Goal: Task Accomplishment & Management: Manage account settings

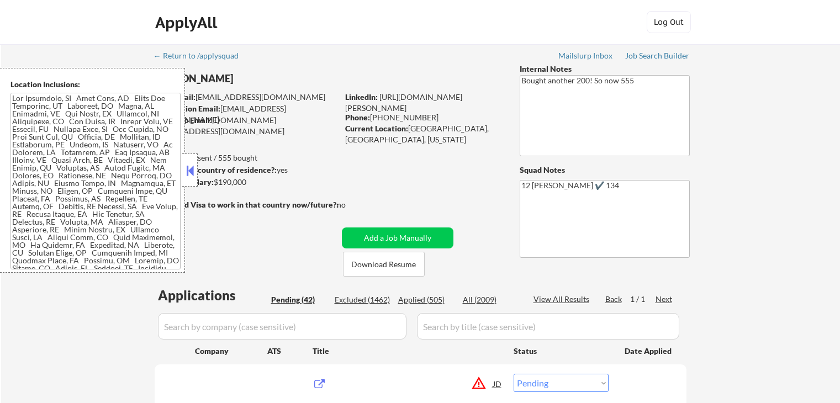
select select ""pending""
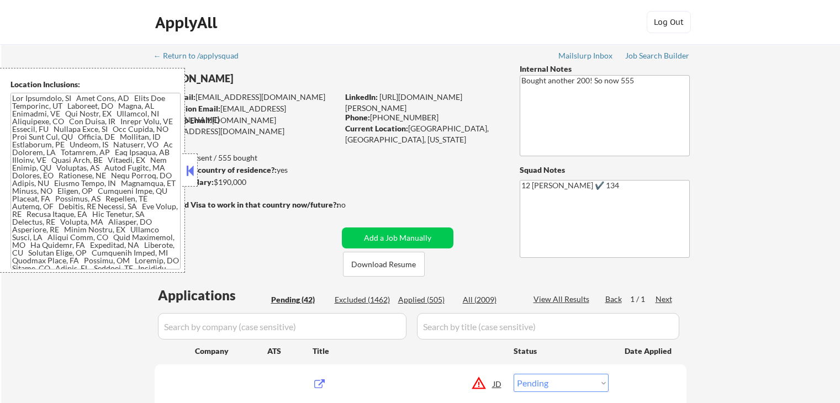
select select ""pending""
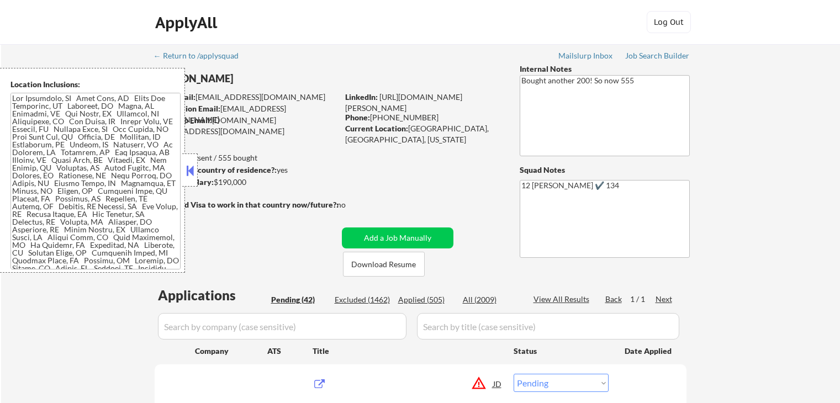
select select ""pending""
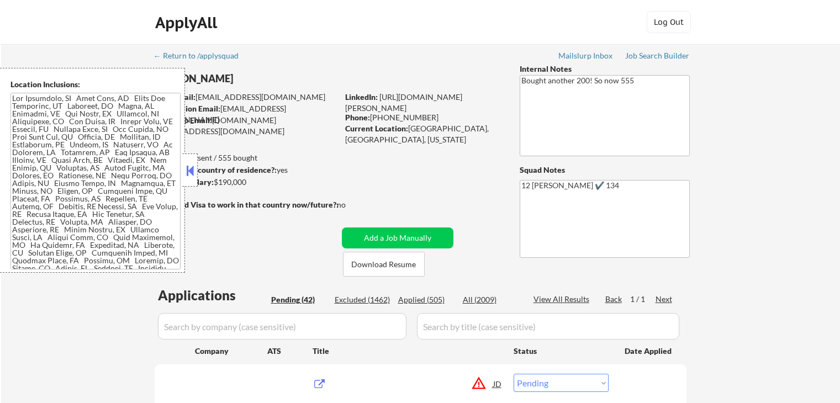
select select ""pending""
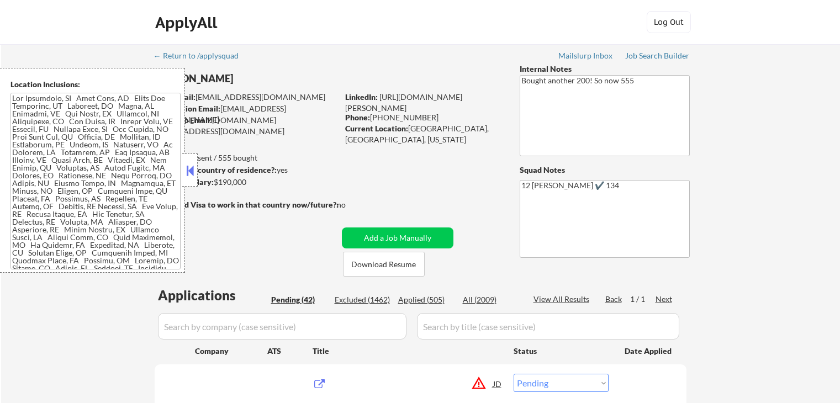
select select ""pending""
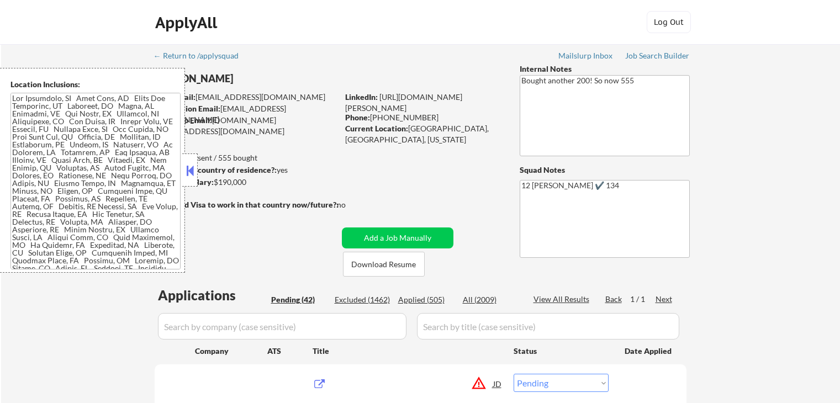
select select ""pending""
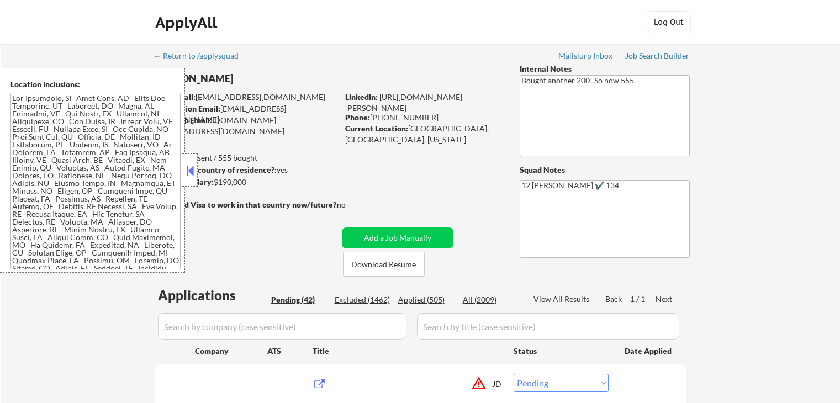
select select ""pending""
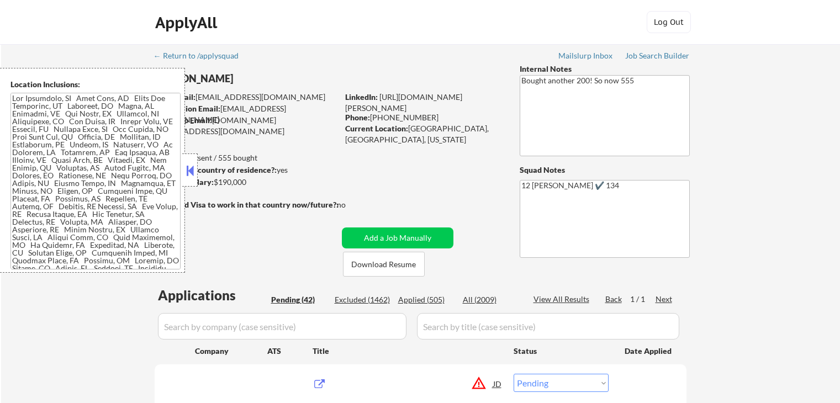
select select ""pending""
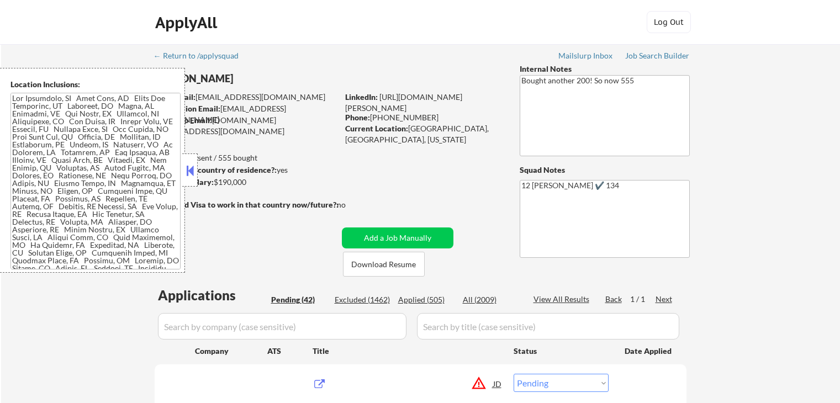
select select ""pending""
click at [189, 175] on button at bounding box center [190, 170] width 12 height 17
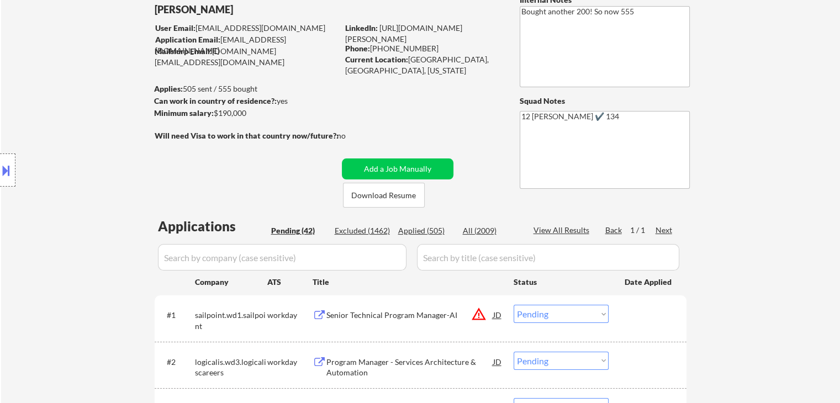
scroll to position [166, 0]
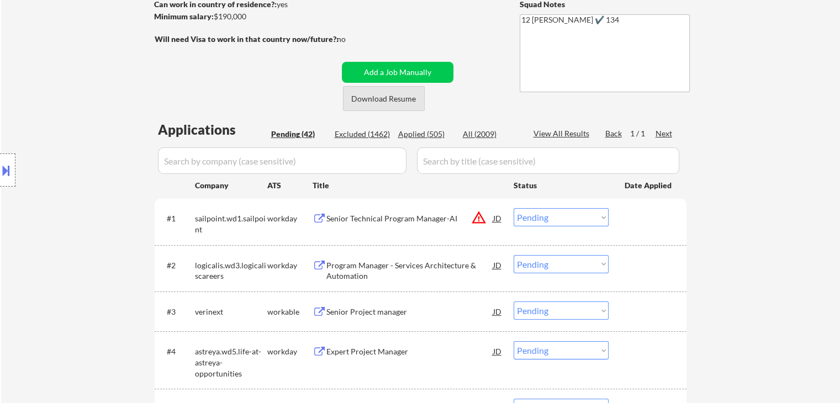
click at [404, 103] on button "Download Resume" at bounding box center [384, 98] width 82 height 25
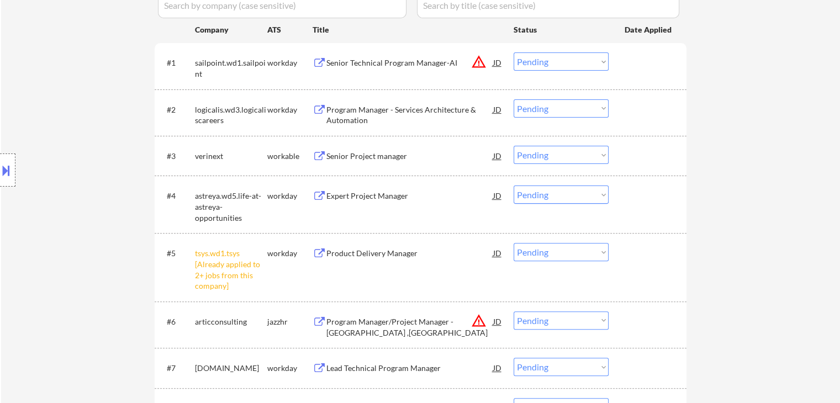
scroll to position [387, 0]
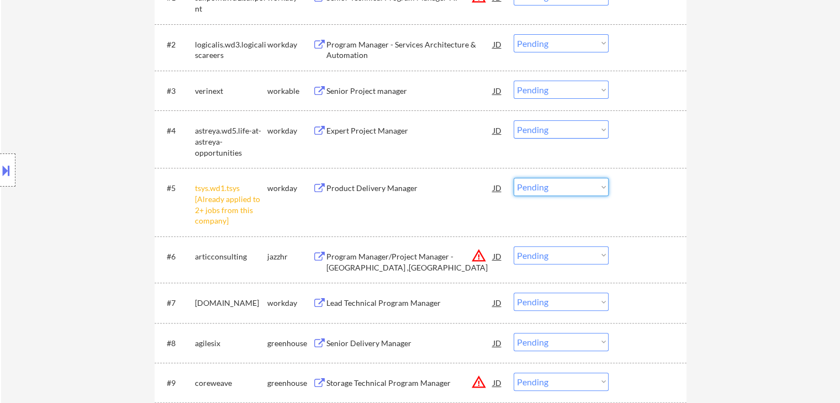
click at [558, 183] on select "Choose an option... Pending Applied Excluded (Questions) Excluded (Expired) Exc…" at bounding box center [561, 187] width 95 height 18
click at [514, 178] on select "Choose an option... Pending Applied Excluded (Questions) Excluded (Expired) Exc…" at bounding box center [561, 187] width 95 height 18
select select ""pending""
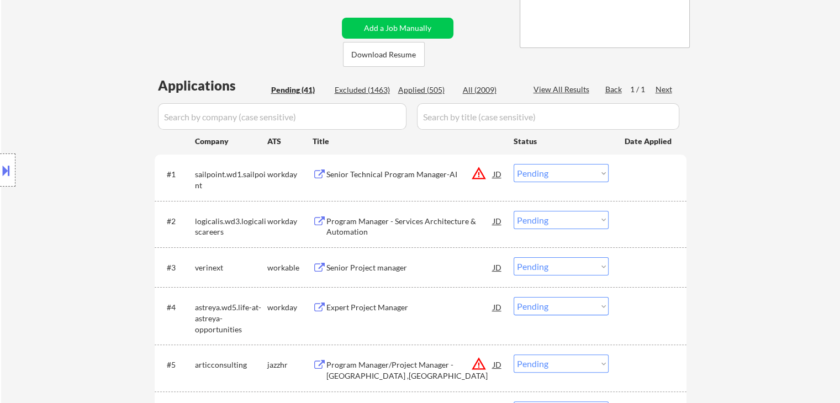
scroll to position [331, 0]
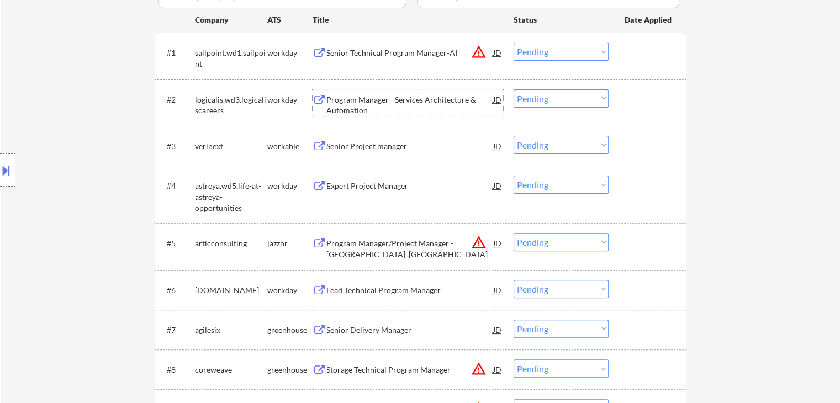
click at [401, 103] on div "Program Manager - Services Architecture & Automation" at bounding box center [409, 105] width 167 height 22
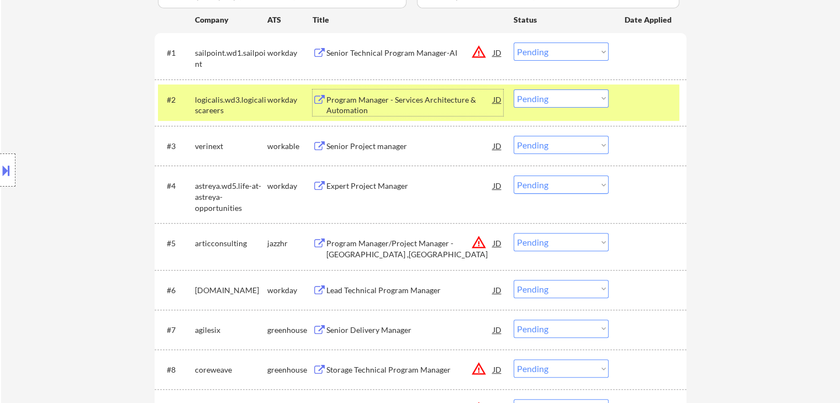
click at [568, 98] on select "Choose an option... Pending Applied Excluded (Questions) Excluded (Expired) Exc…" at bounding box center [561, 98] width 95 height 18
click at [514, 89] on select "Choose an option... Pending Applied Excluded (Questions) Excluded (Expired) Exc…" at bounding box center [561, 98] width 95 height 18
select select ""pending""
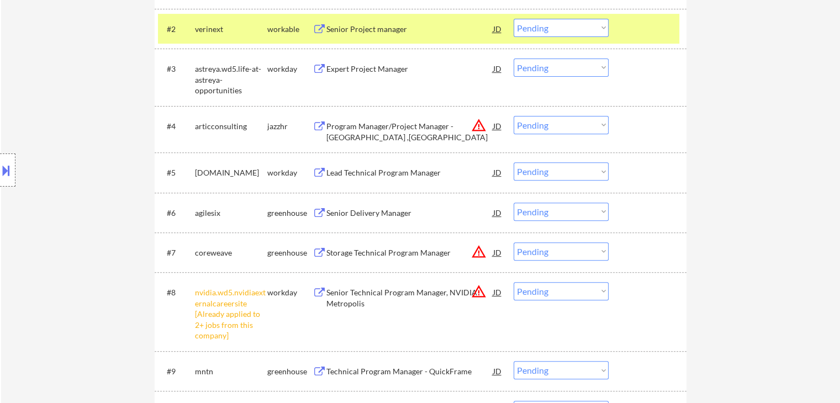
scroll to position [497, 0]
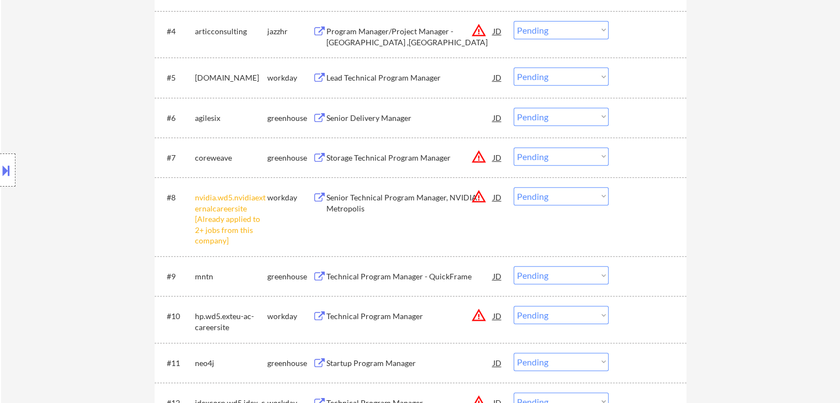
click at [555, 198] on select "Choose an option... Pending Applied Excluded (Questions) Excluded (Expired) Exc…" at bounding box center [561, 196] width 95 height 18
click at [514, 187] on select "Choose an option... Pending Applied Excluded (Questions) Excluded (Expired) Exc…" at bounding box center [561, 196] width 95 height 18
select select ""pending""
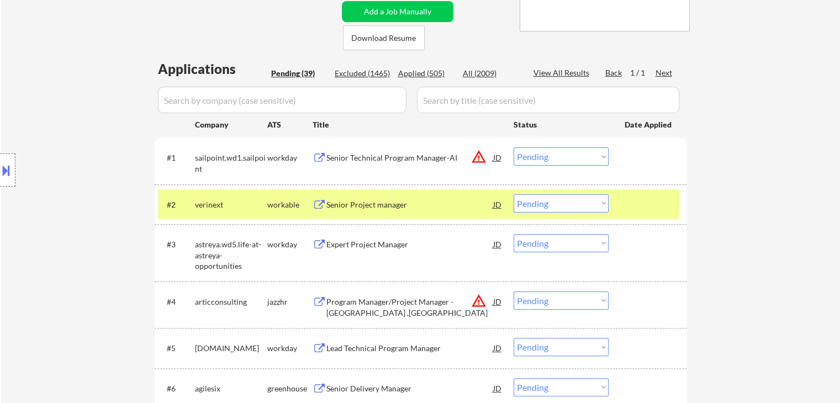
scroll to position [221, 0]
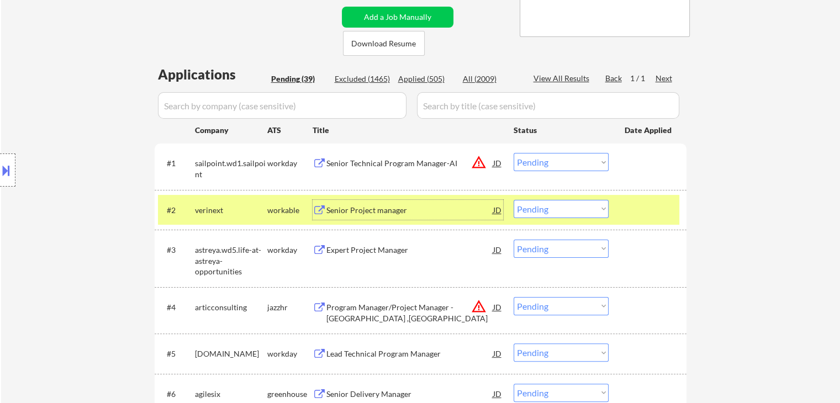
click at [351, 212] on div "Senior Project manager" at bounding box center [409, 210] width 167 height 11
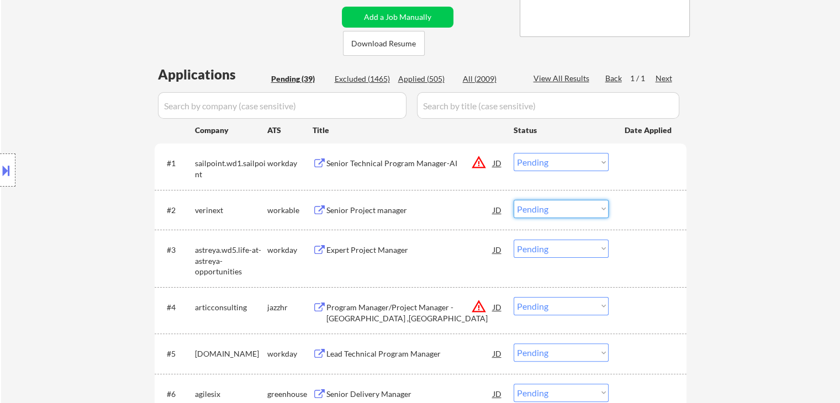
click at [561, 211] on select "Choose an option... Pending Applied Excluded (Questions) Excluded (Expired) Exc…" at bounding box center [561, 209] width 95 height 18
click at [514, 200] on select "Choose an option... Pending Applied Excluded (Questions) Excluded (Expired) Exc…" at bounding box center [561, 209] width 95 height 18
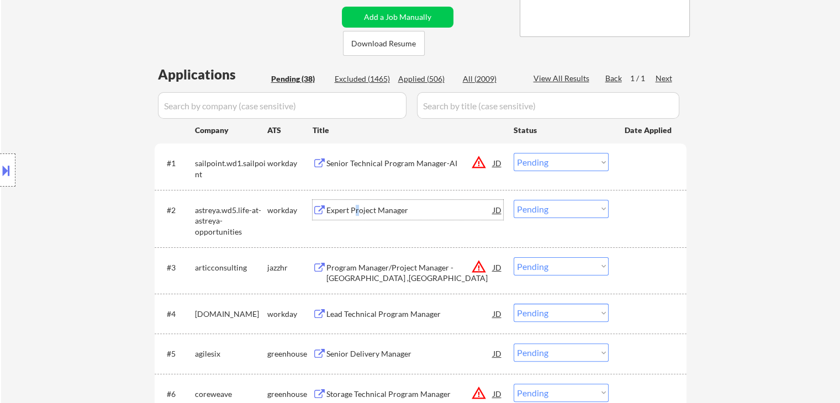
click at [358, 212] on div "Expert Project Manager" at bounding box center [409, 210] width 167 height 11
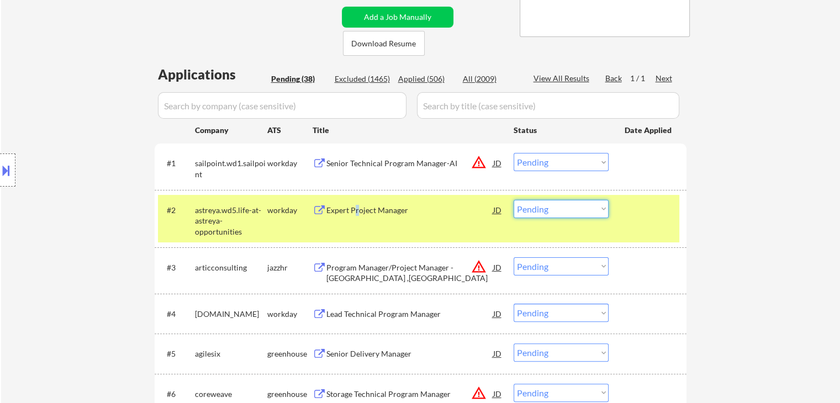
drag, startPoint x: 560, startPoint y: 209, endPoint x: 561, endPoint y: 217, distance: 8.3
click at [560, 209] on select "Choose an option... Pending Applied Excluded (Questions) Excluded (Expired) Exc…" at bounding box center [561, 209] width 95 height 18
click at [514, 200] on select "Choose an option... Pending Applied Excluded (Questions) Excluded (Expired) Exc…" at bounding box center [561, 209] width 95 height 18
select select ""pending""
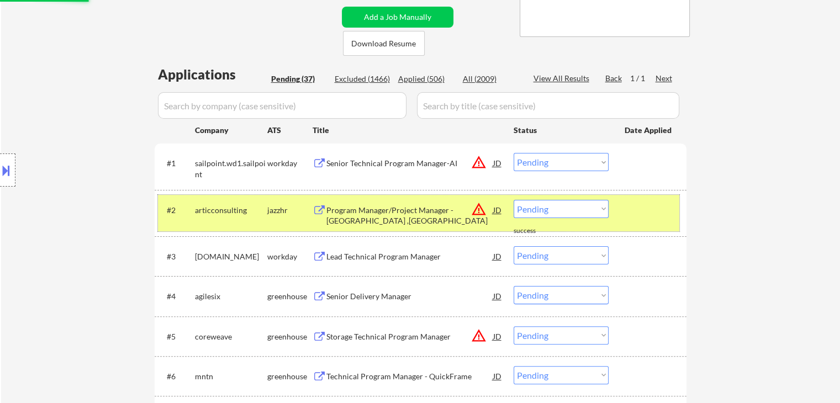
click at [254, 211] on div "articconsulting" at bounding box center [231, 210] width 72 height 11
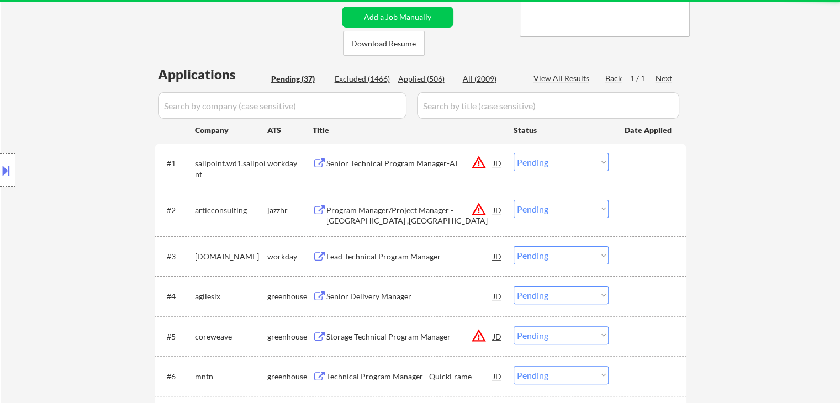
click at [393, 263] on div "Lead Technical Program Manager" at bounding box center [409, 256] width 167 height 20
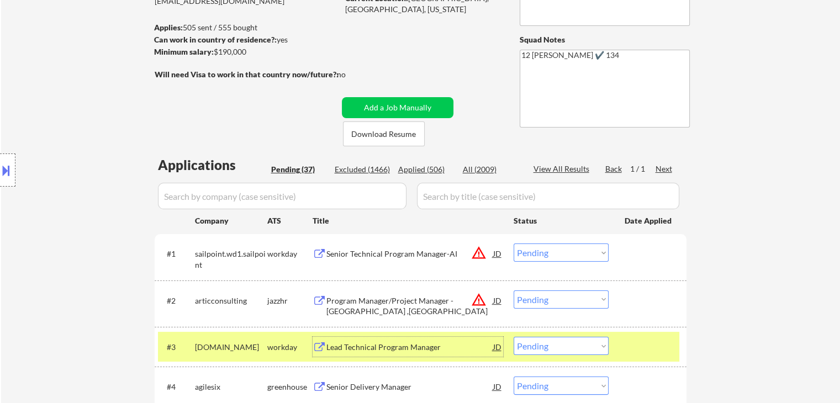
scroll to position [0, 0]
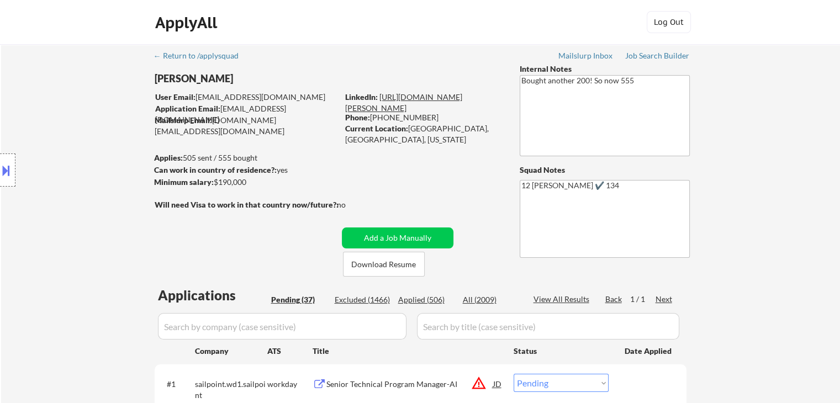
click at [460, 98] on link "[URL][DOMAIN_NAME][PERSON_NAME]" at bounding box center [403, 102] width 117 height 20
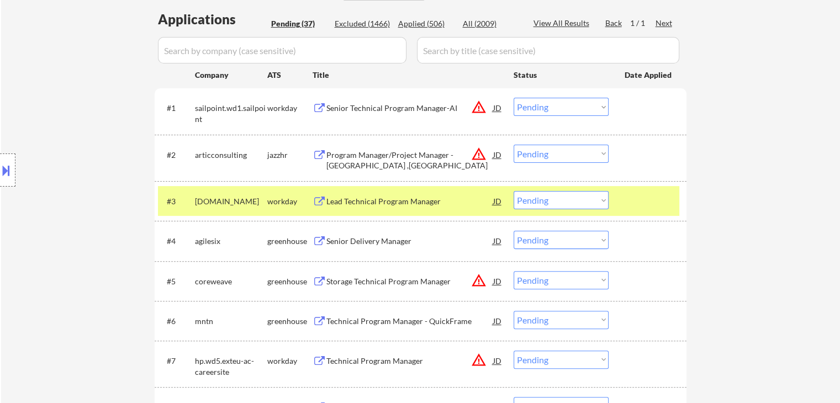
drag, startPoint x: 547, startPoint y: 199, endPoint x: 547, endPoint y: 208, distance: 8.8
click at [547, 199] on select "Choose an option... Pending Applied Excluded (Questions) Excluded (Expired) Exc…" at bounding box center [561, 200] width 95 height 18
click at [514, 191] on select "Choose an option... Pending Applied Excluded (Questions) Excluded (Expired) Exc…" at bounding box center [561, 200] width 95 height 18
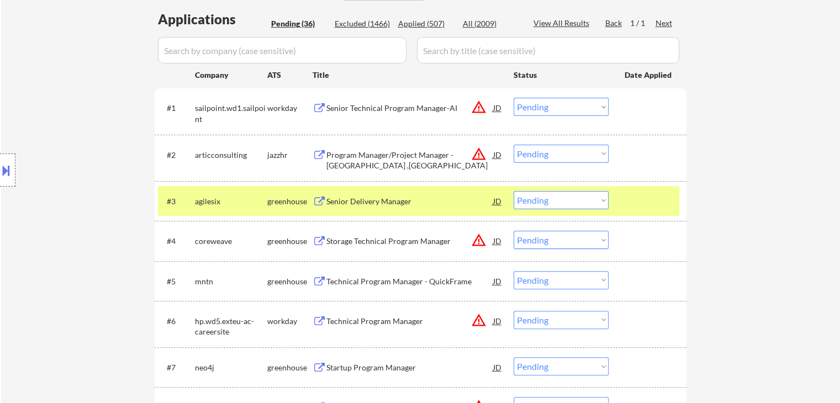
click at [377, 200] on div "Senior Delivery Manager" at bounding box center [409, 201] width 167 height 11
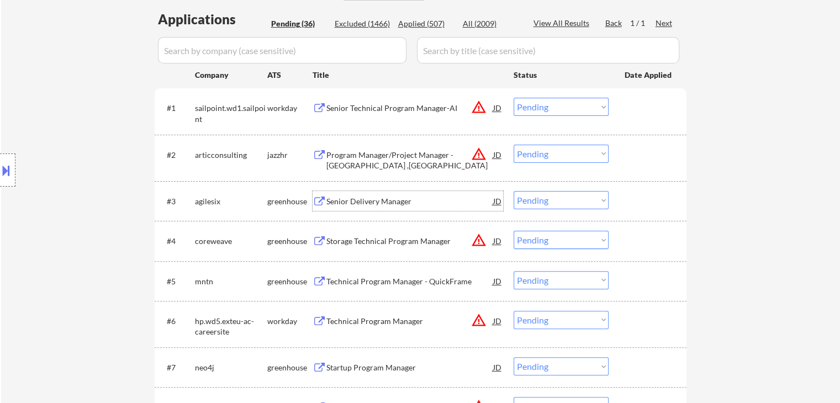
drag, startPoint x: 539, startPoint y: 201, endPoint x: 543, endPoint y: 208, distance: 8.7
click at [542, 203] on select "Choose an option... Pending Applied Excluded (Questions) Excluded (Expired) Exc…" at bounding box center [561, 200] width 95 height 18
click at [514, 191] on select "Choose an option... Pending Applied Excluded (Questions) Excluded (Expired) Exc…" at bounding box center [561, 200] width 95 height 18
select select ""pending""
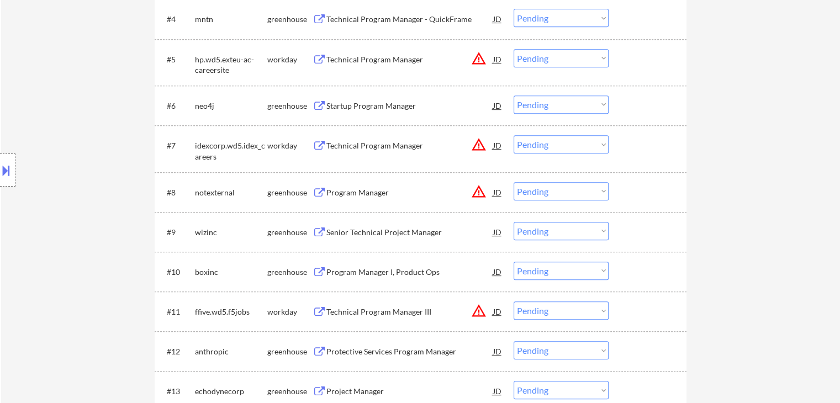
scroll to position [331, 0]
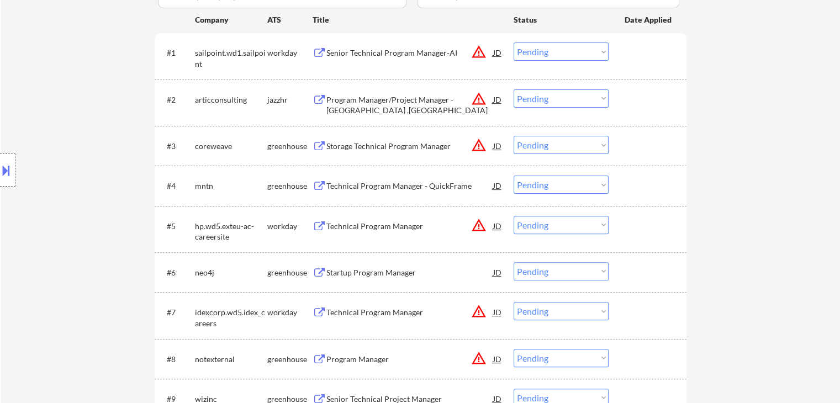
click at [372, 191] on div "Technical Program Manager - QuickFrame" at bounding box center [409, 186] width 167 height 11
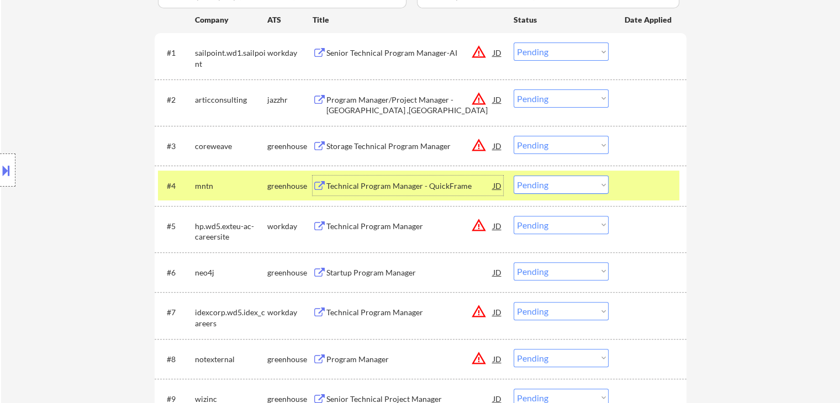
drag, startPoint x: 562, startPoint y: 191, endPoint x: 569, endPoint y: 193, distance: 7.5
click at [564, 191] on select "Choose an option... Pending Applied Excluded (Questions) Excluded (Expired) Exc…" at bounding box center [561, 185] width 95 height 18
click at [514, 176] on select "Choose an option... Pending Applied Excluded (Questions) Excluded (Expired) Exc…" at bounding box center [561, 185] width 95 height 18
select select ""pending""
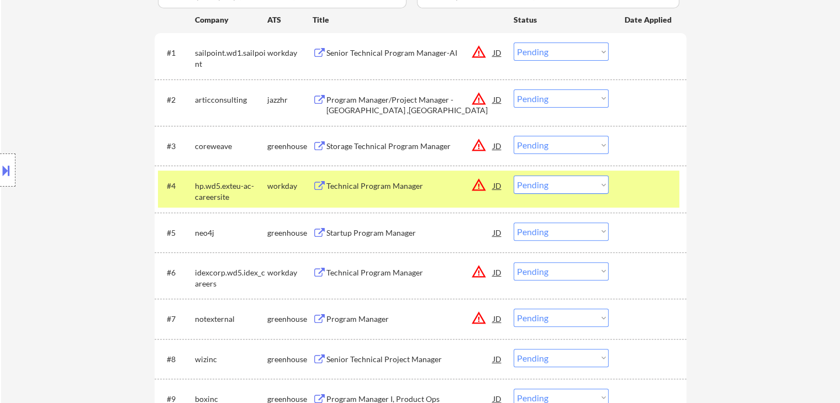
click at [276, 182] on div "workday" at bounding box center [289, 186] width 45 height 11
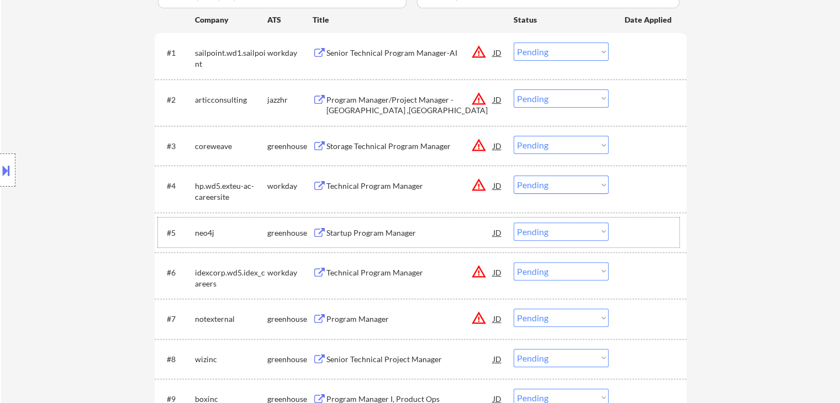
click at [383, 242] on div "#5 neo4j greenhouse Startup Program Manager JD warning_amber Choose an option..…" at bounding box center [418, 233] width 521 height 30
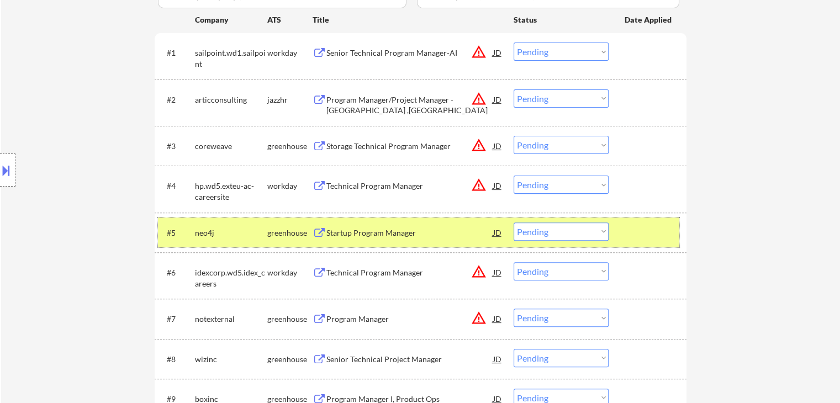
click at [393, 233] on div "Startup Program Manager" at bounding box center [409, 233] width 167 height 11
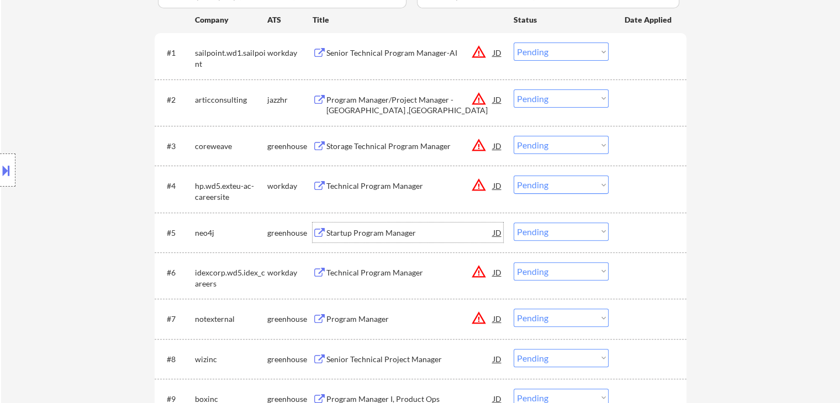
click at [563, 229] on select "Choose an option... Pending Applied Excluded (Questions) Excluded (Expired) Exc…" at bounding box center [561, 232] width 95 height 18
select select ""pending""
click at [551, 230] on select "Choose an option... Pending Applied Excluded (Questions) Excluded (Expired) Exc…" at bounding box center [561, 232] width 95 height 18
click at [514, 223] on select "Choose an option... Pending Applied Excluded (Questions) Excluded (Expired) Exc…" at bounding box center [561, 232] width 95 height 18
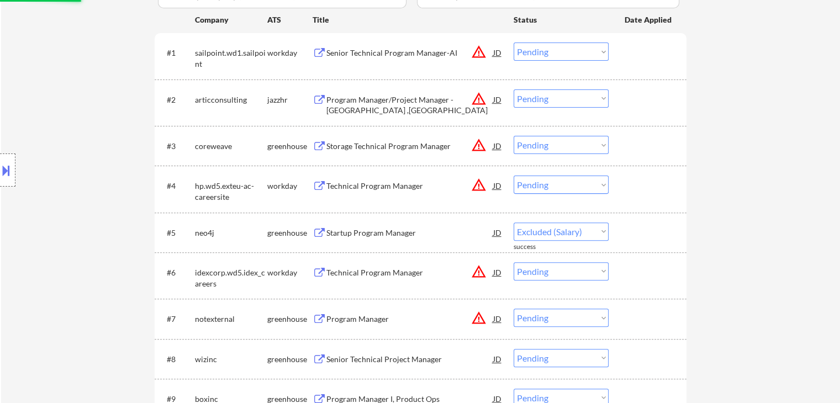
select select ""pending""
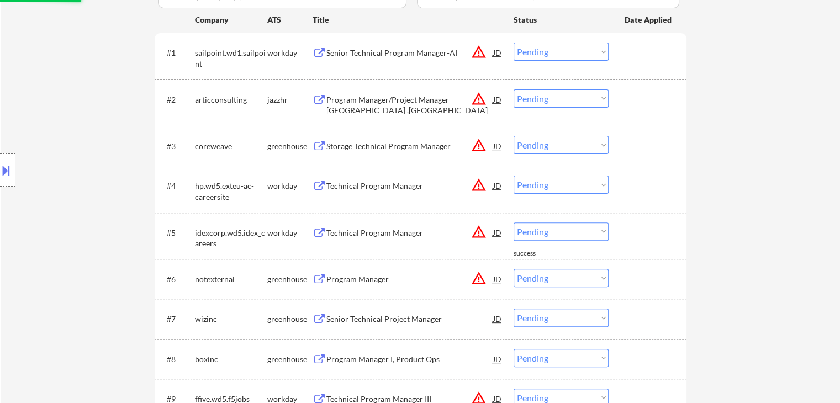
scroll to position [552, 0]
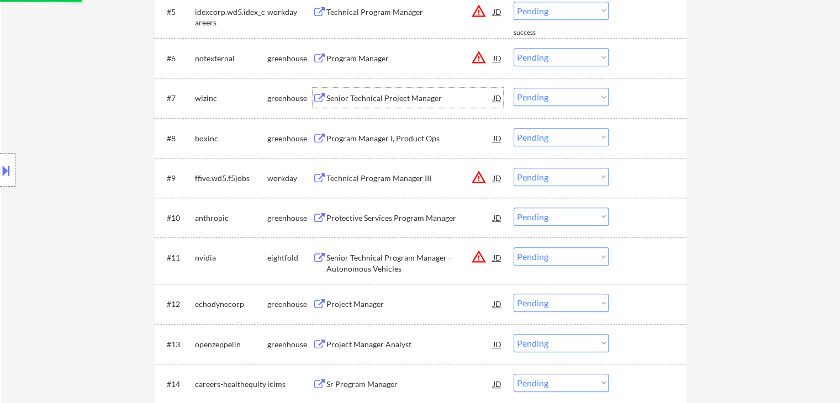
click at [334, 102] on div "Senior Technical Project Manager" at bounding box center [409, 98] width 167 height 11
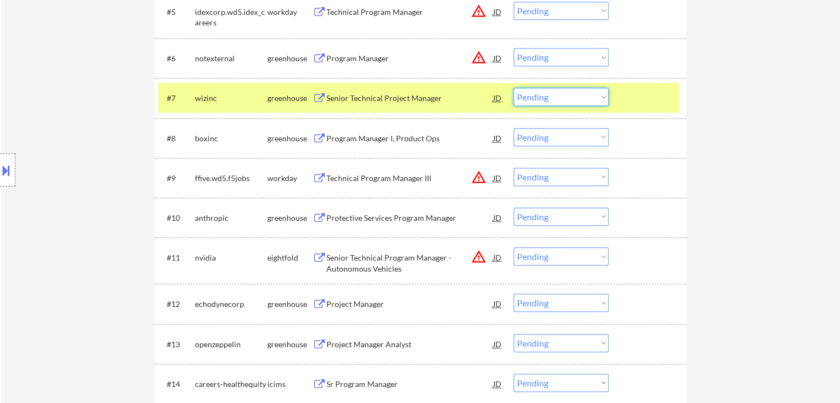
drag, startPoint x: 591, startPoint y: 93, endPoint x: 590, endPoint y: 104, distance: 11.1
click at [591, 93] on select "Choose an option... Pending Applied Excluded (Questions) Excluded (Expired) Exc…" at bounding box center [561, 97] width 95 height 18
click at [514, 88] on select "Choose an option... Pending Applied Excluded (Questions) Excluded (Expired) Exc…" at bounding box center [561, 97] width 95 height 18
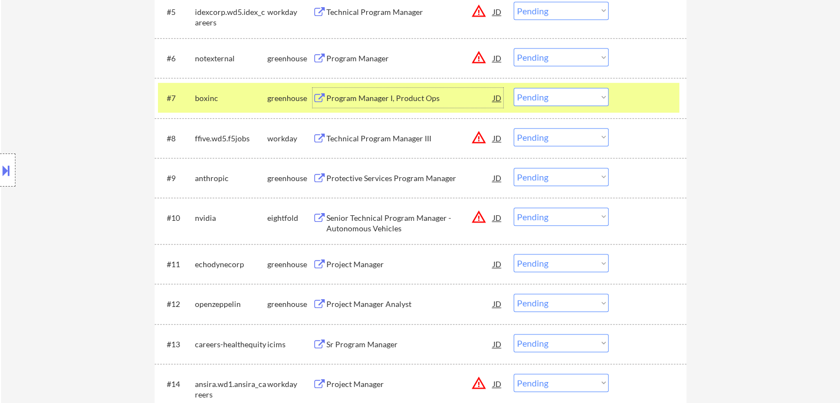
click at [397, 96] on div "Program Manager I, Product Ops" at bounding box center [409, 98] width 167 height 11
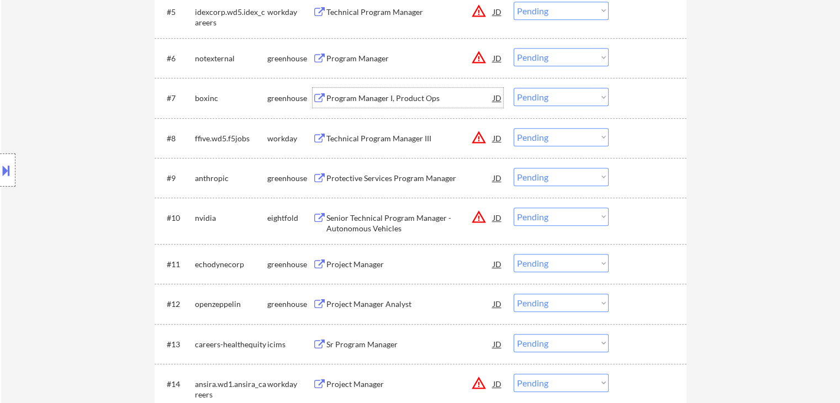
click at [558, 94] on select "Choose an option... Pending Applied Excluded (Questions) Excluded (Expired) Exc…" at bounding box center [561, 97] width 95 height 18
click at [514, 88] on select "Choose an option... Pending Applied Excluded (Questions) Excluded (Expired) Exc…" at bounding box center [561, 97] width 95 height 18
select select ""pending""
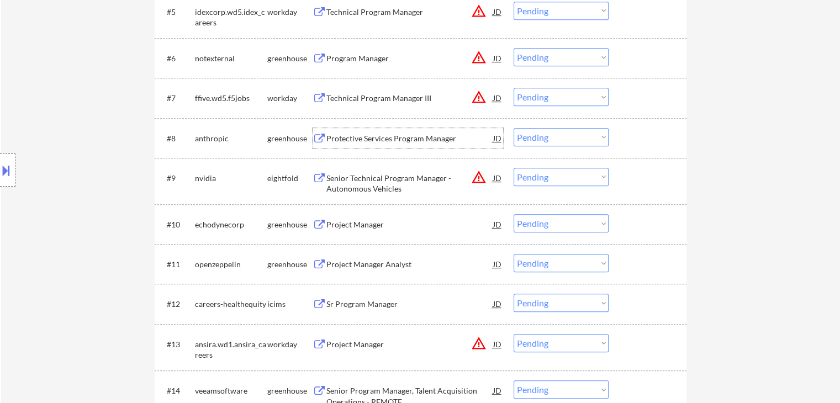
click at [373, 142] on div "Protective Services Program Manager" at bounding box center [409, 138] width 167 height 11
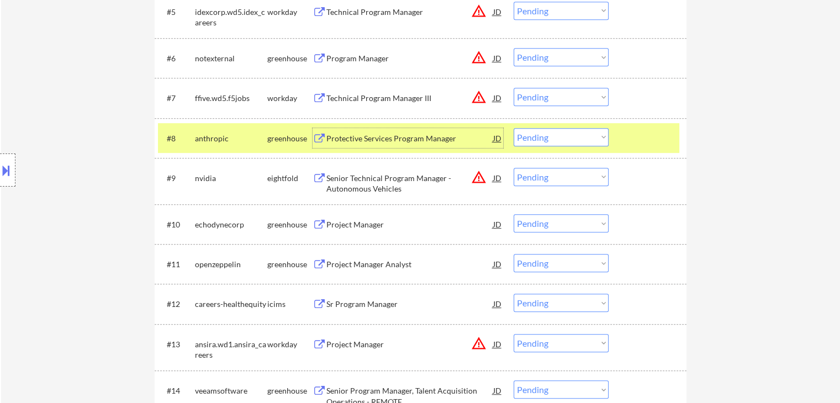
click at [561, 142] on select "Choose an option... Pending Applied Excluded (Questions) Excluded (Expired) Exc…" at bounding box center [561, 137] width 95 height 18
click at [514, 128] on select "Choose an option... Pending Applied Excluded (Questions) Excluded (Expired) Exc…" at bounding box center [561, 137] width 95 height 18
select select ""pending""
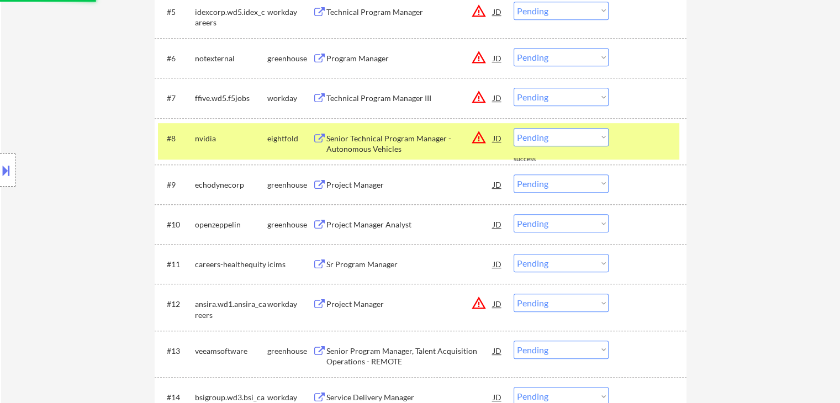
click at [267, 138] on div "eightfold" at bounding box center [289, 138] width 45 height 11
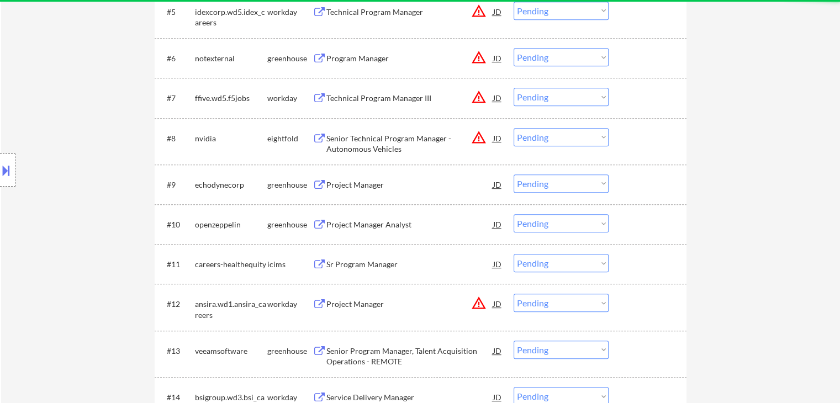
click at [335, 186] on div "Project Manager" at bounding box center [409, 185] width 167 height 11
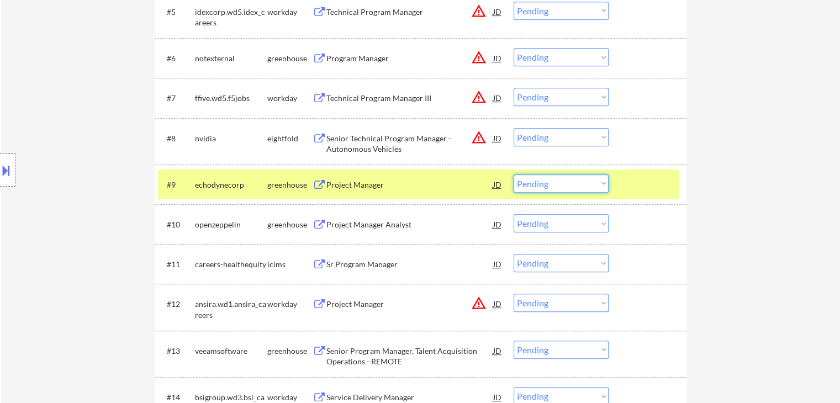
click at [584, 187] on select "Choose an option... Pending Applied Excluded (Questions) Excluded (Expired) Exc…" at bounding box center [561, 184] width 95 height 18
click at [514, 175] on select "Choose an option... Pending Applied Excluded (Questions) Excluded (Expired) Exc…" at bounding box center [561, 184] width 95 height 18
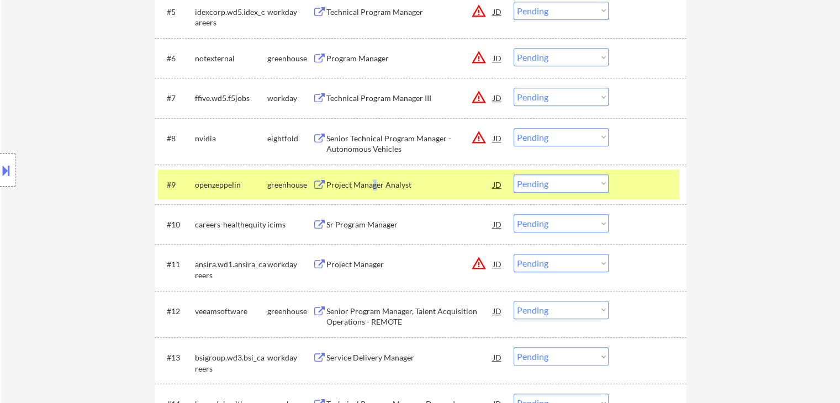
click at [374, 188] on div "Project Manager Analyst" at bounding box center [409, 185] width 167 height 11
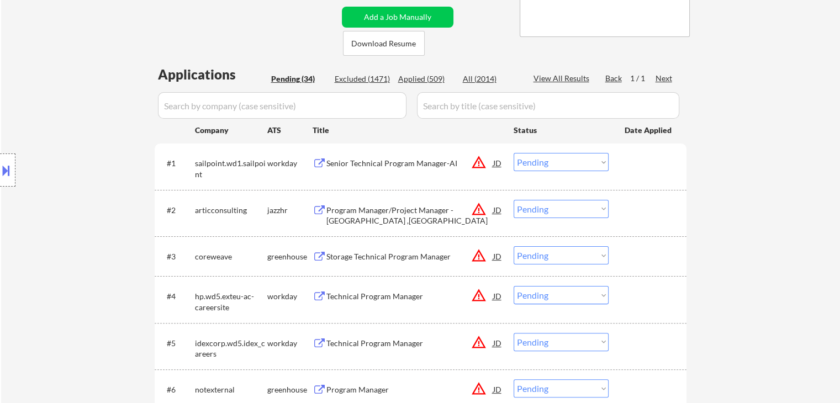
scroll to position [442, 0]
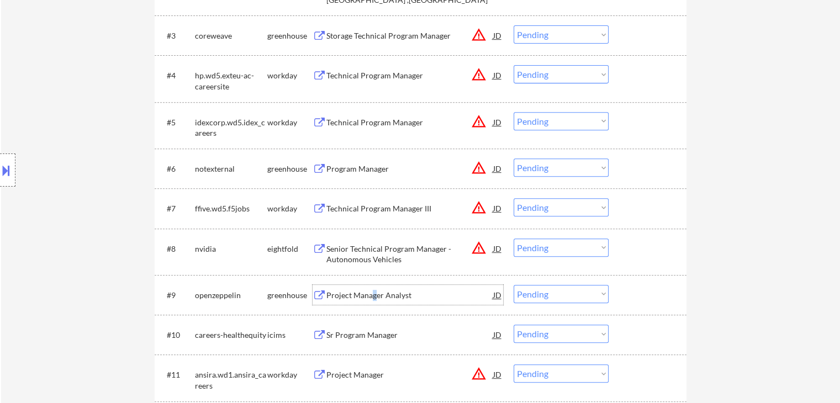
click at [550, 294] on select "Choose an option... Pending Applied Excluded (Questions) Excluded (Expired) Exc…" at bounding box center [561, 294] width 95 height 18
click at [514, 285] on select "Choose an option... Pending Applied Excluded (Questions) Excluded (Expired) Exc…" at bounding box center [561, 294] width 95 height 18
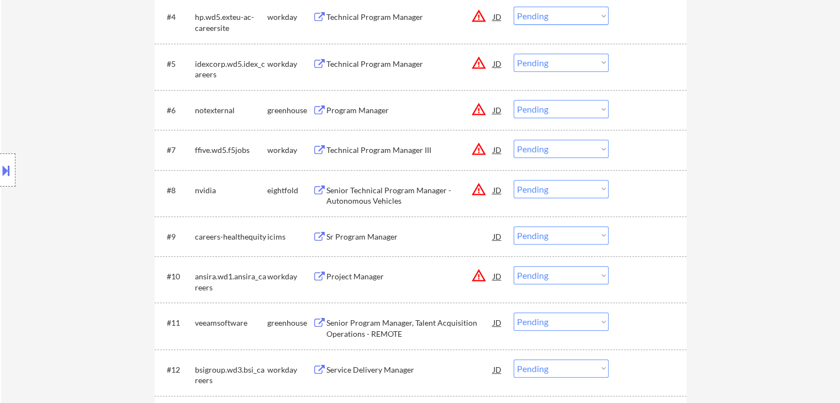
scroll to position [552, 0]
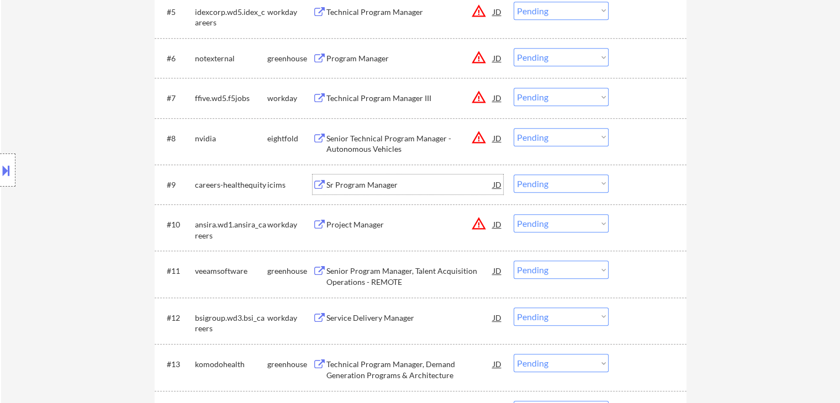
click at [329, 182] on div "Sr Program Manager" at bounding box center [409, 185] width 167 height 11
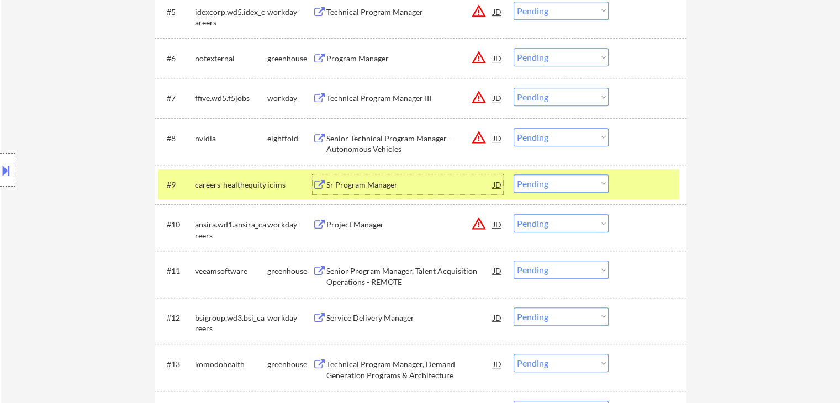
drag, startPoint x: 543, startPoint y: 182, endPoint x: 552, endPoint y: 191, distance: 12.9
click at [544, 182] on select "Choose an option... Pending Applied Excluded (Questions) Excluded (Expired) Exc…" at bounding box center [561, 184] width 95 height 18
click at [514, 175] on select "Choose an option... Pending Applied Excluded (Questions) Excluded (Expired) Exc…" at bounding box center [561, 184] width 95 height 18
select select ""pending""
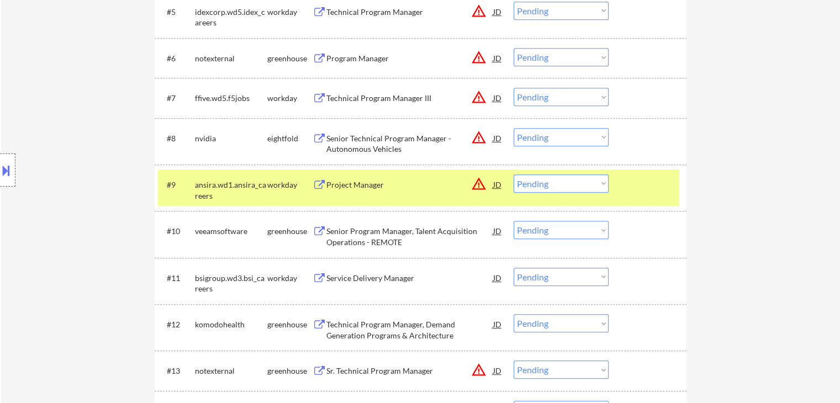
click at [265, 183] on div "ansira.wd1.ansira_careers" at bounding box center [231, 191] width 72 height 22
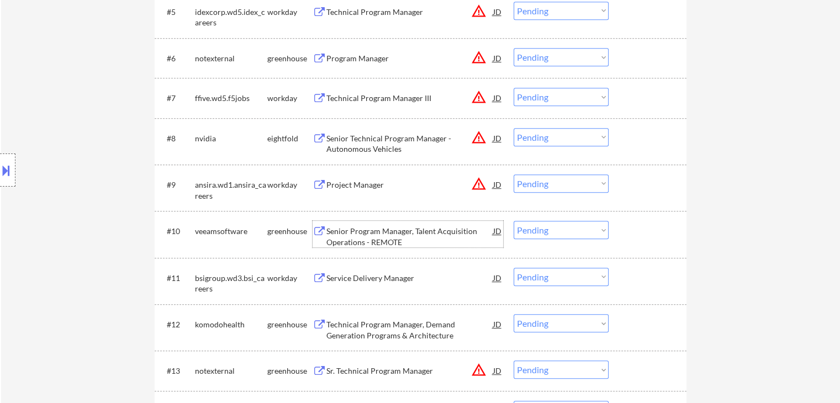
click at [385, 234] on div "Senior Program Manager, Talent Acquisition Operations - REMOTE" at bounding box center [409, 237] width 167 height 22
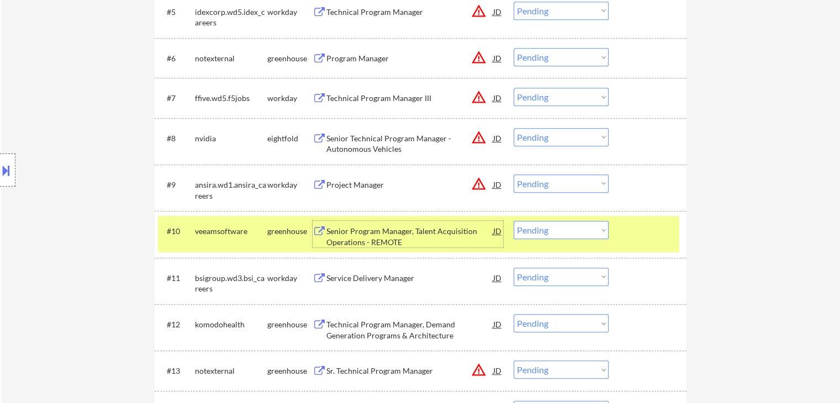
click at [535, 231] on select "Choose an option... Pending Applied Excluded (Questions) Excluded (Expired) Exc…" at bounding box center [561, 230] width 95 height 18
click at [514, 221] on select "Choose an option... Pending Applied Excluded (Questions) Excluded (Expired) Exc…" at bounding box center [561, 230] width 95 height 18
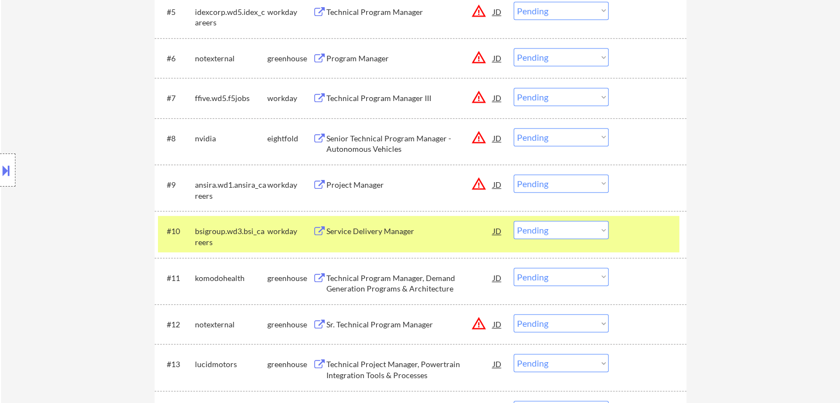
click at [281, 244] on div "#10 bsigroup.wd3.bsi_careers workday Service Delivery Manager JD warning_amber …" at bounding box center [418, 234] width 521 height 36
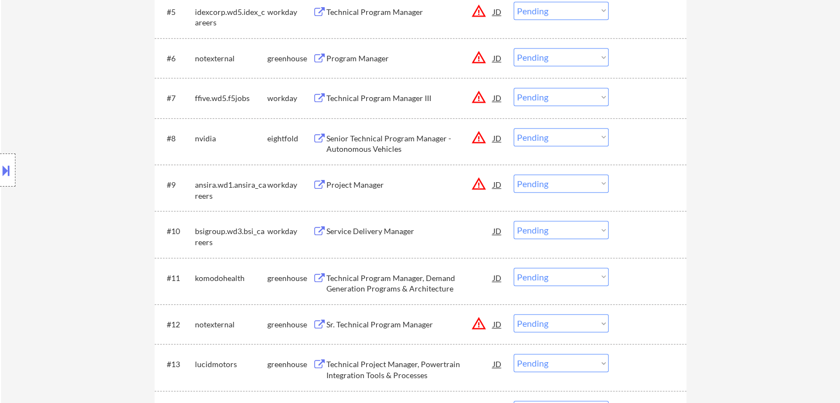
click at [357, 229] on div "Service Delivery Manager" at bounding box center [409, 231] width 167 height 11
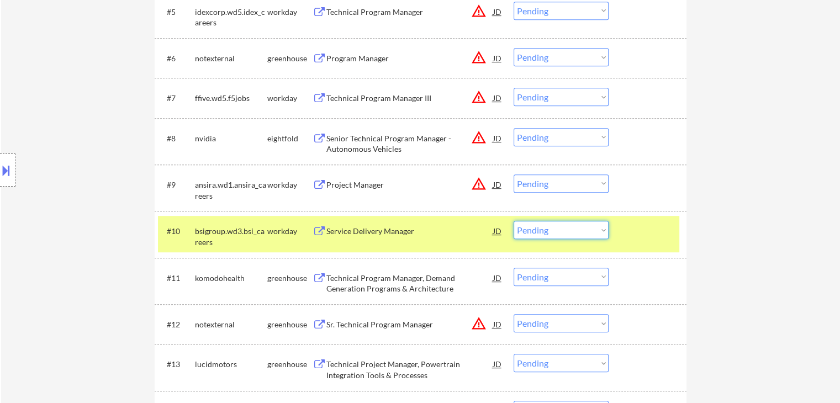
drag, startPoint x: 540, startPoint y: 228, endPoint x: 550, endPoint y: 239, distance: 14.5
click at [540, 229] on select "Choose an option... Pending Applied Excluded (Questions) Excluded (Expired) Exc…" at bounding box center [561, 230] width 95 height 18
click at [514, 221] on select "Choose an option... Pending Applied Excluded (Questions) Excluded (Expired) Exc…" at bounding box center [561, 230] width 95 height 18
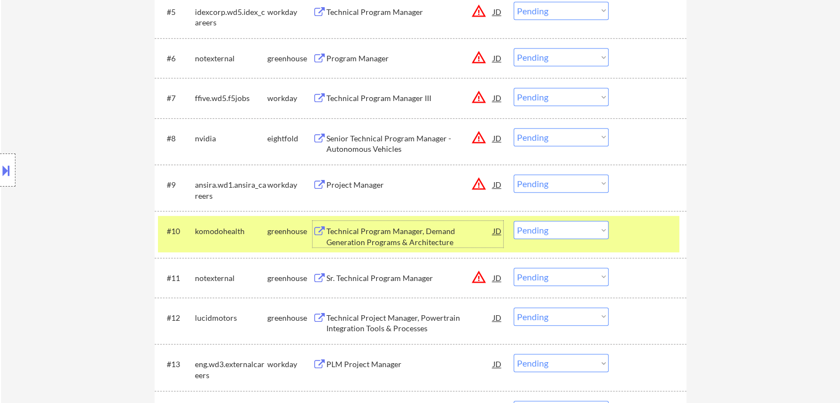
click at [358, 231] on div "Technical Program Manager, Demand Generation Programs & Architecture" at bounding box center [409, 237] width 167 height 22
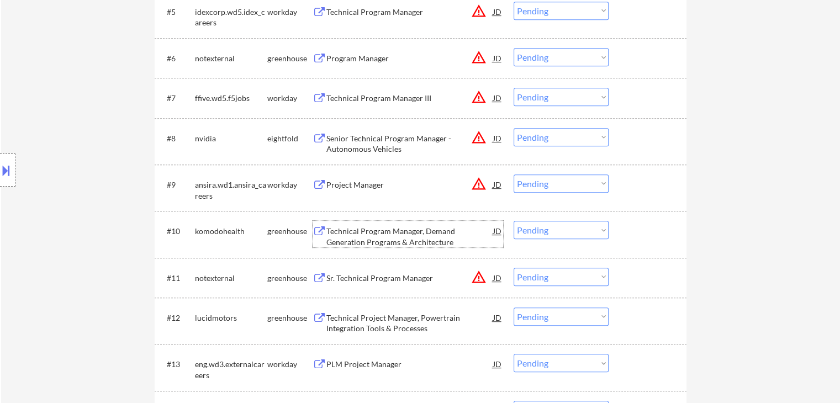
click at [543, 235] on select "Choose an option... Pending Applied Excluded (Questions) Excluded (Expired) Exc…" at bounding box center [561, 230] width 95 height 18
click at [514, 221] on select "Choose an option... Pending Applied Excluded (Questions) Excluded (Expired) Exc…" at bounding box center [561, 230] width 95 height 18
select select ""pending""
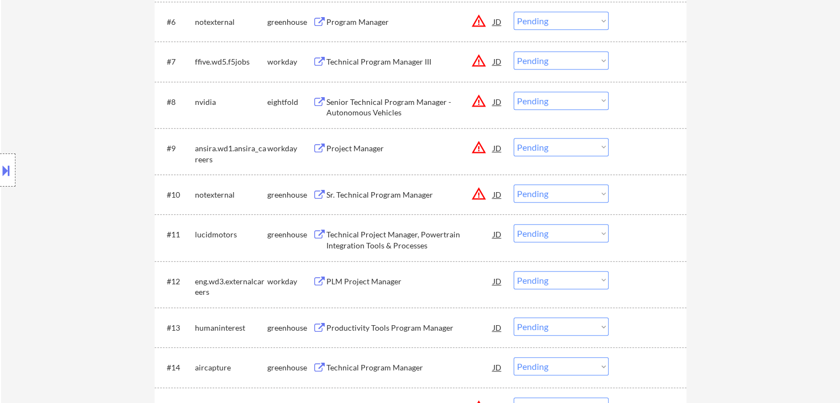
scroll to position [663, 0]
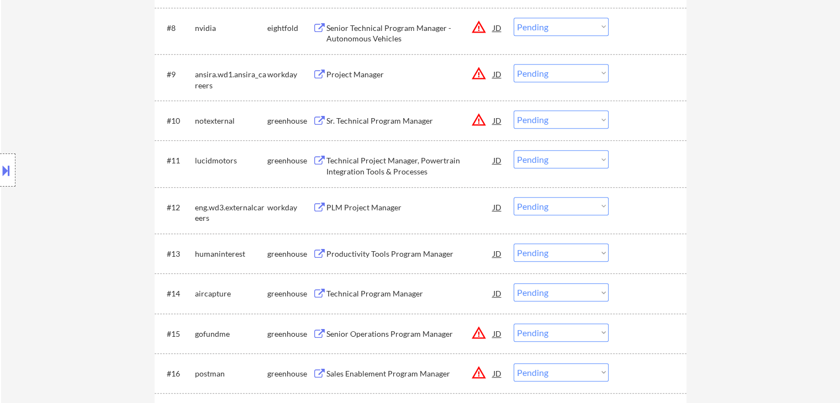
click at [351, 163] on div "Technical Project Manager, Powertrain Integration Tools & Processes" at bounding box center [409, 166] width 167 height 22
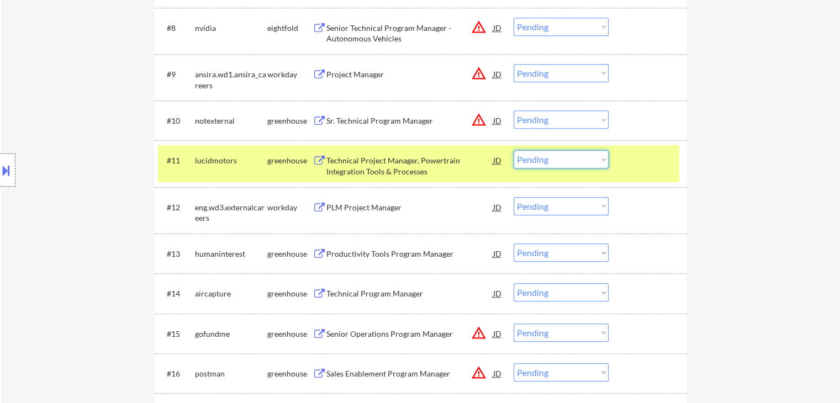
click at [552, 157] on select "Choose an option... Pending Applied Excluded (Questions) Excluded (Expired) Exc…" at bounding box center [561, 159] width 95 height 18
click at [514, 150] on select "Choose an option... Pending Applied Excluded (Questions) Excluded (Expired) Exc…" at bounding box center [561, 159] width 95 height 18
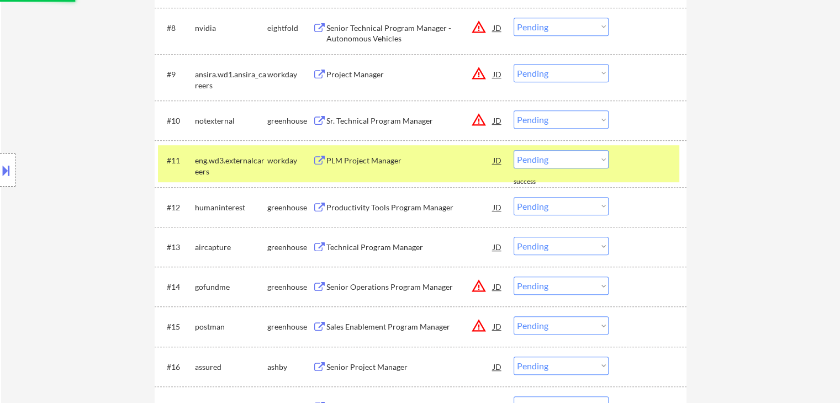
click at [383, 170] on div "PLM Project Manager" at bounding box center [409, 160] width 167 height 20
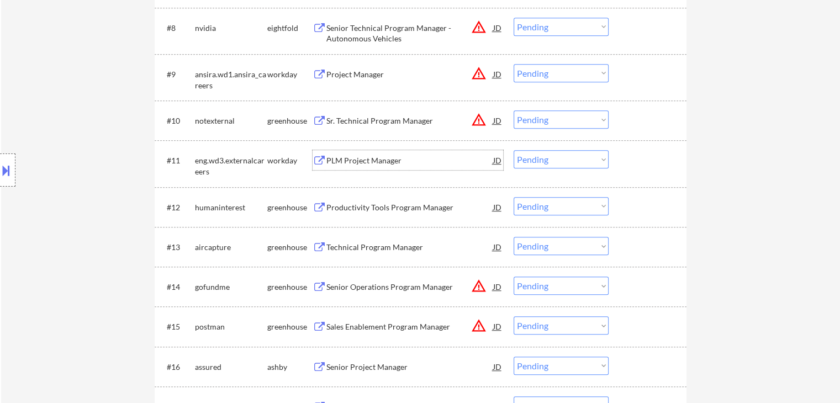
click at [542, 160] on select "Choose an option... Pending Applied Excluded (Questions) Excluded (Expired) Exc…" at bounding box center [561, 159] width 95 height 18
click at [514, 150] on select "Choose an option... Pending Applied Excluded (Questions) Excluded (Expired) Exc…" at bounding box center [561, 159] width 95 height 18
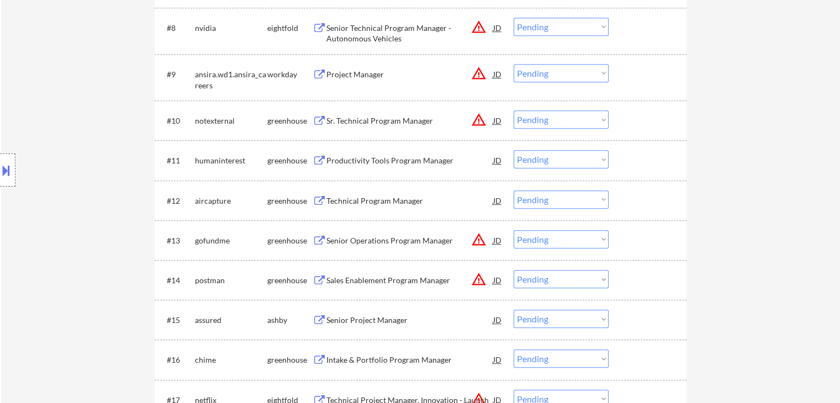
click at [380, 164] on div "Productivity Tools Program Manager" at bounding box center [409, 160] width 167 height 11
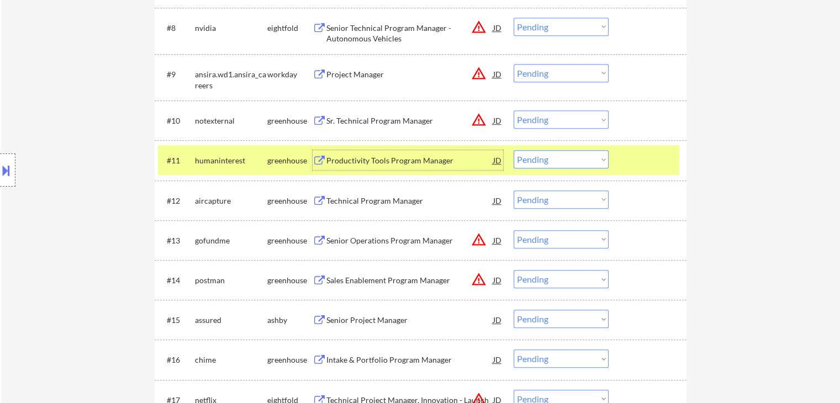
drag, startPoint x: 566, startPoint y: 157, endPoint x: 566, endPoint y: 168, distance: 10.5
click at [566, 157] on select "Choose an option... Pending Applied Excluded (Questions) Excluded (Expired) Exc…" at bounding box center [561, 159] width 95 height 18
click at [514, 150] on select "Choose an option... Pending Applied Excluded (Questions) Excluded (Expired) Exc…" at bounding box center [561, 159] width 95 height 18
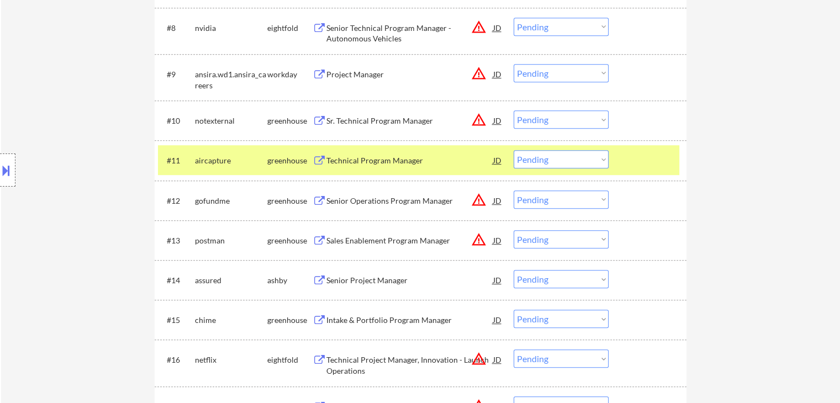
click at [373, 166] on div "Technical Program Manager" at bounding box center [409, 160] width 167 height 20
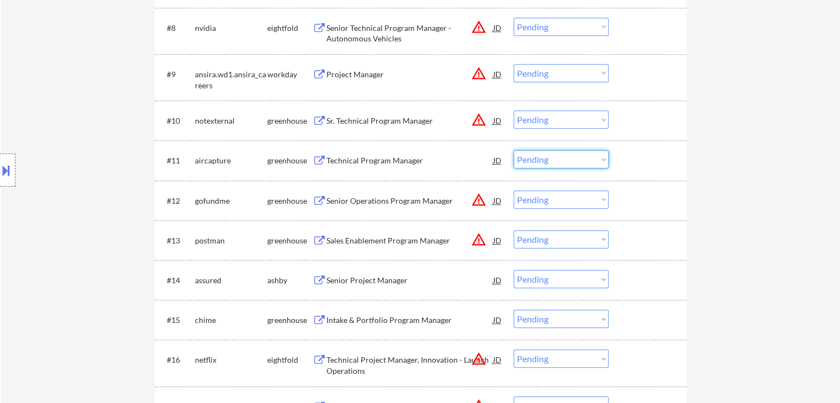
drag, startPoint x: 563, startPoint y: 159, endPoint x: 568, endPoint y: 168, distance: 10.1
click at [564, 161] on select "Choose an option... Pending Applied Excluded (Questions) Excluded (Expired) Exc…" at bounding box center [561, 159] width 95 height 18
click at [514, 150] on select "Choose an option... Pending Applied Excluded (Questions) Excluded (Expired) Exc…" at bounding box center [561, 159] width 95 height 18
select select ""pending""
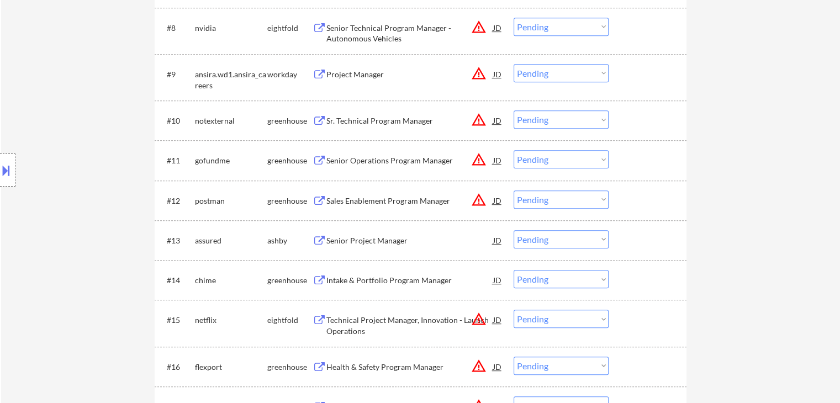
click at [384, 238] on div "Senior Project Manager" at bounding box center [409, 240] width 167 height 11
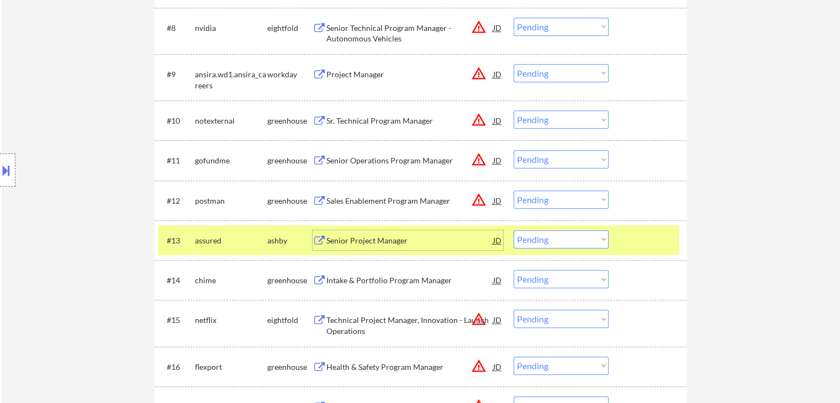
click at [527, 239] on select "Choose an option... Pending Applied Excluded (Questions) Excluded (Expired) Exc…" at bounding box center [561, 239] width 95 height 18
click at [514, 230] on select "Choose an option... Pending Applied Excluded (Questions) Excluded (Expired) Exc…" at bounding box center [561, 239] width 95 height 18
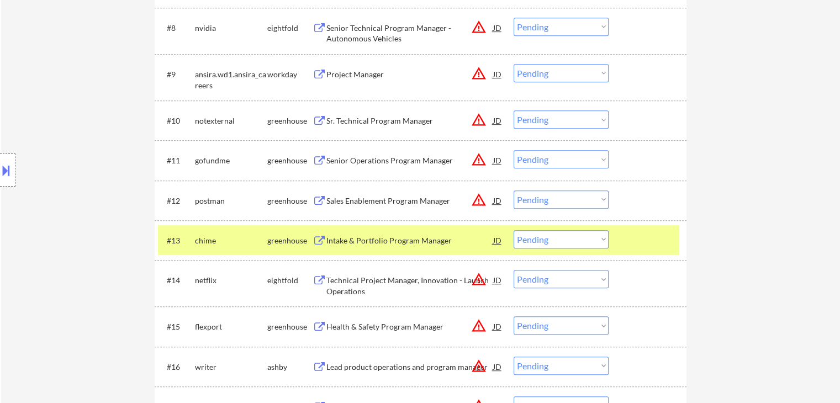
click at [352, 244] on div "Intake & Portfolio Program Manager" at bounding box center [409, 240] width 167 height 11
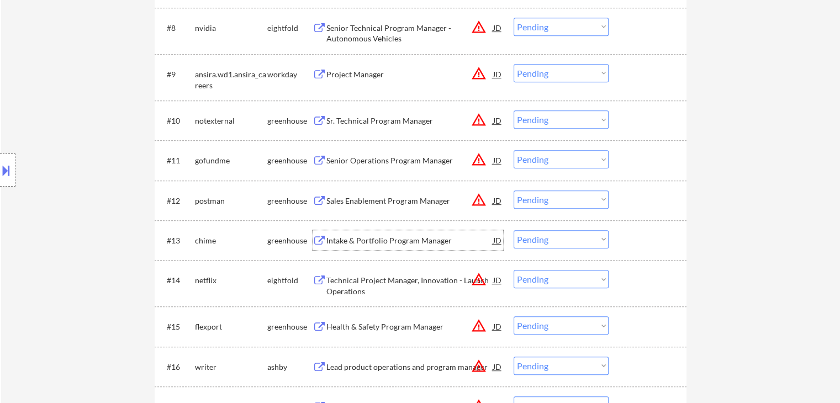
click at [550, 242] on select "Choose an option... Pending Applied Excluded (Questions) Excluded (Expired) Exc…" at bounding box center [561, 239] width 95 height 18
click at [514, 230] on select "Choose an option... Pending Applied Excluded (Questions) Excluded (Expired) Exc…" at bounding box center [561, 239] width 95 height 18
select select ""pending""
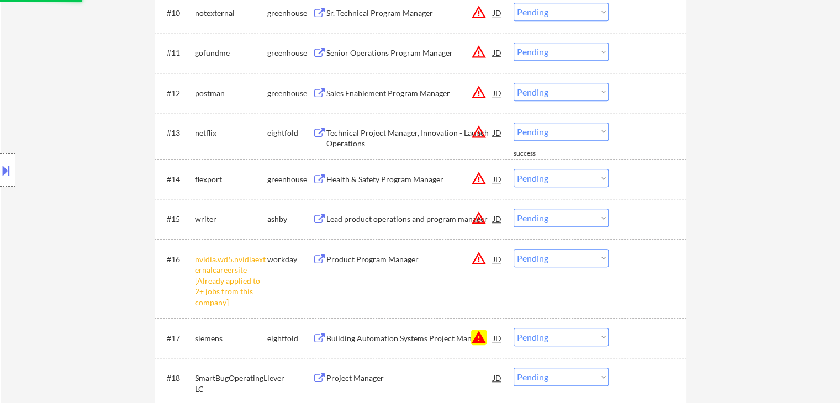
scroll to position [828, 0]
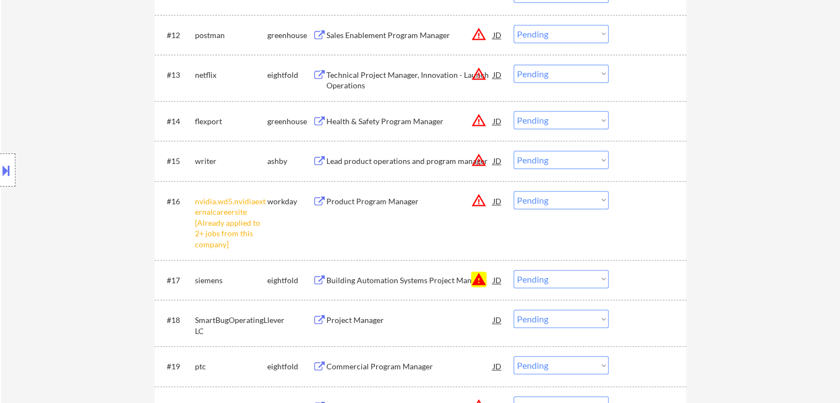
drag, startPoint x: 535, startPoint y: 276, endPoint x: 541, endPoint y: 293, distance: 17.5
click at [536, 276] on select "Choose an option... Pending Applied Excluded (Questions) Excluded (Expired) Exc…" at bounding box center [561, 279] width 95 height 18
click at [514, 270] on select "Choose an option... Pending Applied Excluded (Questions) Excluded (Expired) Exc…" at bounding box center [561, 279] width 95 height 18
click at [551, 196] on select "Choose an option... Pending Applied Excluded (Questions) Excluded (Expired) Exc…" at bounding box center [561, 200] width 95 height 18
select select ""pending""
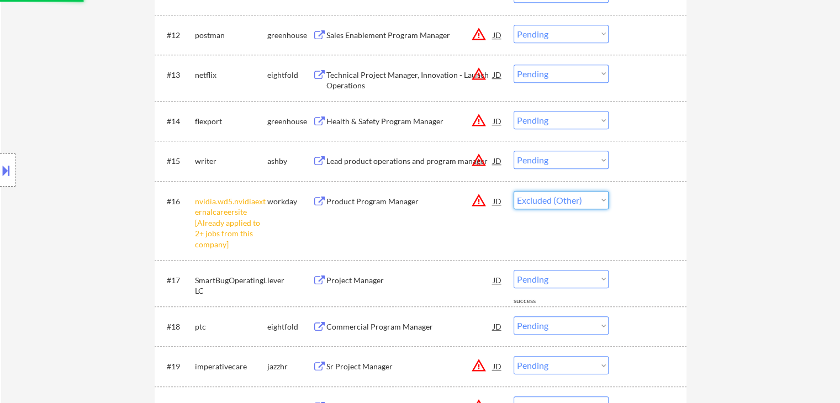
click at [514, 191] on select "Choose an option... Pending Applied Excluded (Questions) Excluded (Expired) Exc…" at bounding box center [561, 200] width 95 height 18
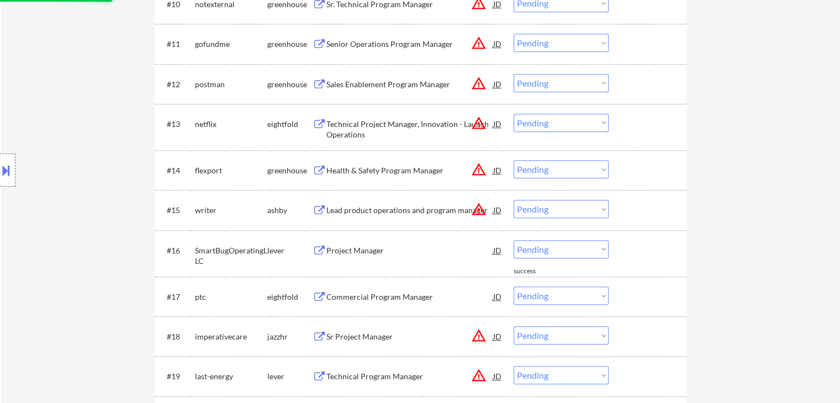
scroll to position [773, 0]
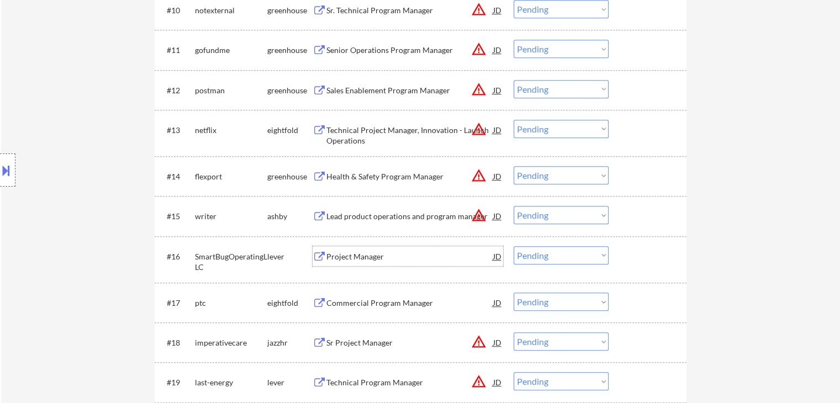
click at [347, 256] on div "Project Manager" at bounding box center [409, 256] width 167 height 11
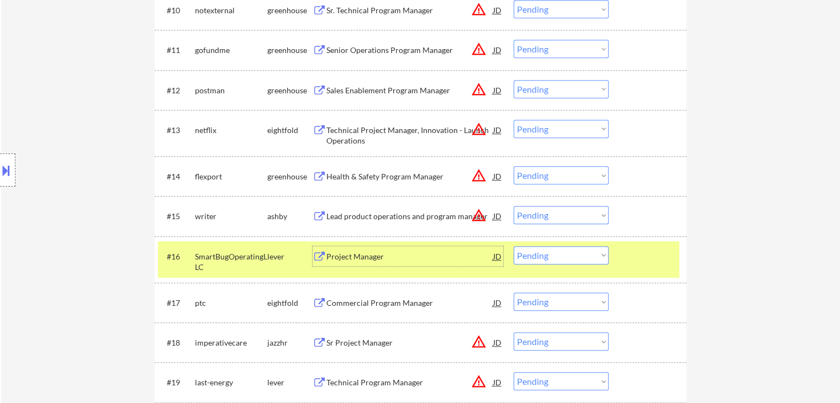
drag, startPoint x: 552, startPoint y: 251, endPoint x: 561, endPoint y: 257, distance: 10.0
click at [554, 251] on select "Choose an option... Pending Applied Excluded (Questions) Excluded (Expired) Exc…" at bounding box center [561, 255] width 95 height 18
click at [514, 246] on select "Choose an option... Pending Applied Excluded (Questions) Excluded (Expired) Exc…" at bounding box center [561, 255] width 95 height 18
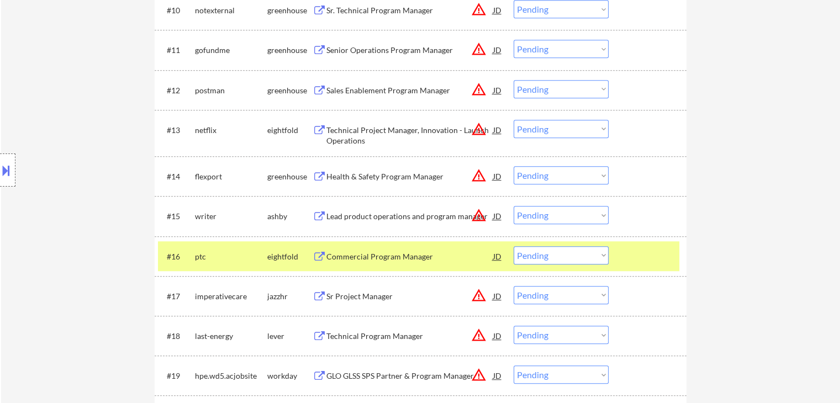
click at [368, 254] on div "Commercial Program Manager" at bounding box center [409, 256] width 167 height 11
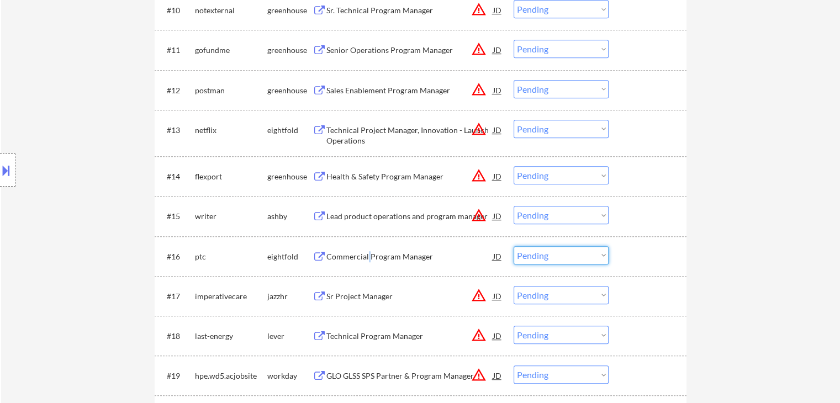
drag, startPoint x: 555, startPoint y: 254, endPoint x: 561, endPoint y: 263, distance: 11.9
click at [555, 254] on select "Choose an option... Pending Applied Excluded (Questions) Excluded (Expired) Exc…" at bounding box center [561, 255] width 95 height 18
click at [514, 246] on select "Choose an option... Pending Applied Excluded (Questions) Excluded (Expired) Exc…" at bounding box center [561, 255] width 95 height 18
select select ""pending""
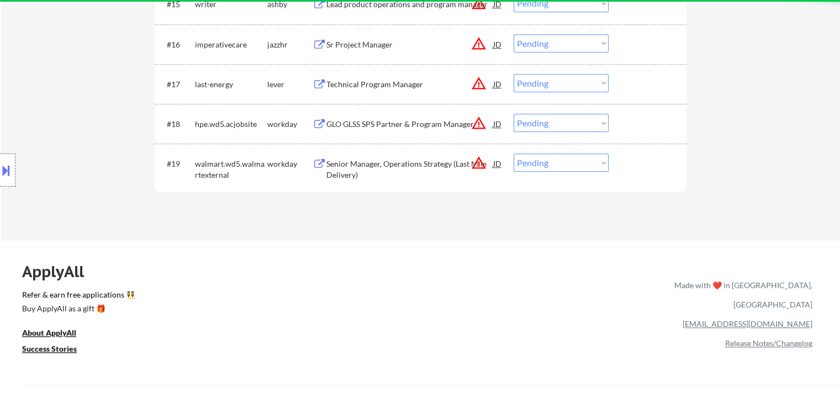
scroll to position [1049, 0]
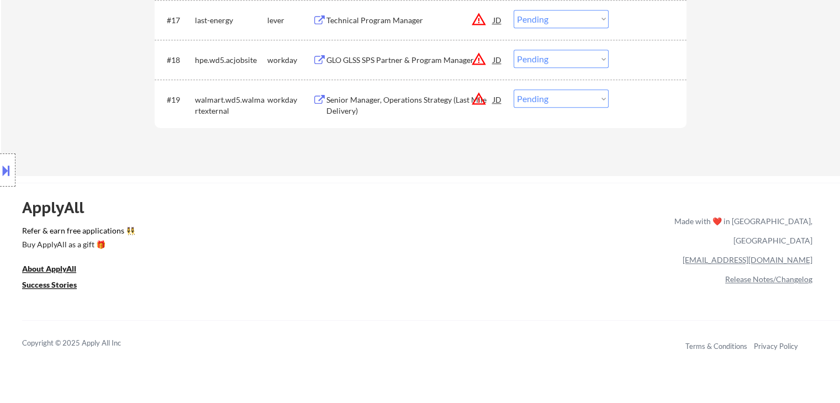
click at [365, 104] on div "Senior Manager, Operations Strategy (Last Mile Delivery)" at bounding box center [409, 105] width 167 height 22
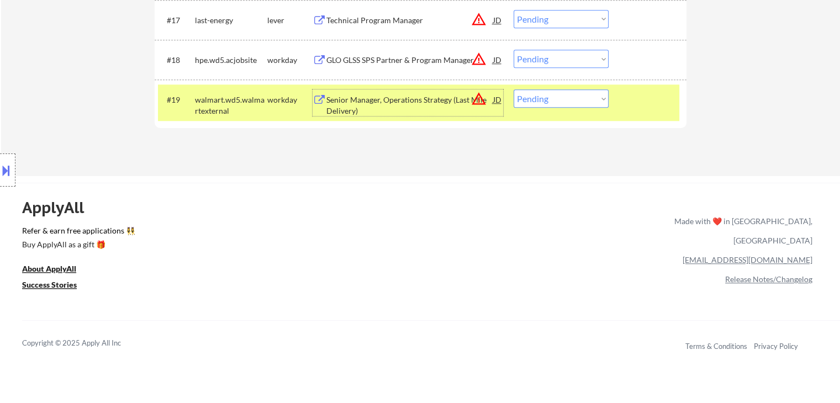
drag, startPoint x: 551, startPoint y: 94, endPoint x: 558, endPoint y: 102, distance: 10.2
click at [552, 94] on select "Choose an option... Pending Applied Excluded (Questions) Excluded (Expired) Exc…" at bounding box center [561, 98] width 95 height 18
select select ""excluded__bad_match_""
click at [514, 89] on select "Choose an option... Pending Applied Excluded (Questions) Excluded (Expired) Exc…" at bounding box center [561, 98] width 95 height 18
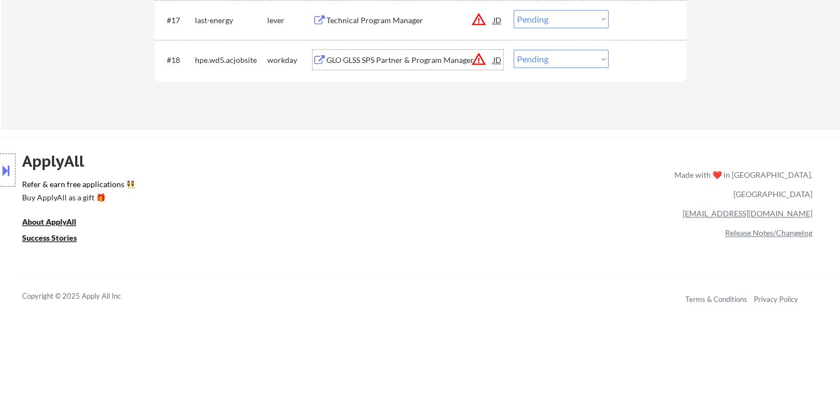
click at [395, 55] on div "GLO GLSS SPS Partner & Program Manager" at bounding box center [409, 60] width 167 height 11
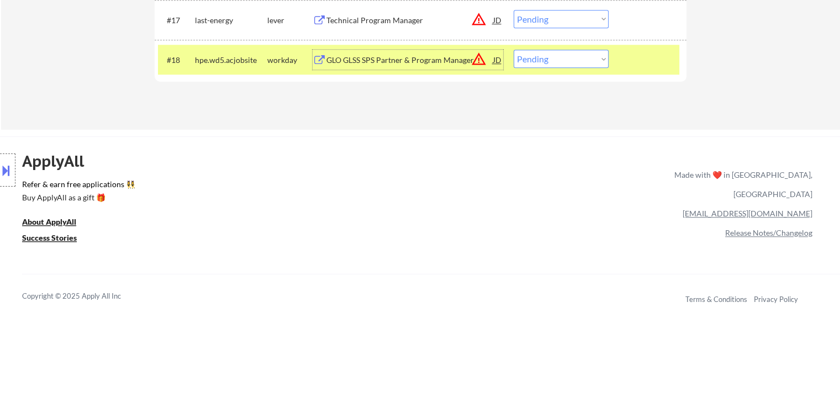
drag, startPoint x: 566, startPoint y: 52, endPoint x: 578, endPoint y: 67, distance: 19.2
click at [570, 58] on select "Choose an option... Pending Applied Excluded (Questions) Excluded (Expired) Exc…" at bounding box center [561, 59] width 95 height 18
select select ""excluded__expired_""
click at [514, 50] on select "Choose an option... Pending Applied Excluded (Questions) Excluded (Expired) Exc…" at bounding box center [561, 59] width 95 height 18
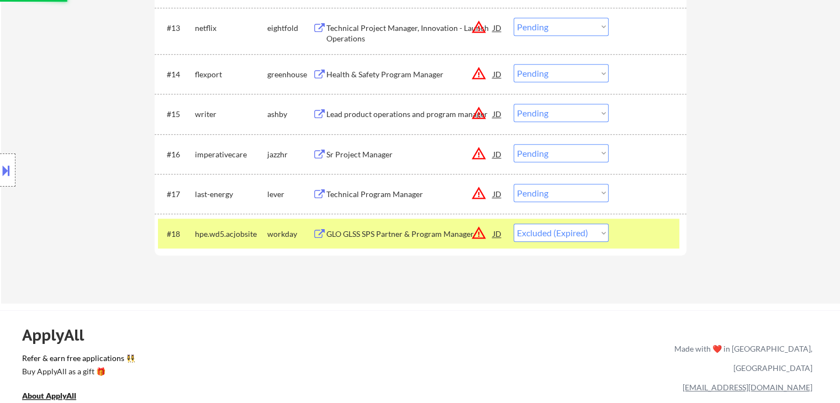
scroll to position [828, 0]
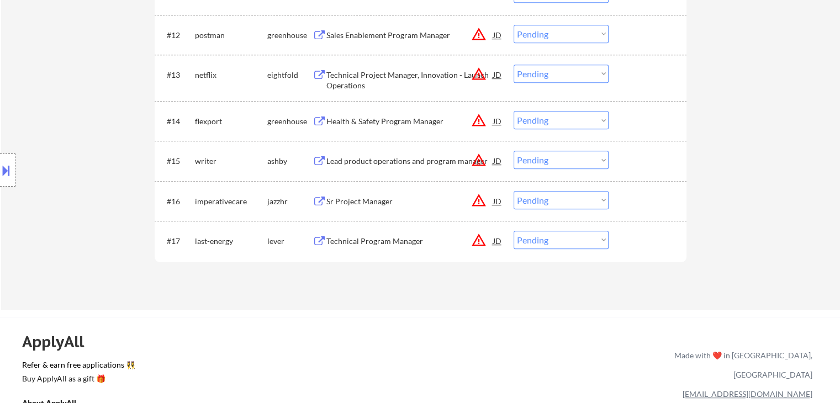
click at [377, 242] on div "Technical Program Manager" at bounding box center [409, 241] width 167 height 11
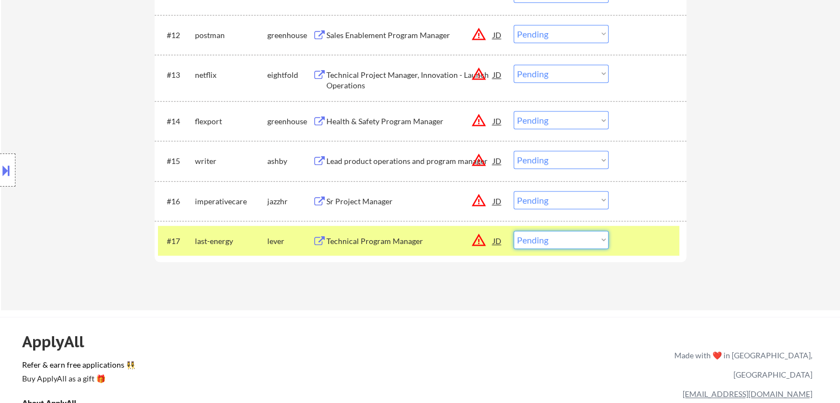
click at [564, 240] on select "Choose an option... Pending Applied Excluded (Questions) Excluded (Expired) Exc…" at bounding box center [561, 240] width 95 height 18
drag, startPoint x: 566, startPoint y: 242, endPoint x: 563, endPoint y: 248, distance: 6.5
click at [566, 242] on select "Choose an option... Pending Applied Excluded (Questions) Excluded (Expired) Exc…" at bounding box center [561, 240] width 95 height 18
select select ""applied""
click at [514, 231] on select "Choose an option... Pending Applied Excluded (Questions) Excluded (Expired) Exc…" at bounding box center [561, 240] width 95 height 18
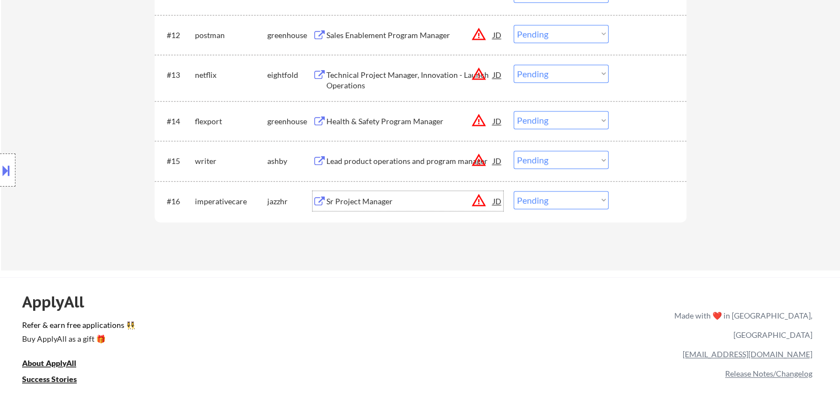
click at [382, 207] on div "Sr Project Manager" at bounding box center [409, 201] width 167 height 20
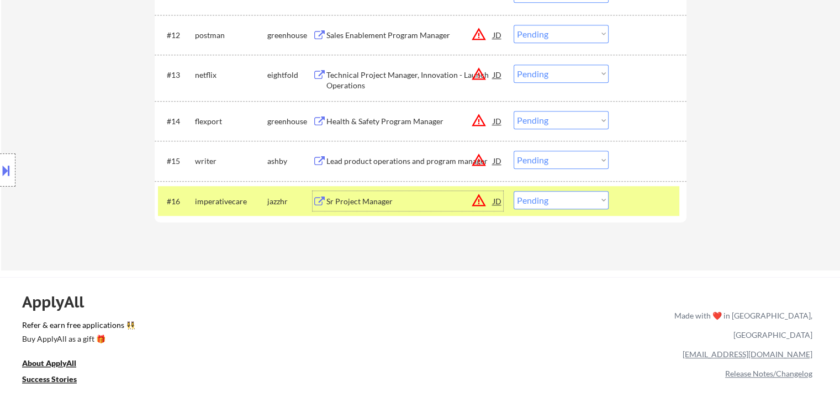
click at [543, 204] on select "Choose an option... Pending Applied Excluded (Questions) Excluded (Expired) Exc…" at bounding box center [561, 200] width 95 height 18
select select ""excluded__salary_""
click at [514, 191] on select "Choose an option... Pending Applied Excluded (Questions) Excluded (Expired) Exc…" at bounding box center [561, 200] width 95 height 18
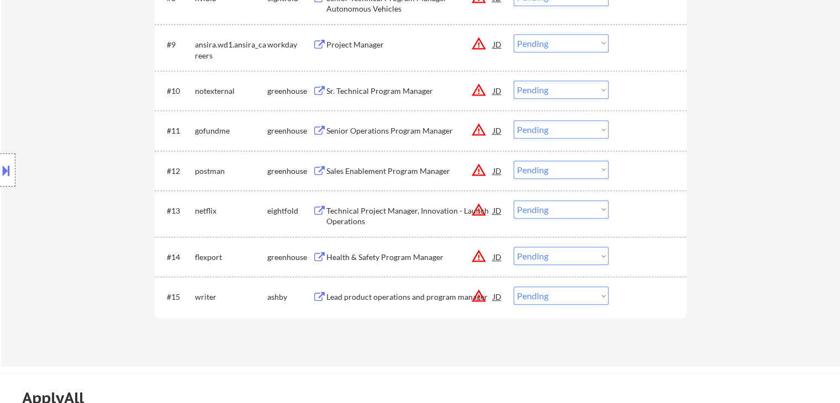
scroll to position [773, 0]
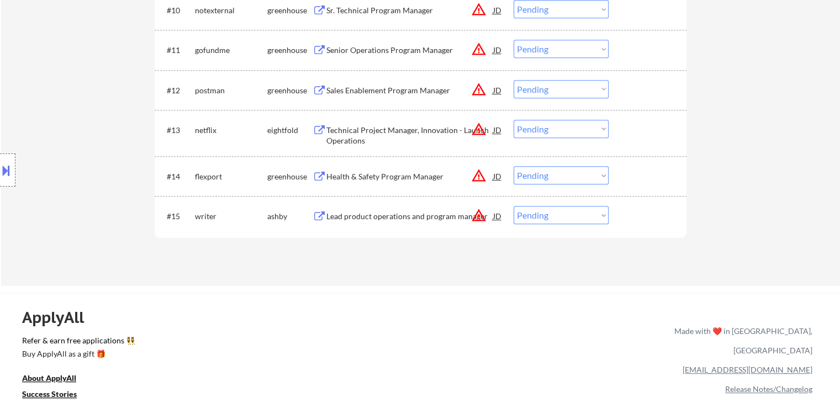
click at [418, 208] on div "Lead product operations and program manager" at bounding box center [409, 216] width 167 height 20
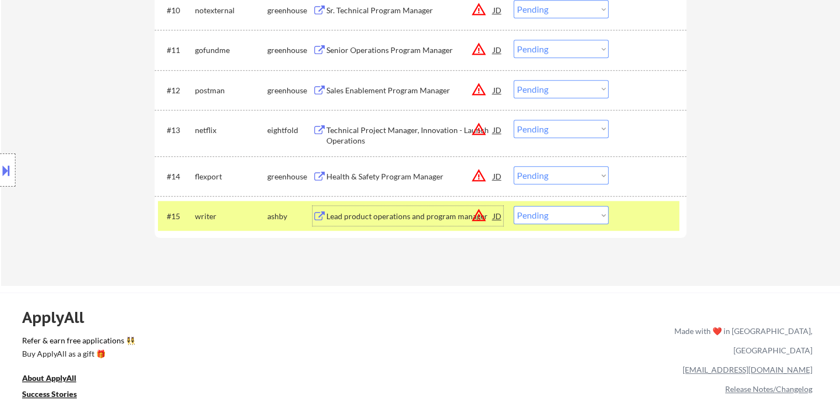
drag, startPoint x: 581, startPoint y: 217, endPoint x: 584, endPoint y: 222, distance: 6.2
click at [581, 217] on select "Choose an option... Pending Applied Excluded (Questions) Excluded (Expired) Exc…" at bounding box center [561, 215] width 95 height 18
select select ""excluded__location_""
click at [514, 206] on select "Choose an option... Pending Applied Excluded (Questions) Excluded (Expired) Exc…" at bounding box center [561, 215] width 95 height 18
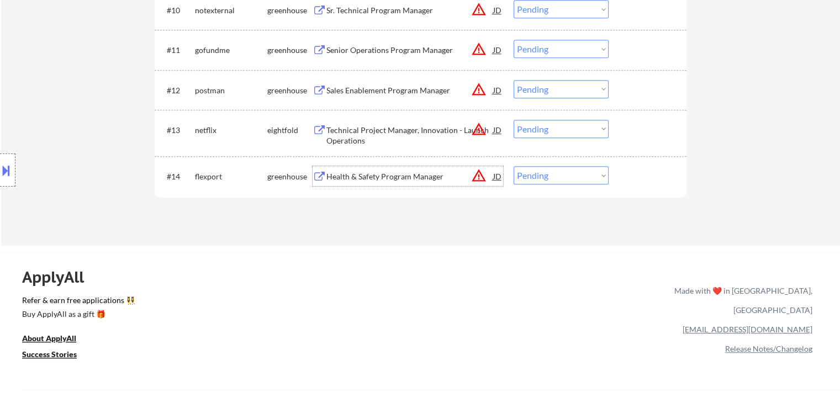
click at [363, 178] on div "Health & Safety Program Manager" at bounding box center [409, 176] width 167 height 11
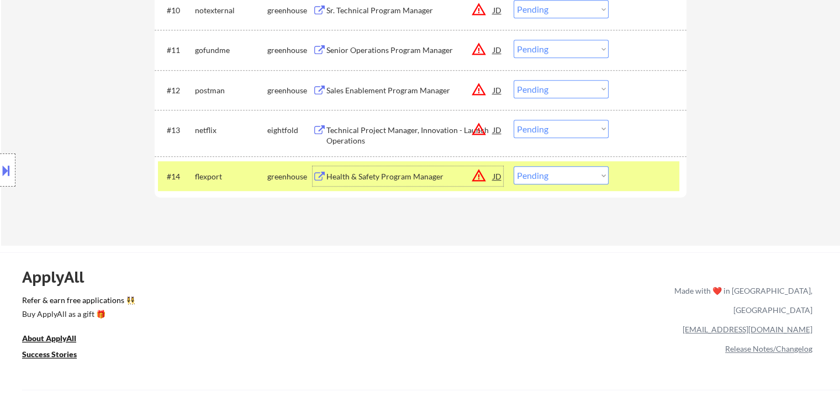
click at [553, 173] on select "Choose an option... Pending Applied Excluded (Questions) Excluded (Expired) Exc…" at bounding box center [561, 175] width 95 height 18
select select ""excluded__bad_match_""
click at [514, 166] on select "Choose an option... Pending Applied Excluded (Questions) Excluded (Expired) Exc…" at bounding box center [561, 175] width 95 height 18
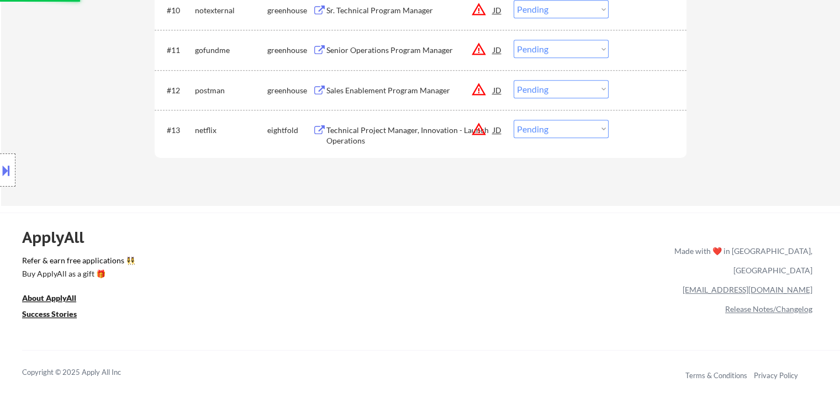
click at [367, 132] on div "Technical Project Manager, Innovation - Launch Operations" at bounding box center [409, 136] width 167 height 22
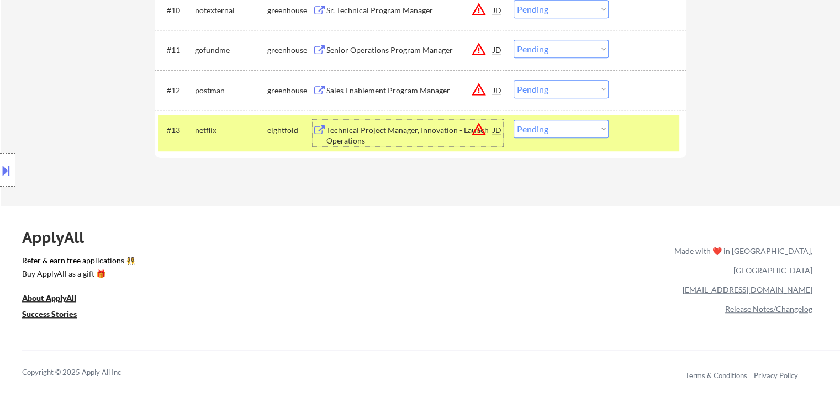
drag, startPoint x: 546, startPoint y: 129, endPoint x: 546, endPoint y: 137, distance: 8.3
click at [546, 129] on select "Choose an option... Pending Applied Excluded (Questions) Excluded (Expired) Exc…" at bounding box center [561, 129] width 95 height 18
select select ""excluded__expired_""
click at [514, 120] on select "Choose an option... Pending Applied Excluded (Questions) Excluded (Expired) Exc…" at bounding box center [561, 129] width 95 height 18
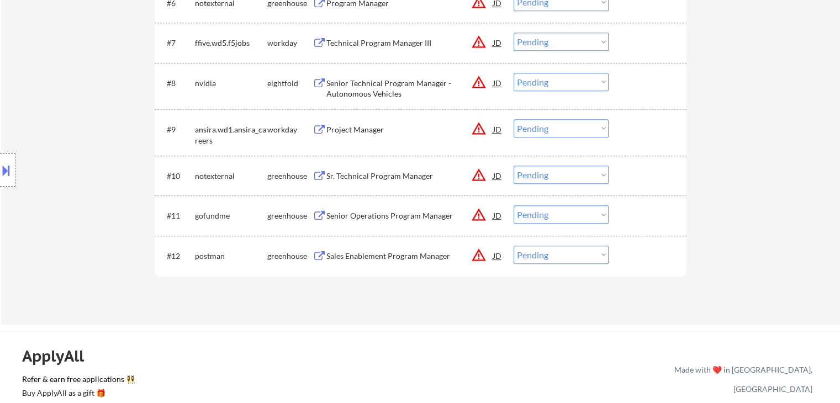
scroll to position [552, 0]
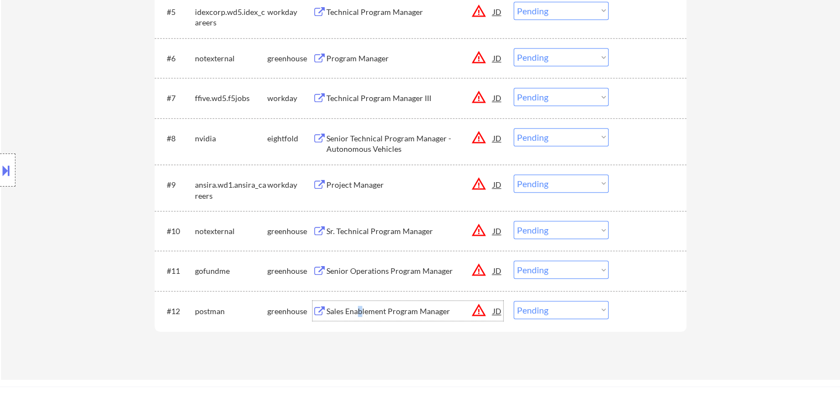
click at [360, 314] on div "Sales Enablement Program Manager" at bounding box center [409, 311] width 167 height 11
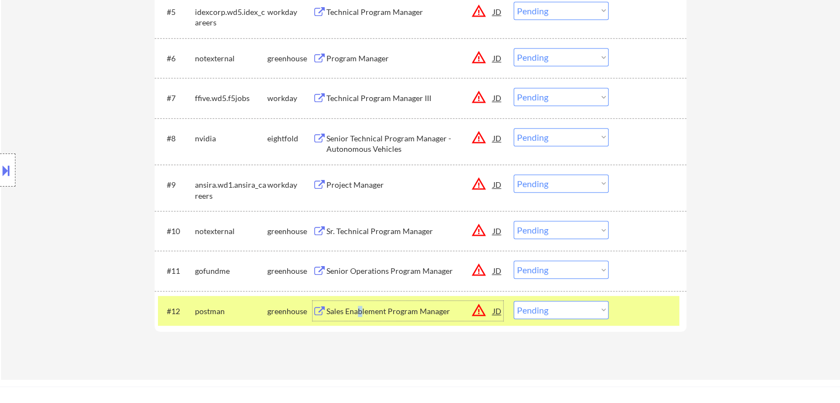
click at [558, 310] on select "Choose an option... Pending Applied Excluded (Questions) Excluded (Expired) Exc…" at bounding box center [561, 310] width 95 height 18
select select ""excluded__bad_match_""
click at [514, 301] on select "Choose an option... Pending Applied Excluded (Questions) Excluded (Expired) Exc…" at bounding box center [561, 310] width 95 height 18
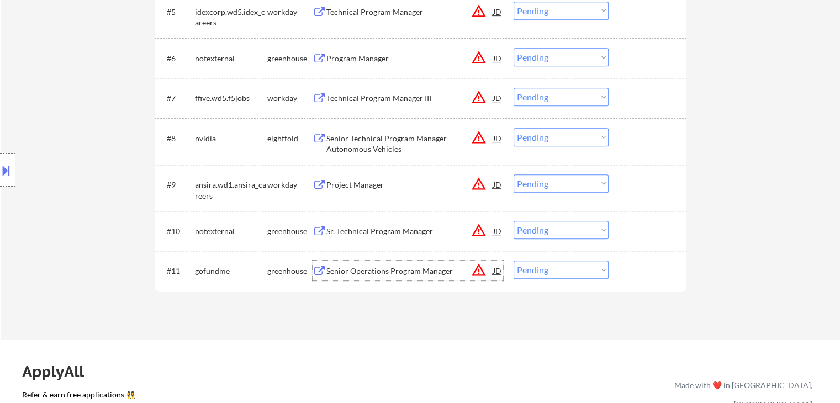
click at [357, 270] on div "Senior Operations Program Manager" at bounding box center [409, 271] width 167 height 11
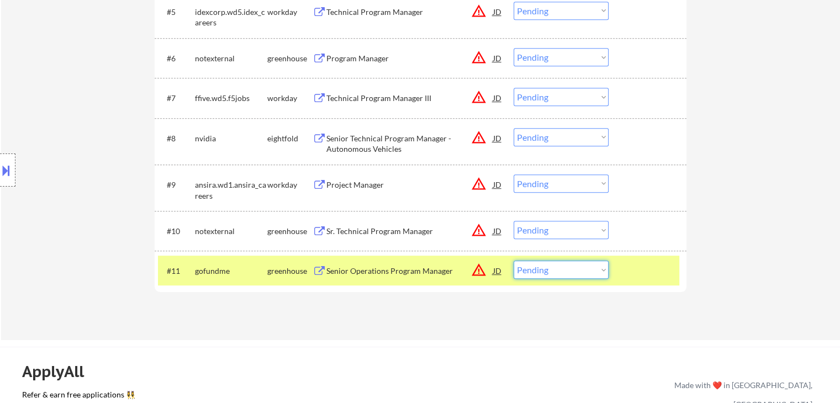
drag, startPoint x: 535, startPoint y: 279, endPoint x: 541, endPoint y: 282, distance: 6.2
click at [536, 279] on select "Choose an option... Pending Applied Excluded (Questions) Excluded (Expired) Exc…" at bounding box center [561, 270] width 95 height 18
select select ""excluded__salary_""
click at [514, 261] on select "Choose an option... Pending Applied Excluded (Questions) Excluded (Expired) Exc…" at bounding box center [561, 270] width 95 height 18
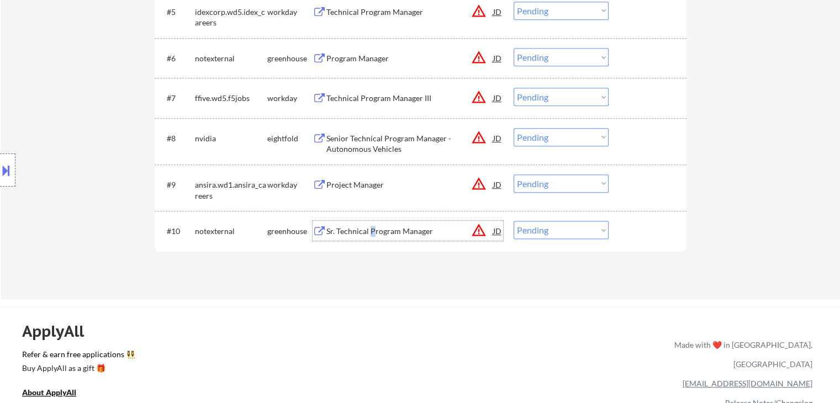
click at [372, 230] on div "Sr. Technical Program Manager" at bounding box center [409, 231] width 167 height 11
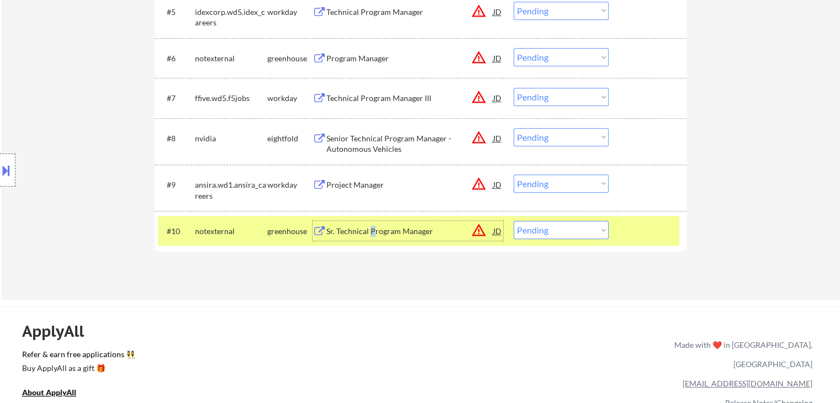
click at [588, 226] on select "Choose an option... Pending Applied Excluded (Questions) Excluded (Expired) Exc…" at bounding box center [561, 230] width 95 height 18
select select ""excluded__salary_""
click at [514, 221] on select "Choose an option... Pending Applied Excluded (Questions) Excluded (Expired) Exc…" at bounding box center [561, 230] width 95 height 18
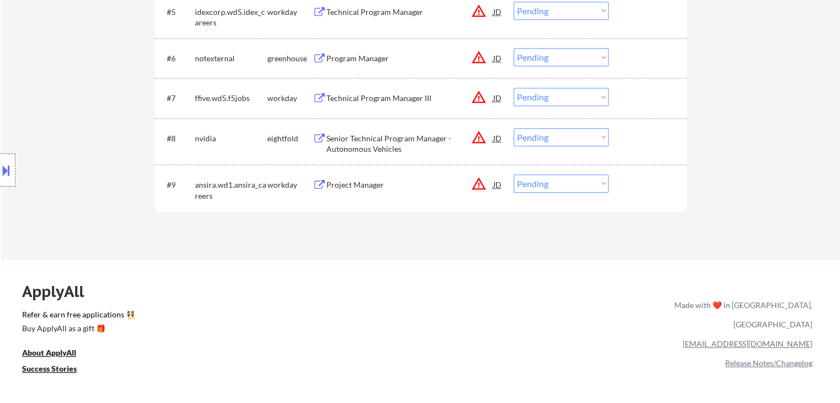
click at [353, 181] on div "Project Manager" at bounding box center [409, 185] width 167 height 11
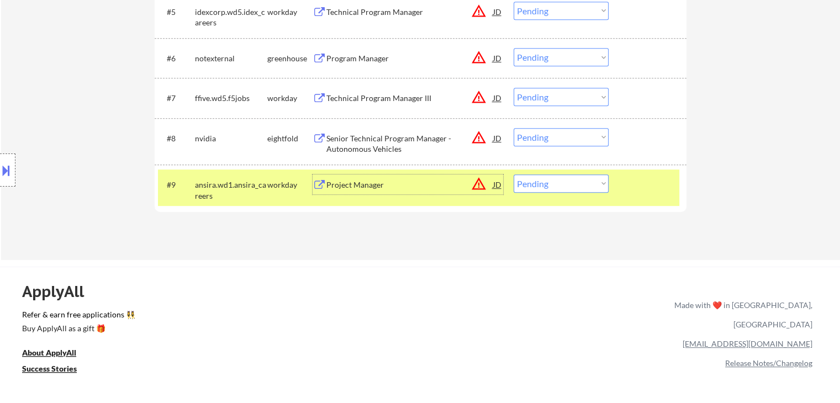
click at [573, 186] on select "Choose an option... Pending Applied Excluded (Questions) Excluded (Expired) Exc…" at bounding box center [561, 184] width 95 height 18
select select ""excluded__bad_match_""
click at [514, 175] on select "Choose an option... Pending Applied Excluded (Questions) Excluded (Expired) Exc…" at bounding box center [561, 184] width 95 height 18
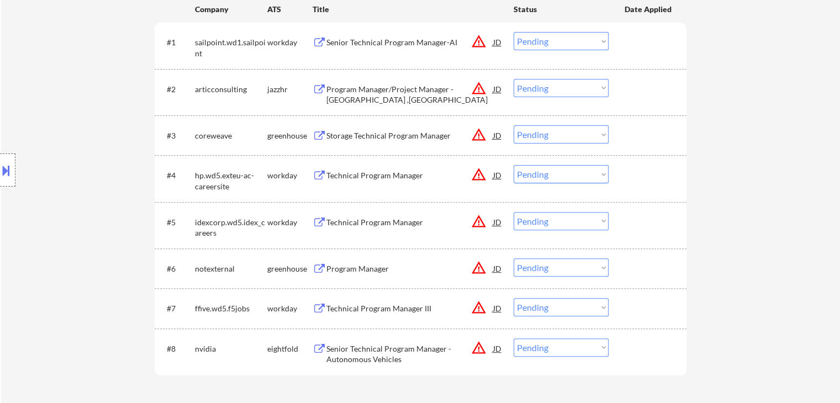
scroll to position [497, 0]
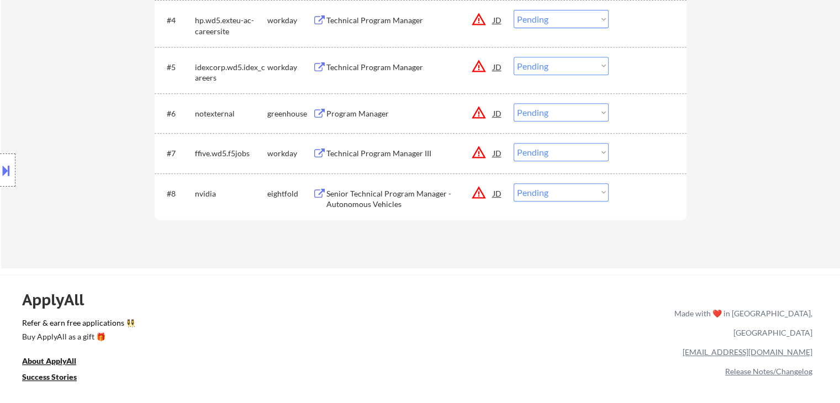
click at [359, 205] on div "Senior Technical Program Manager - Autonomous Vehicles" at bounding box center [409, 199] width 167 height 22
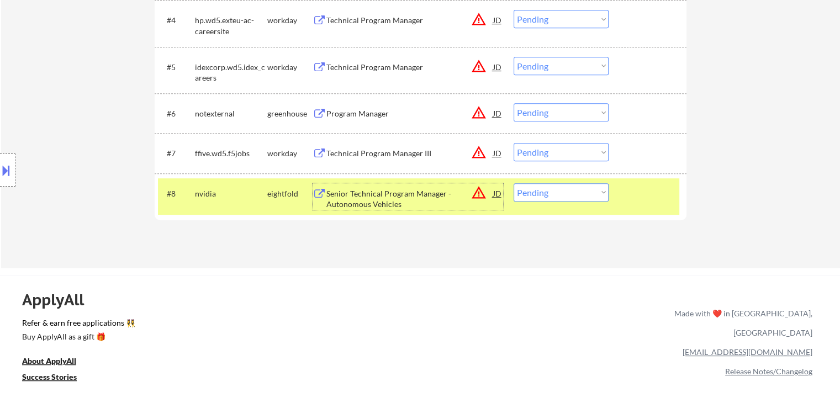
drag, startPoint x: 565, startPoint y: 188, endPoint x: 567, endPoint y: 196, distance: 7.5
click at [566, 188] on select "Choose an option... Pending Applied Excluded (Questions) Excluded (Expired) Exc…" at bounding box center [561, 192] width 95 height 18
select select ""applied""
click at [514, 183] on select "Choose an option... Pending Applied Excluded (Questions) Excluded (Expired) Exc…" at bounding box center [561, 192] width 95 height 18
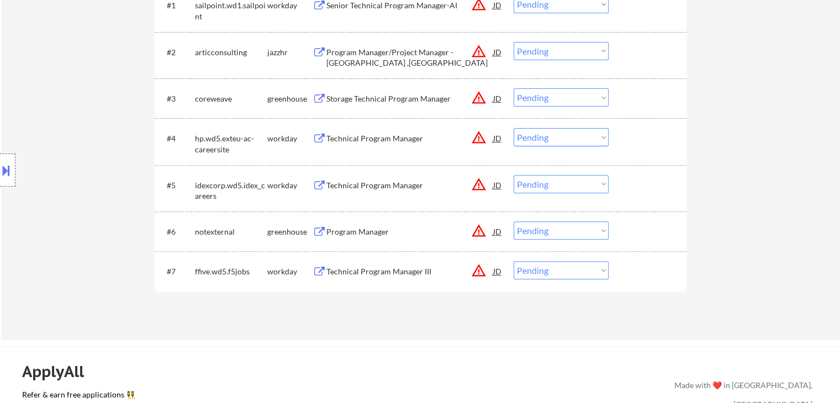
scroll to position [387, 0]
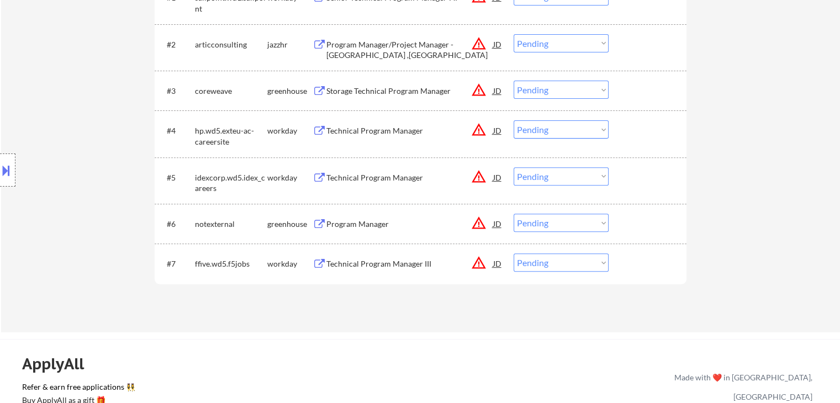
click at [367, 263] on div "Technical Program Manager III" at bounding box center [409, 263] width 167 height 11
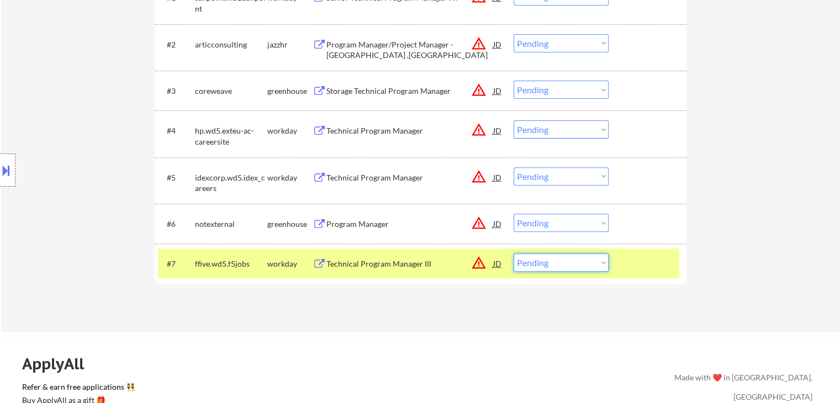
click at [553, 267] on select "Choose an option... Pending Applied Excluded (Questions) Excluded (Expired) Exc…" at bounding box center [561, 263] width 95 height 18
select select ""excluded__salary_""
click at [514, 254] on select "Choose an option... Pending Applied Excluded (Questions) Excluded (Expired) Exc…" at bounding box center [561, 263] width 95 height 18
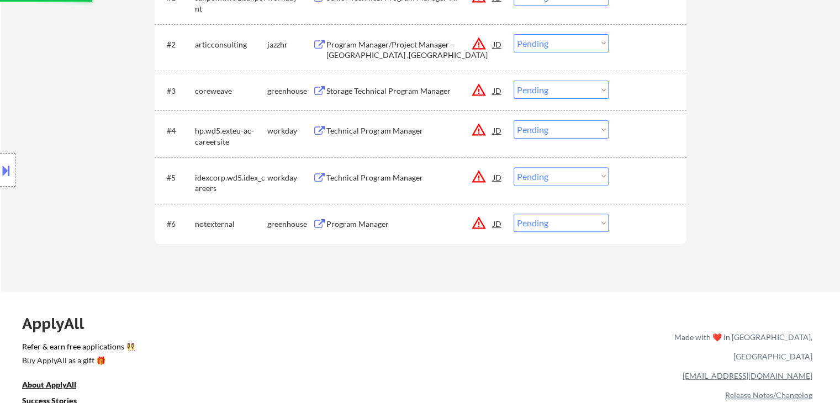
click at [340, 221] on div "Program Manager" at bounding box center [409, 224] width 167 height 11
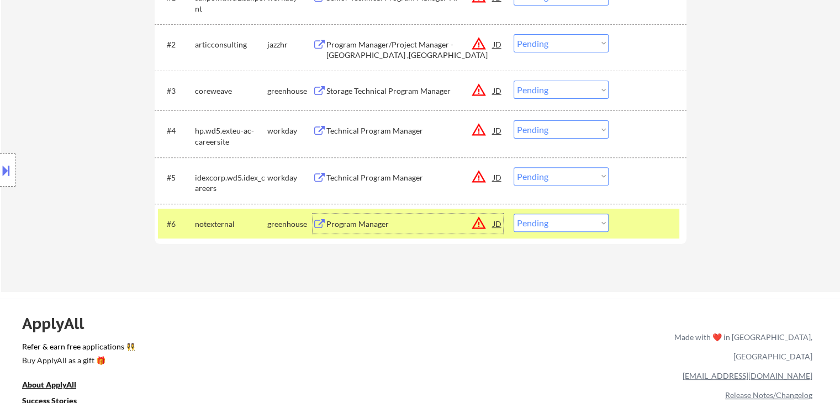
click at [548, 226] on select "Choose an option... Pending Applied Excluded (Questions) Excluded (Expired) Exc…" at bounding box center [561, 223] width 95 height 18
select select ""excluded__bad_match_""
click at [514, 214] on select "Choose an option... Pending Applied Excluded (Questions) Excluded (Expired) Exc…" at bounding box center [561, 223] width 95 height 18
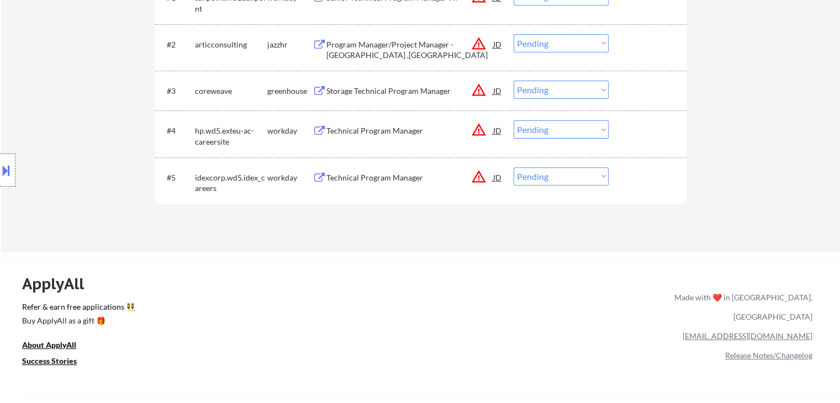
click at [345, 183] on div "Technical Program Manager" at bounding box center [409, 177] width 167 height 20
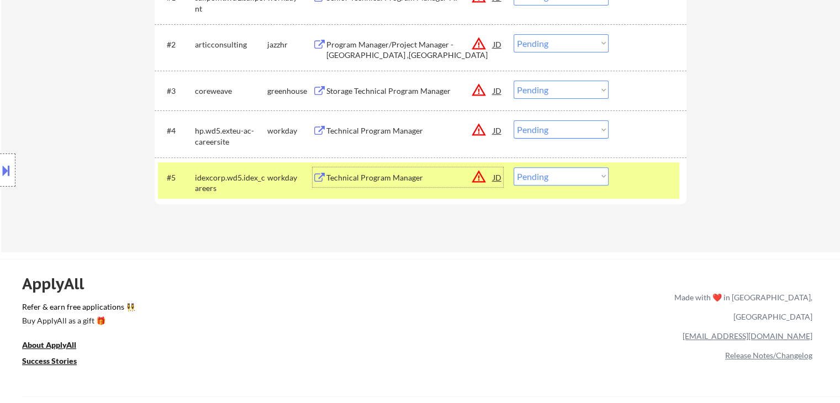
click at [561, 175] on select "Choose an option... Pending Applied Excluded (Questions) Excluded (Expired) Exc…" at bounding box center [561, 176] width 95 height 18
select select ""excluded__bad_match_""
click at [514, 167] on select "Choose an option... Pending Applied Excluded (Questions) Excluded (Expired) Exc…" at bounding box center [561, 176] width 95 height 18
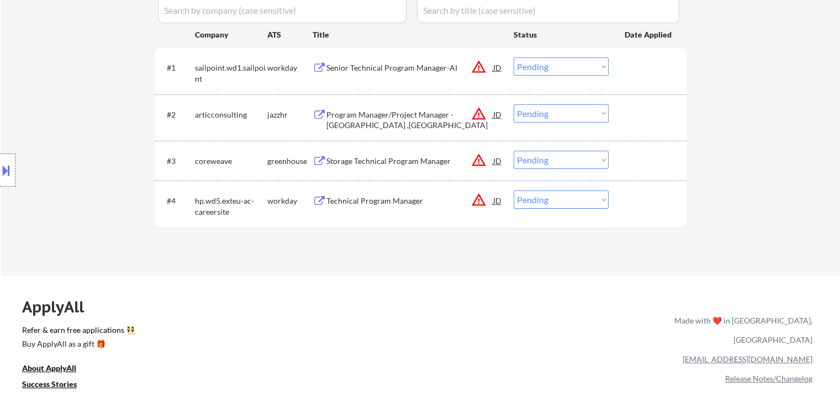
scroll to position [221, 0]
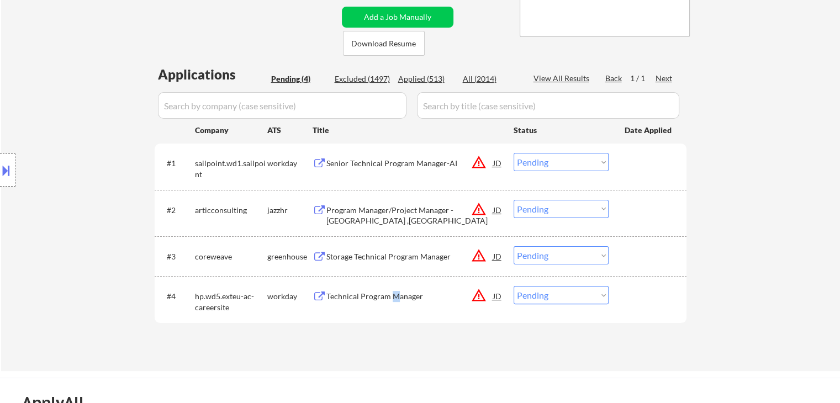
click at [393, 287] on div "Technical Program Manager" at bounding box center [409, 296] width 167 height 20
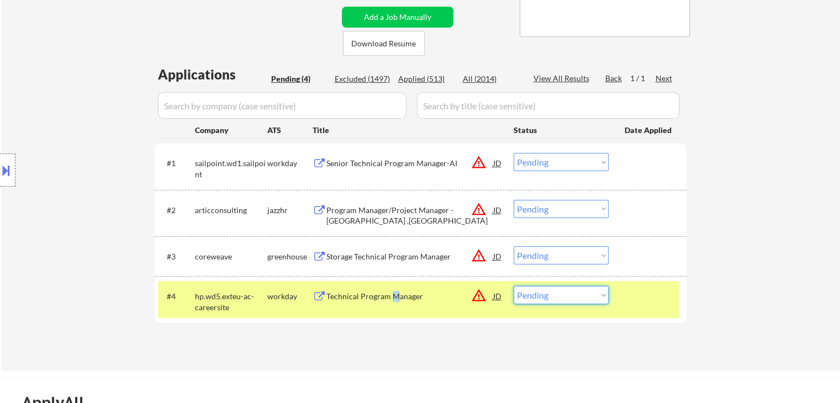
click at [553, 293] on select "Choose an option... Pending Applied Excluded (Questions) Excluded (Expired) Exc…" at bounding box center [561, 295] width 95 height 18
select select ""excluded__expired_""
click at [514, 286] on select "Choose an option... Pending Applied Excluded (Questions) Excluded (Expired) Exc…" at bounding box center [561, 295] width 95 height 18
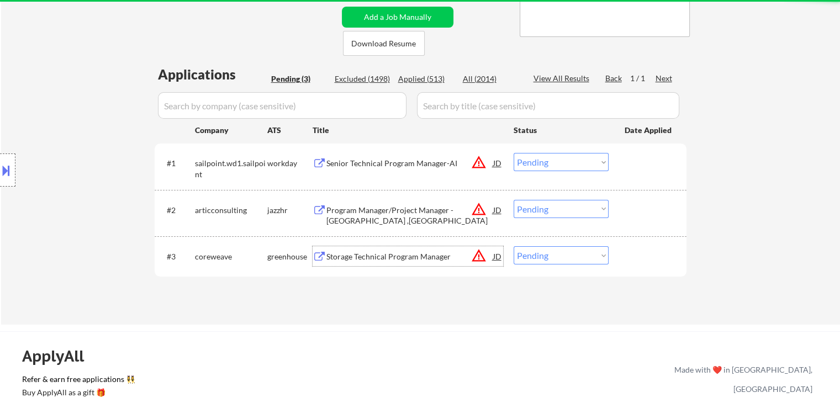
click at [353, 257] on div "Storage Technical Program Manager" at bounding box center [409, 256] width 167 height 11
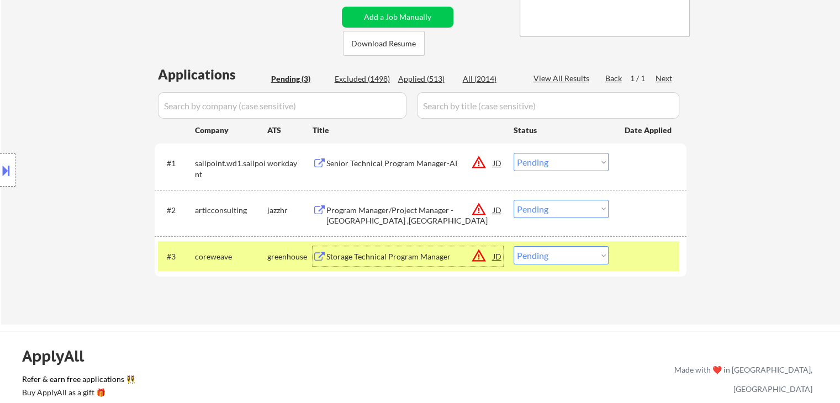
click at [558, 256] on select "Choose an option... Pending Applied Excluded (Questions) Excluded (Expired) Exc…" at bounding box center [561, 255] width 95 height 18
select select ""excluded__expired_""
click at [514, 246] on select "Choose an option... Pending Applied Excluded (Questions) Excluded (Expired) Exc…" at bounding box center [561, 255] width 95 height 18
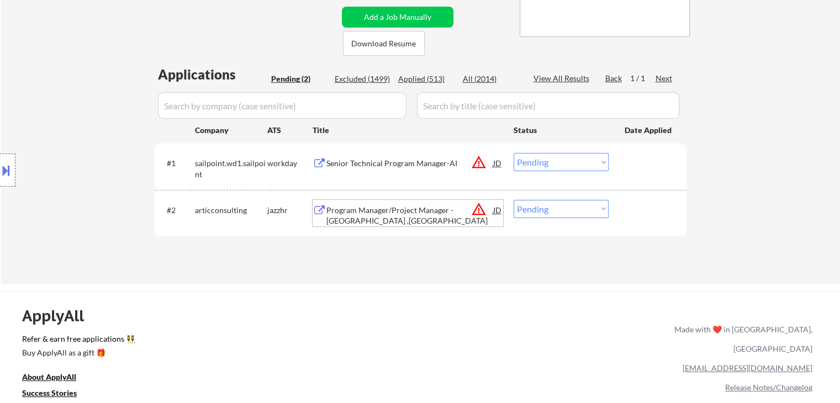
click at [377, 212] on div "Program Manager/Project Manager - [GEOGRAPHIC_DATA] ,[GEOGRAPHIC_DATA]" at bounding box center [409, 216] width 167 height 22
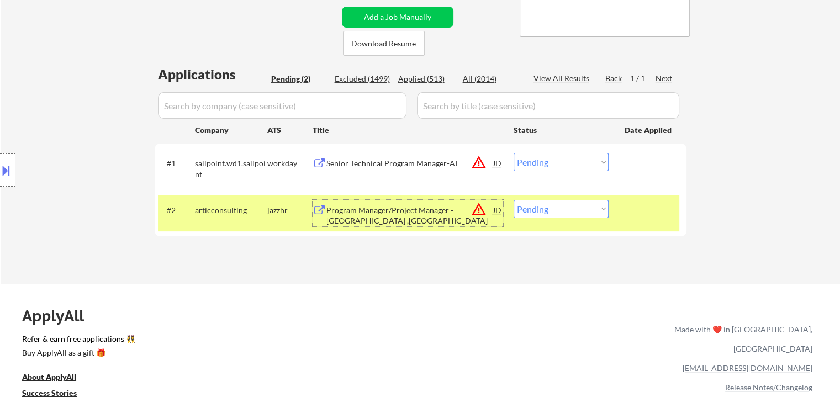
click at [568, 213] on select "Choose an option... Pending Applied Excluded (Questions) Excluded (Expired) Exc…" at bounding box center [561, 209] width 95 height 18
select select ""excluded__bad_match_""
click at [514, 200] on select "Choose an option... Pending Applied Excluded (Questions) Excluded (Expired) Exc…" at bounding box center [561, 209] width 95 height 18
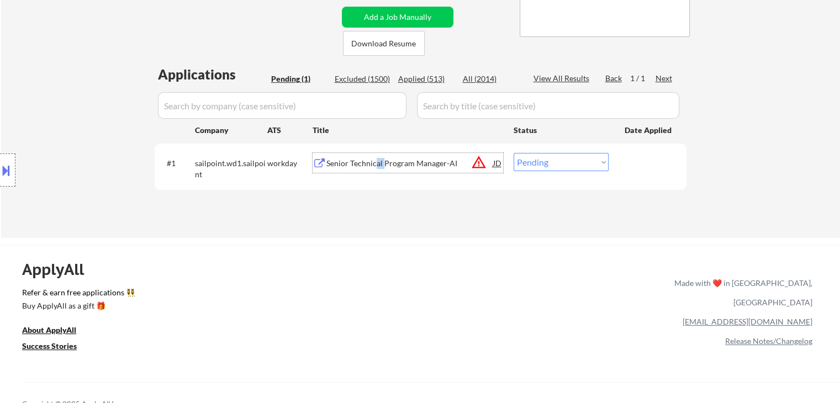
click at [382, 165] on div "Senior Technical Program Manager-AI" at bounding box center [409, 163] width 167 height 11
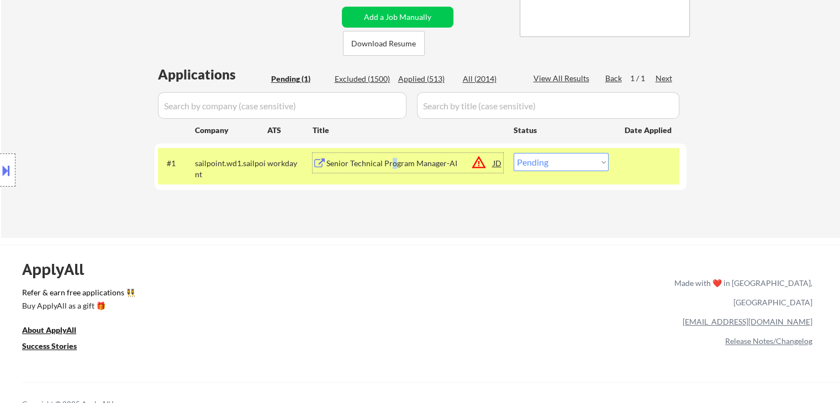
click at [393, 166] on div "Senior Technical Program Manager-AI" at bounding box center [409, 163] width 167 height 11
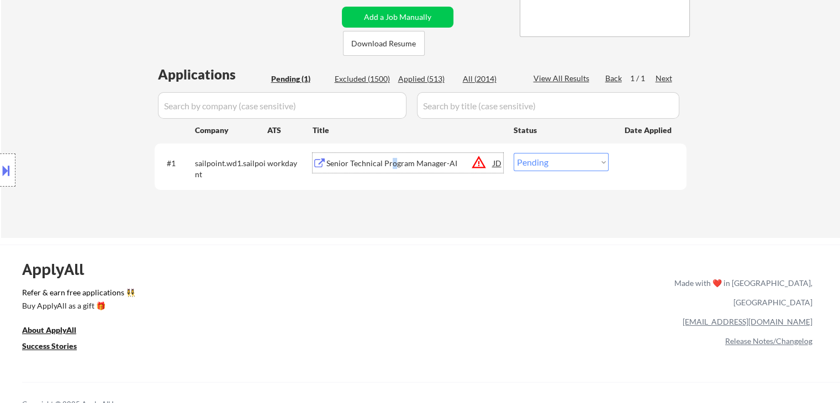
click at [545, 159] on select "Choose an option... Pending Applied Excluded (Questions) Excluded (Expired) Exc…" at bounding box center [561, 162] width 95 height 18
select select ""applied""
click at [514, 153] on select "Choose an option... Pending Applied Excluded (Questions) Excluded (Expired) Exc…" at bounding box center [561, 162] width 95 height 18
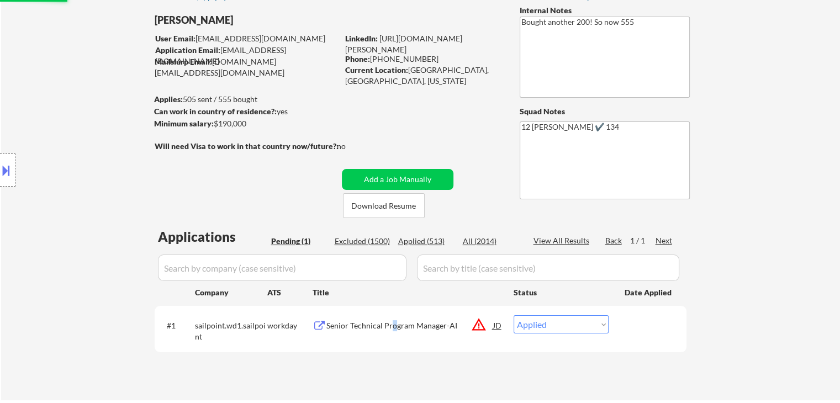
scroll to position [55, 0]
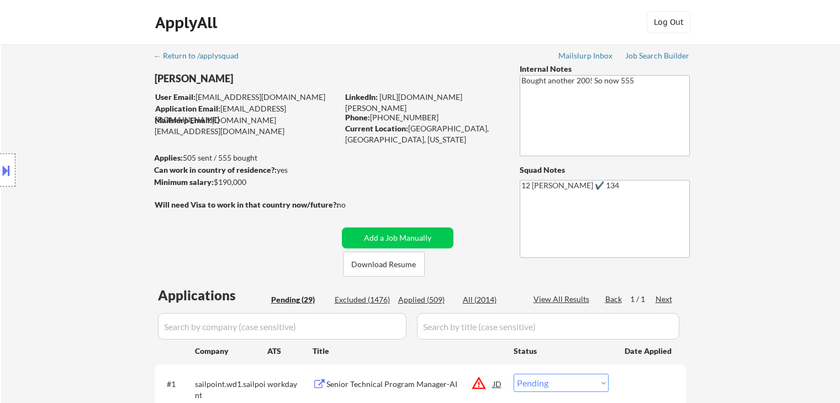
select select ""pending""
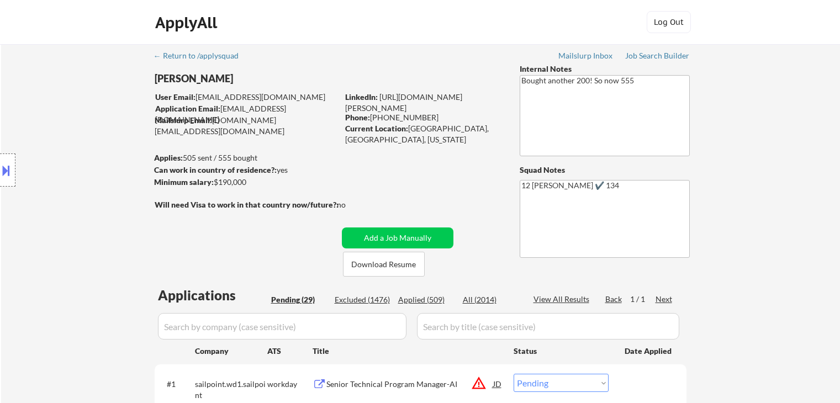
select select ""pending""
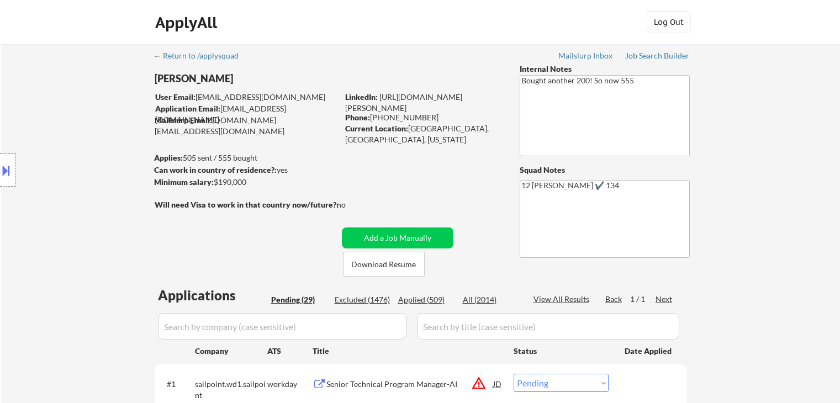
select select ""pending""
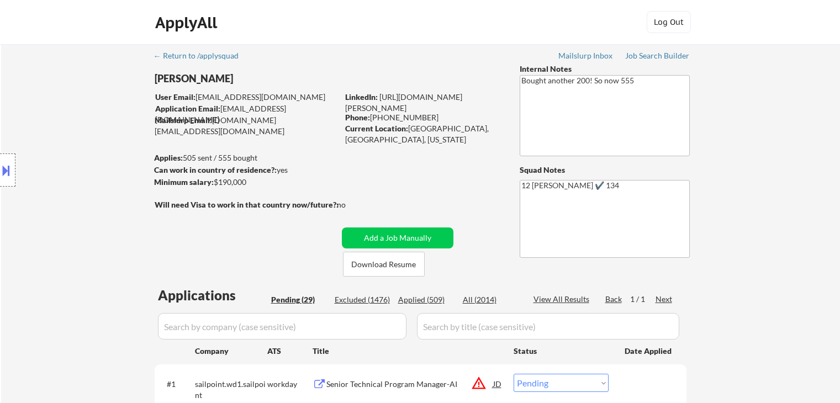
select select ""pending""
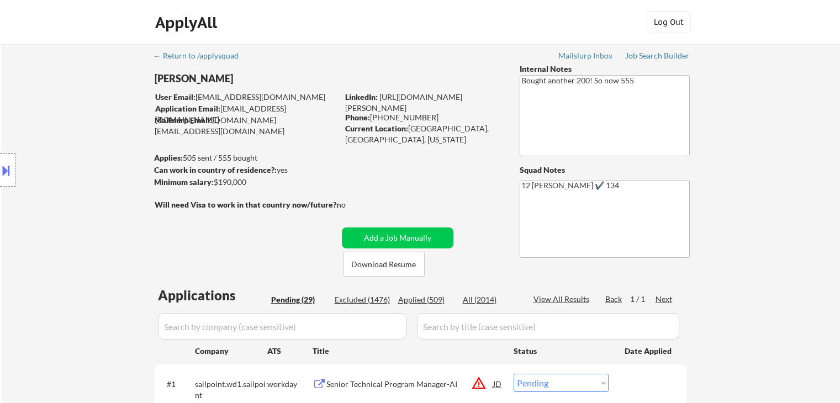
select select ""pending""
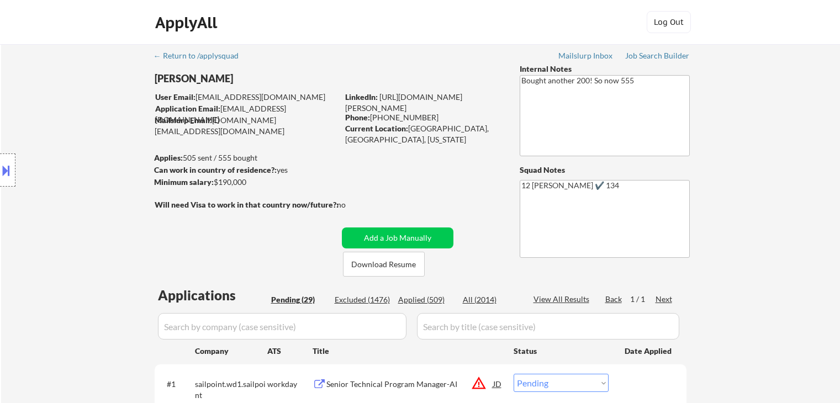
select select ""pending""
click at [435, 299] on div "Applied (509)" at bounding box center [425, 299] width 55 height 11
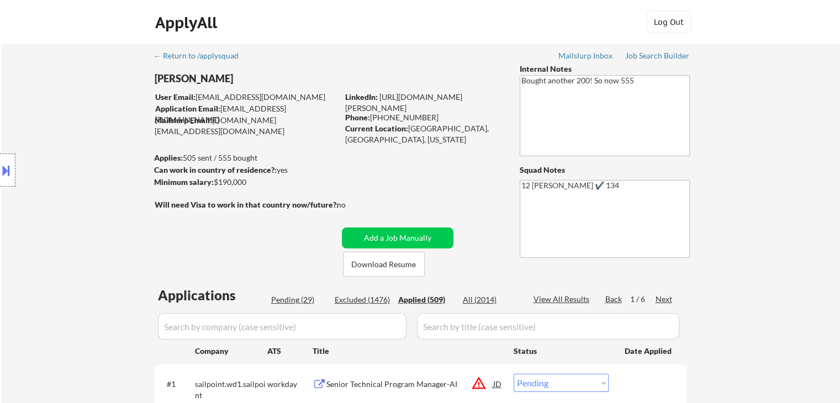
select select ""applied""
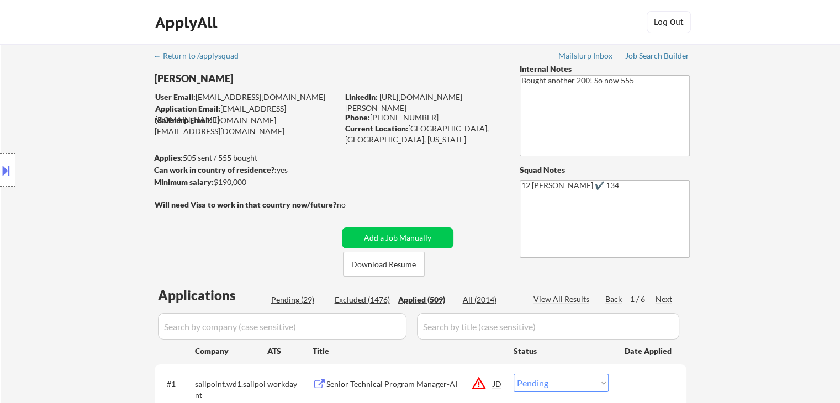
select select ""applied""
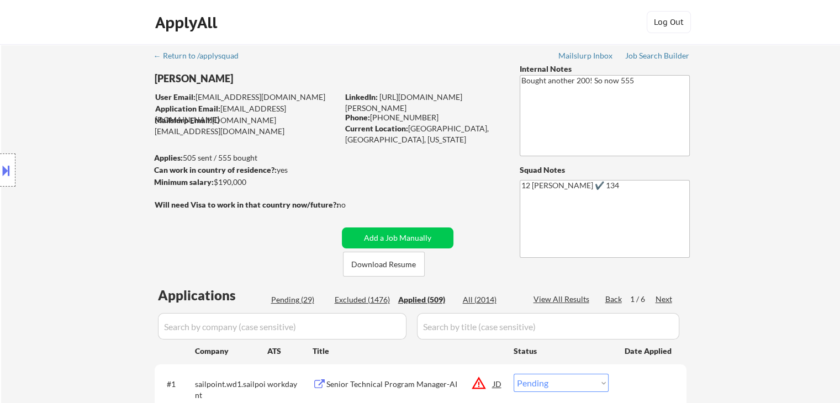
select select ""applied""
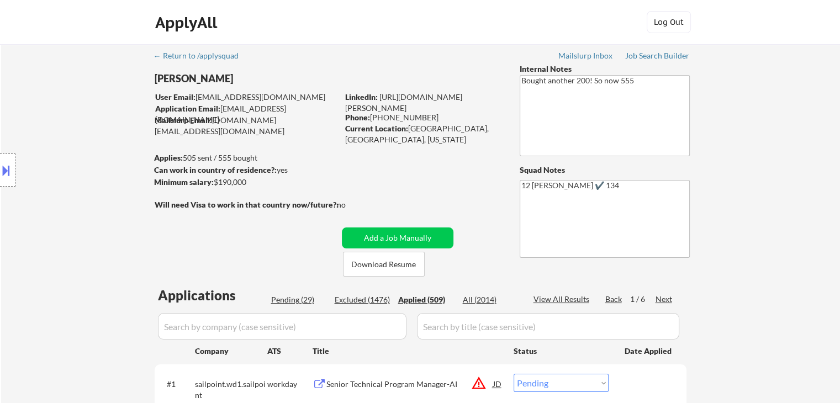
select select ""applied""
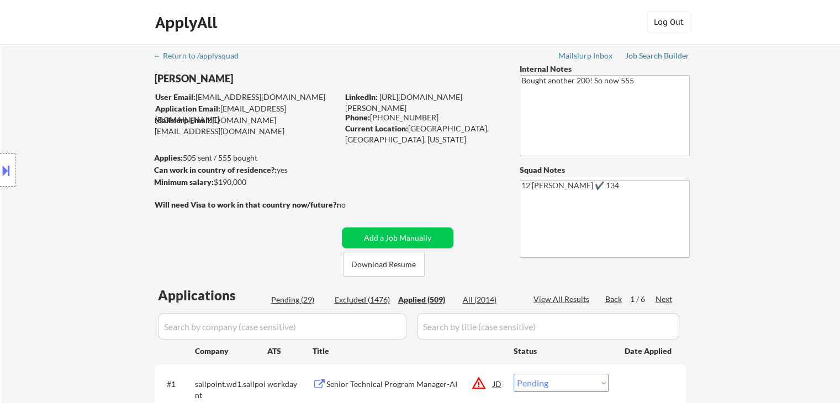
select select ""applied""
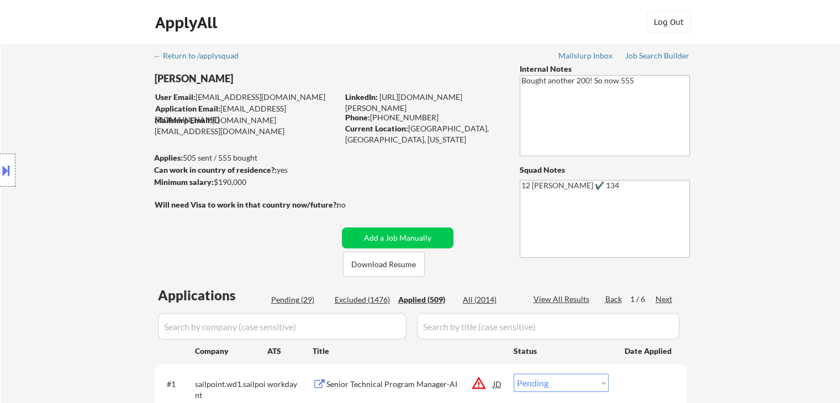
select select ""applied""
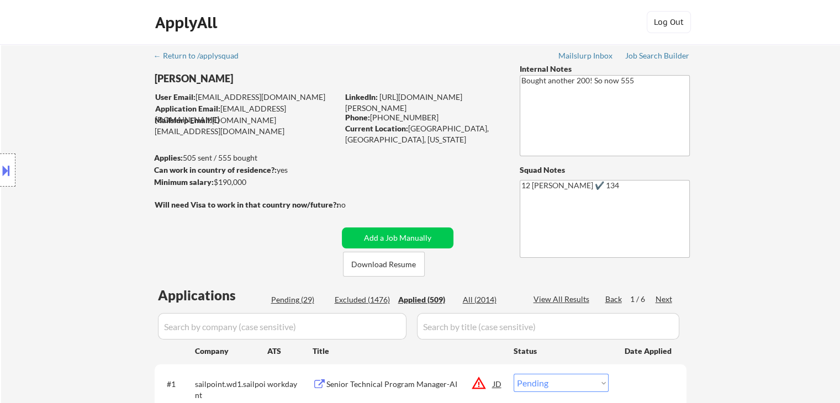
select select ""applied""
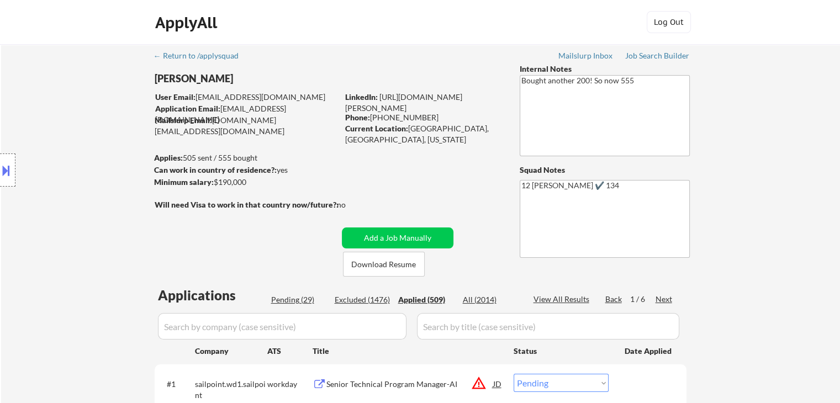
select select ""applied""
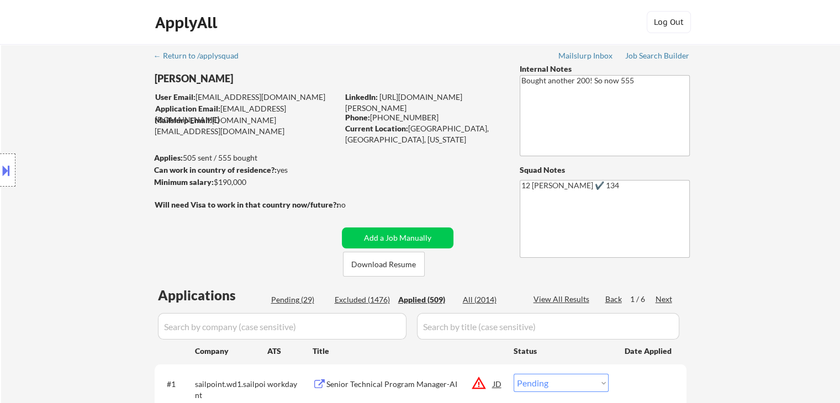
select select ""applied""
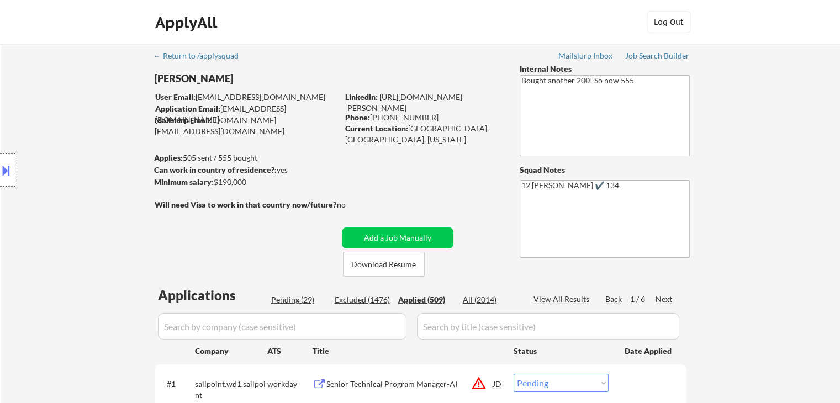
select select ""applied""
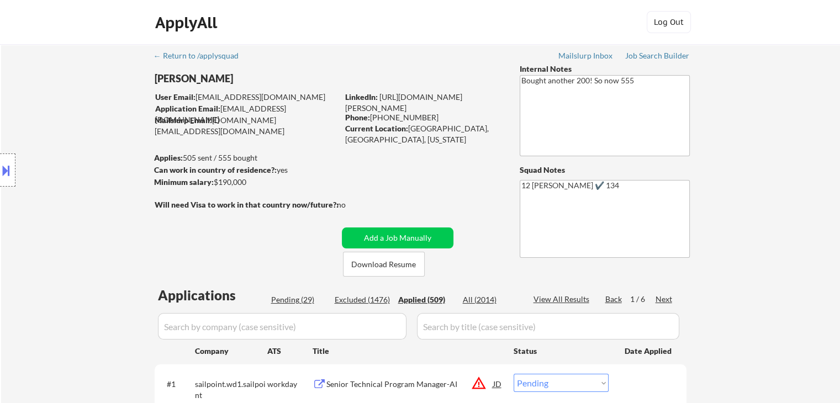
select select ""applied""
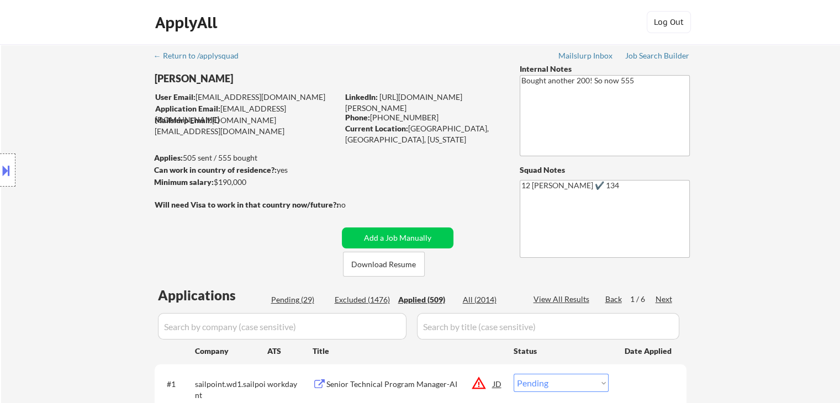
select select ""applied""
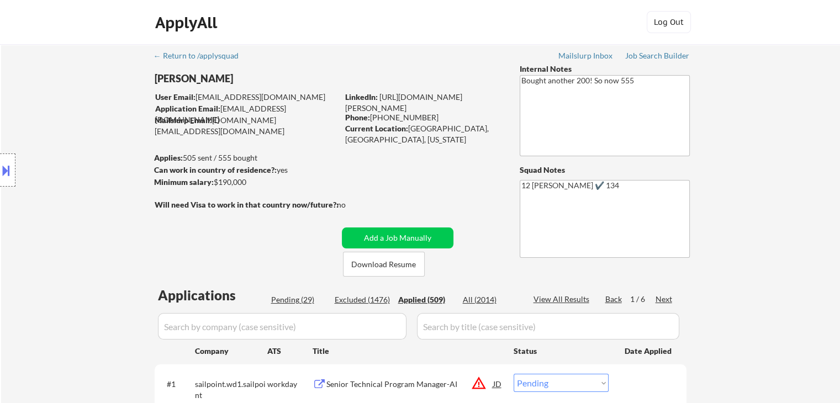
select select ""applied""
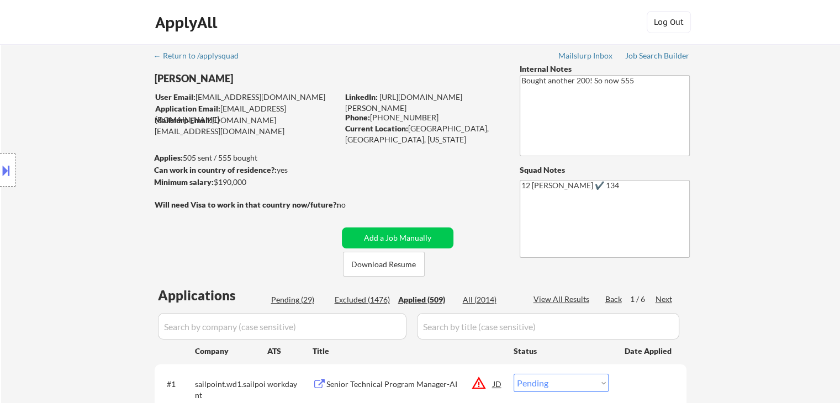
select select ""applied""
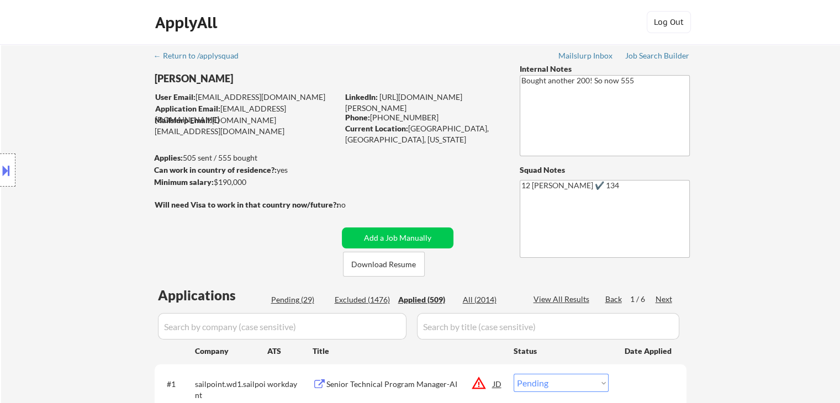
select select ""applied""
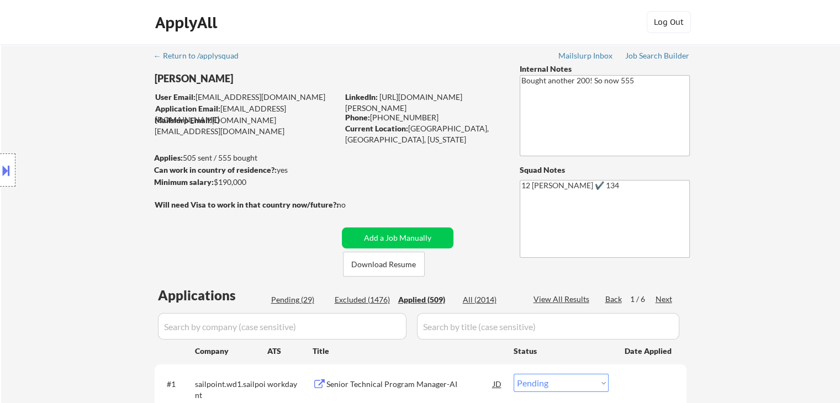
select select ""applied""
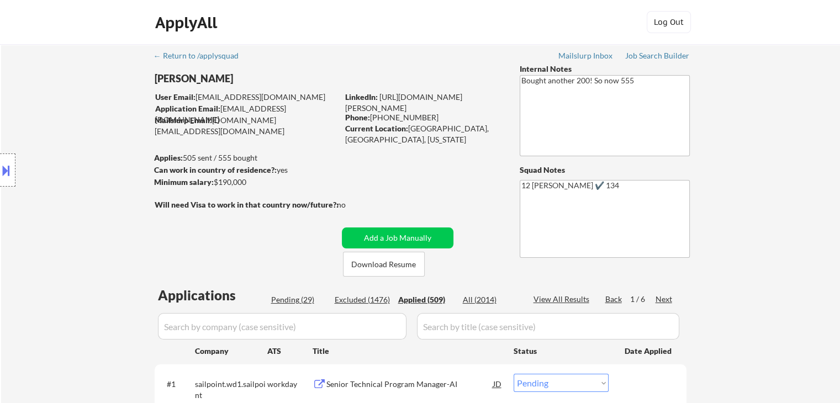
select select ""applied""
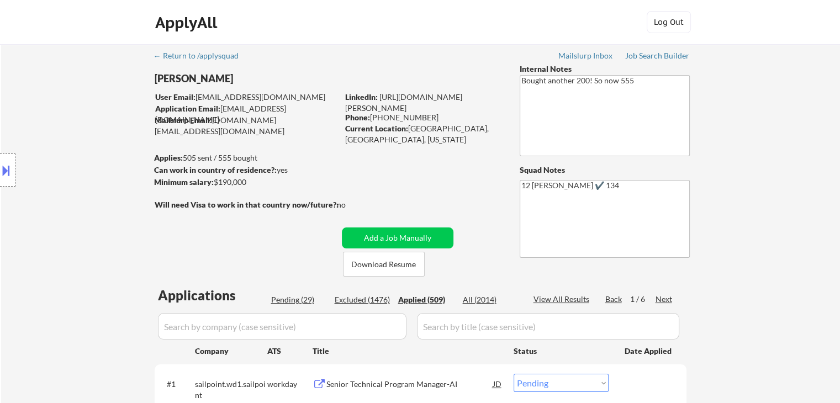
select select ""applied""
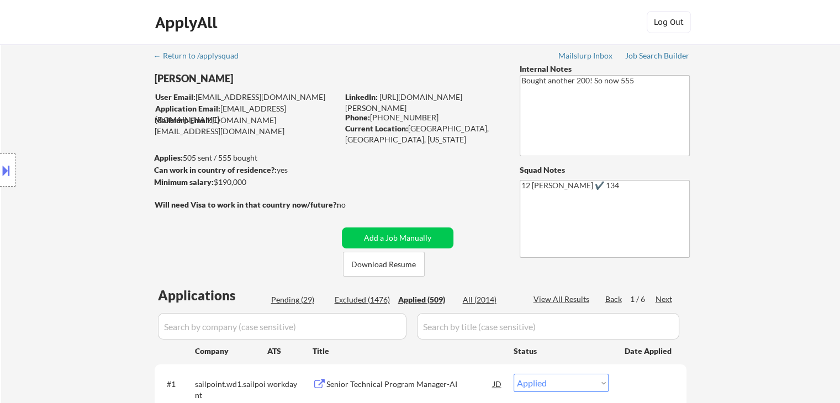
select select ""applied""
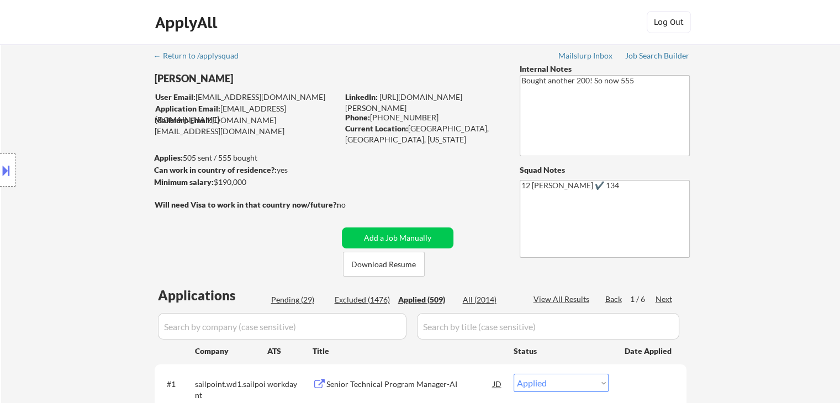
select select ""applied""
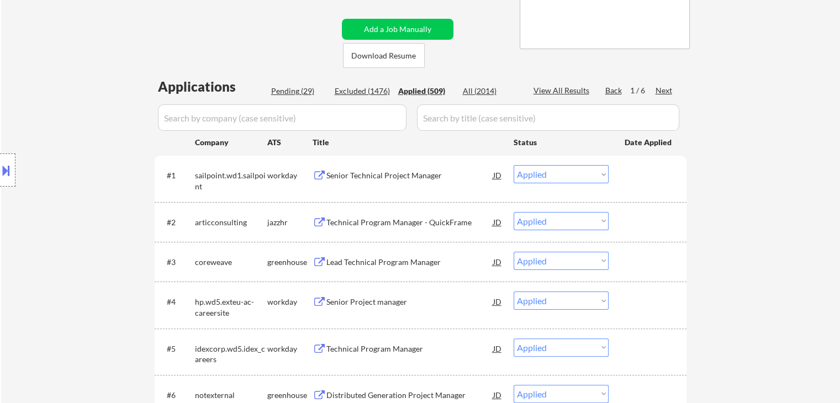
scroll to position [276, 0]
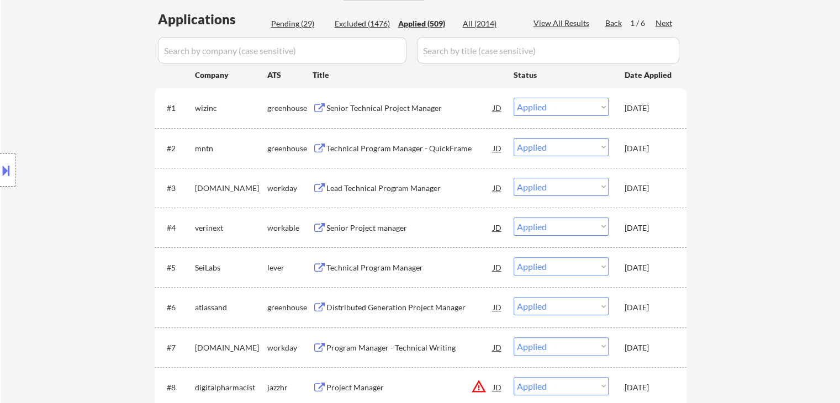
click at [657, 235] on div "Sep 27, 2025" at bounding box center [649, 228] width 49 height 20
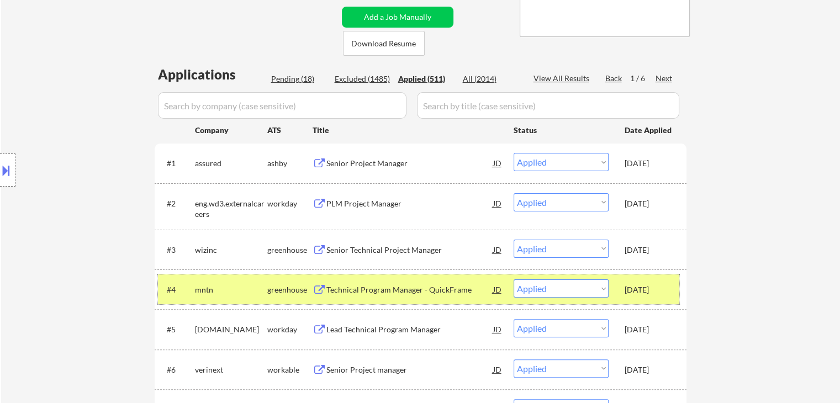
scroll to position [387, 0]
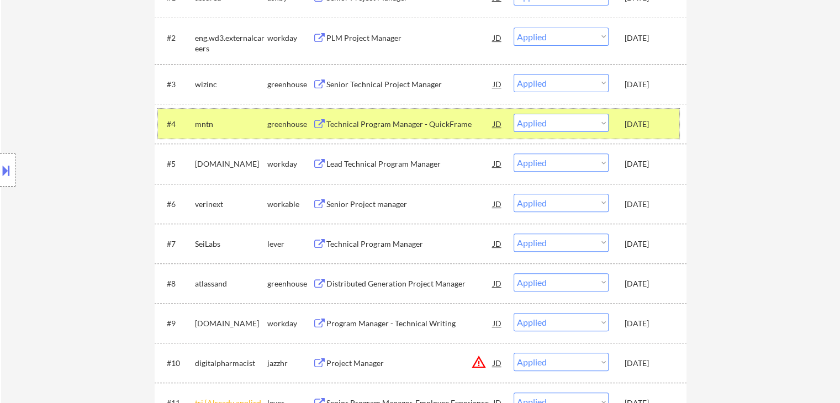
click at [652, 205] on div "Sep 27, 2025" at bounding box center [649, 204] width 49 height 11
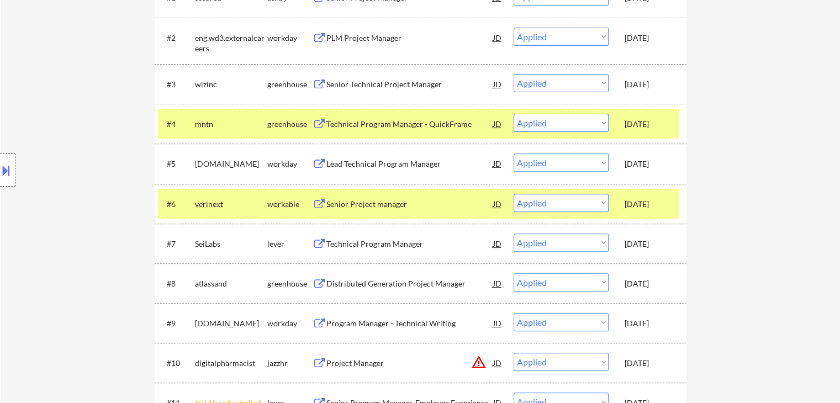
click at [632, 114] on div "Sep 27, 2025" at bounding box center [649, 124] width 49 height 20
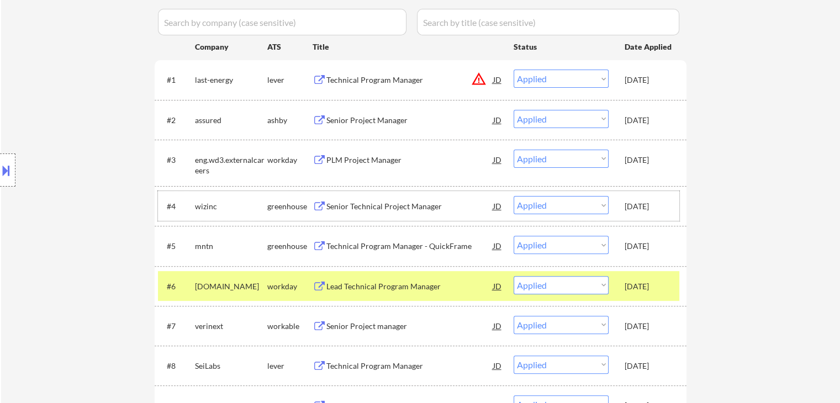
scroll to position [331, 0]
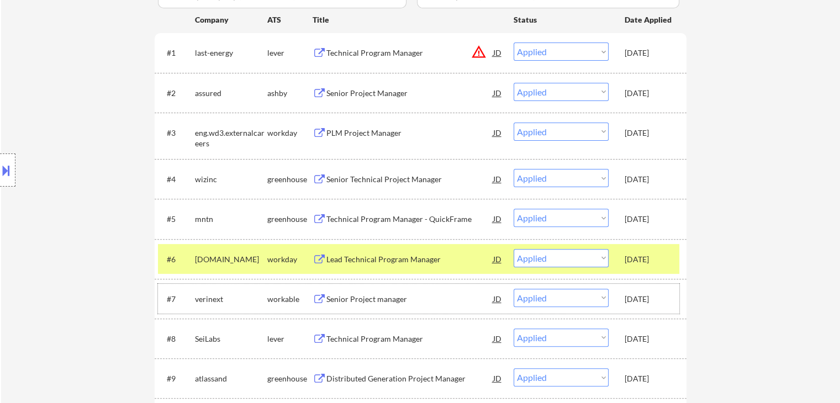
click at [652, 300] on div "Sep 27, 2025" at bounding box center [649, 299] width 49 height 11
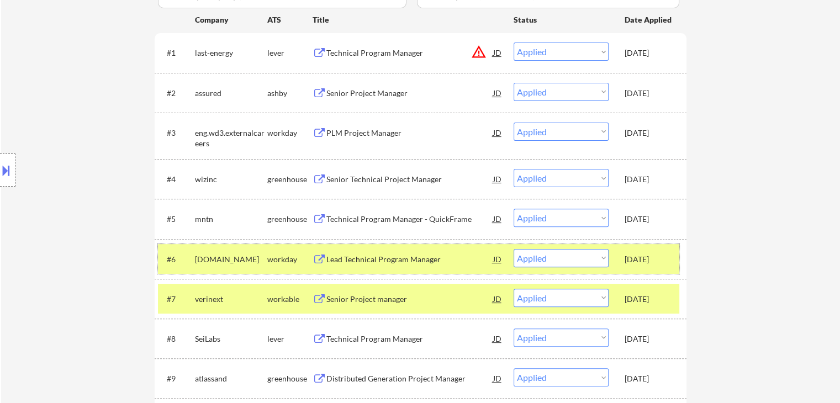
click at [646, 261] on div "Sep 27, 2025" at bounding box center [649, 259] width 49 height 11
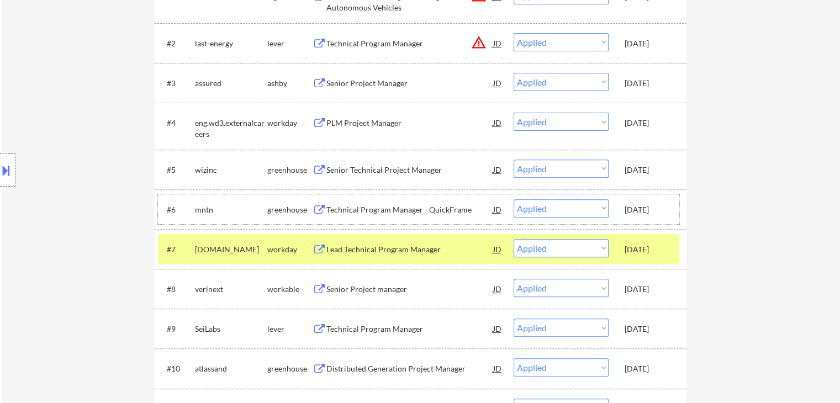
scroll to position [442, 0]
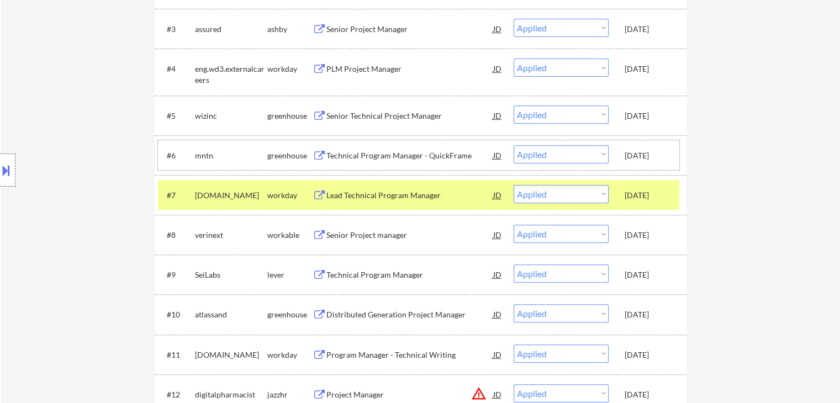
click at [650, 228] on div "Sep 27, 2025" at bounding box center [649, 235] width 49 height 20
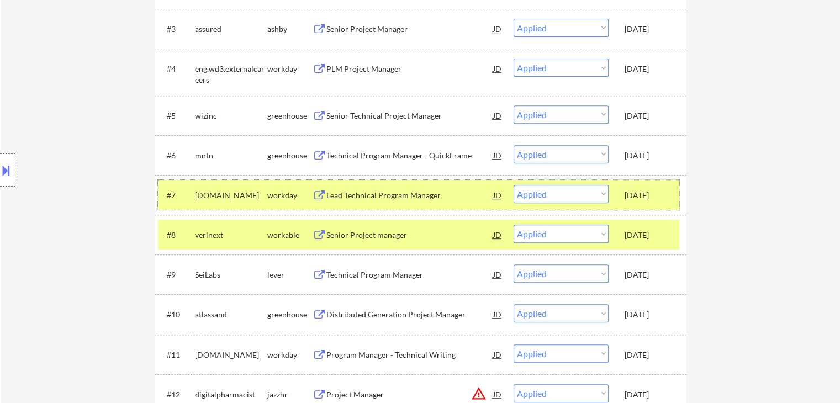
click at [640, 193] on div "Sep 27, 2025" at bounding box center [649, 195] width 49 height 11
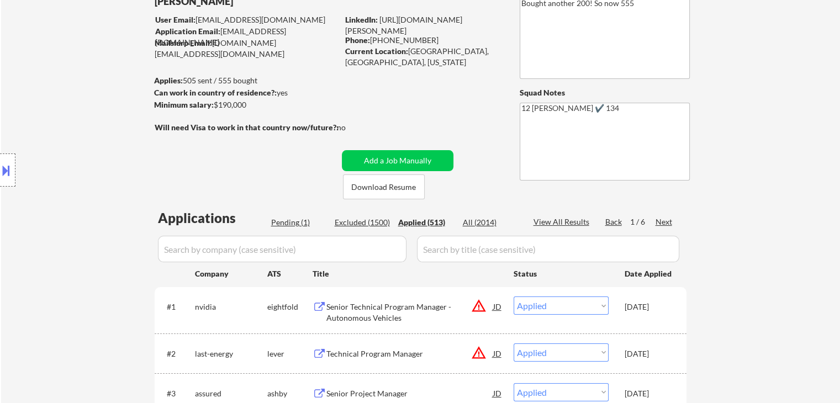
scroll to position [0, 0]
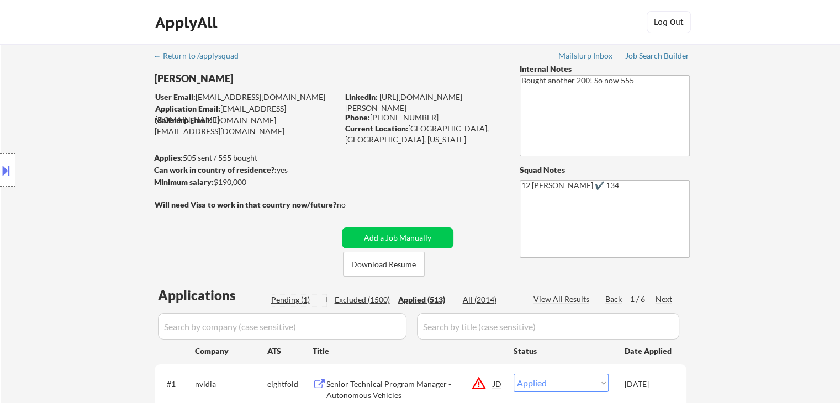
click at [297, 302] on div "Pending (1)" at bounding box center [298, 299] width 55 height 11
select select ""pending""
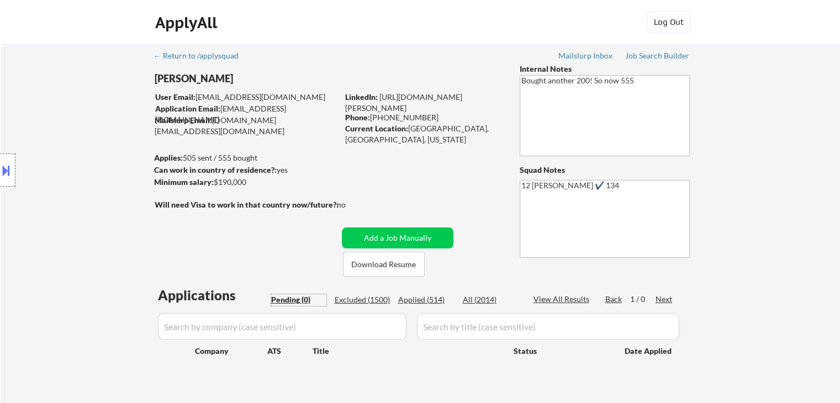
click at [421, 304] on div "Applied (514)" at bounding box center [425, 299] width 55 height 11
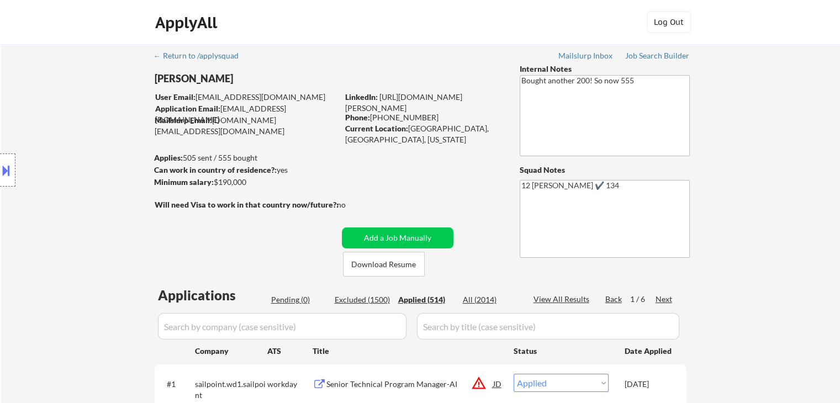
scroll to position [110, 0]
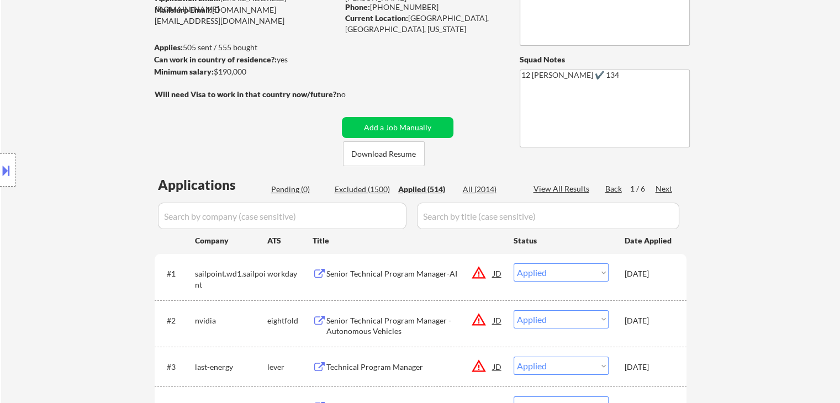
drag, startPoint x: 478, startPoint y: 188, endPoint x: 474, endPoint y: 206, distance: 18.6
click at [480, 188] on div "All (2014)" at bounding box center [490, 189] width 55 height 11
select select ""excluded__other_""
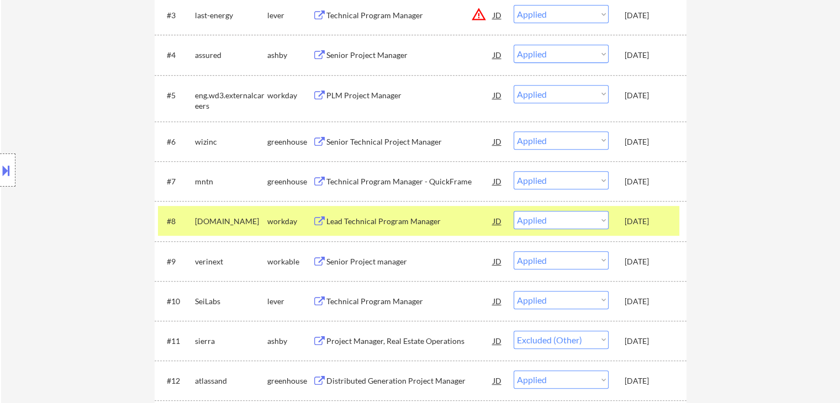
scroll to position [497, 0]
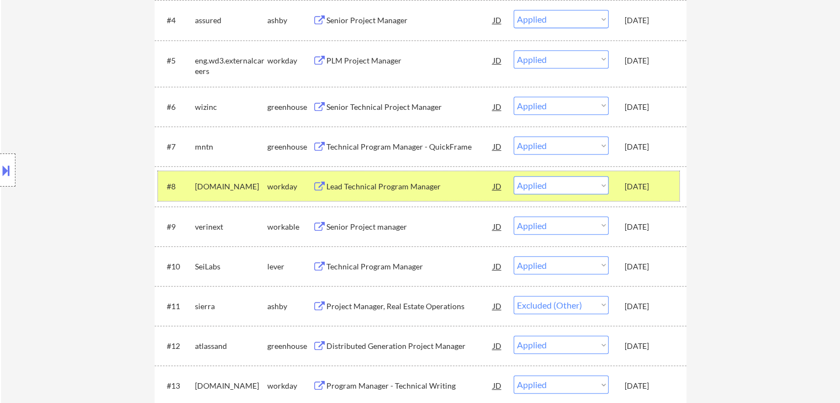
click at [657, 181] on div "Sep 27, 2025" at bounding box center [649, 186] width 49 height 11
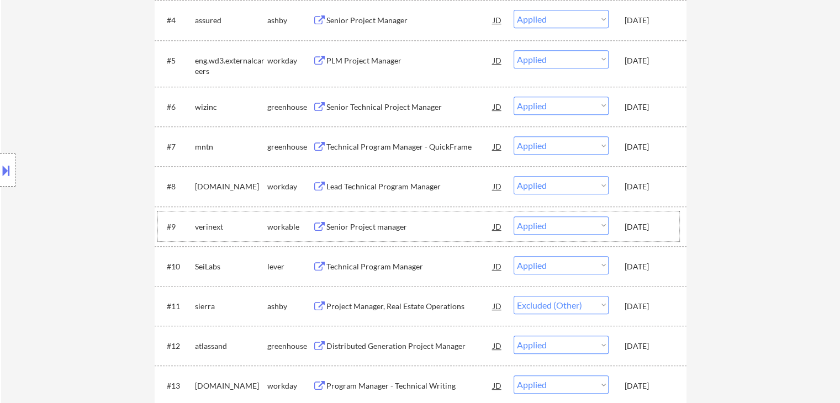
click at [665, 235] on div "#9 verinext workable Senior Project manager JD warning_amber Choose an option..…" at bounding box center [418, 227] width 521 height 30
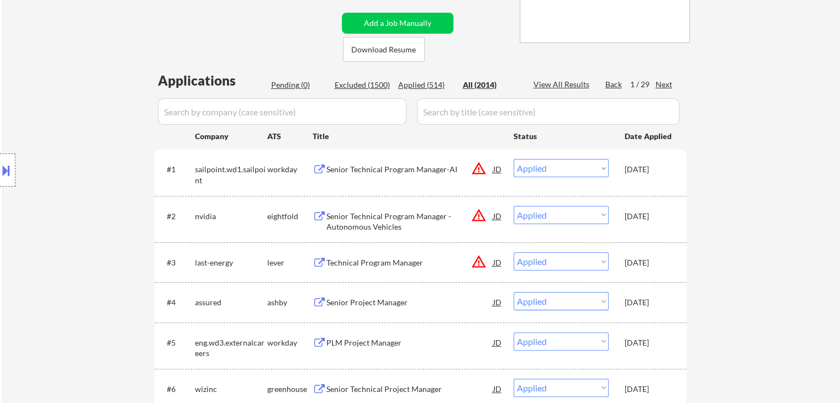
scroll to position [110, 0]
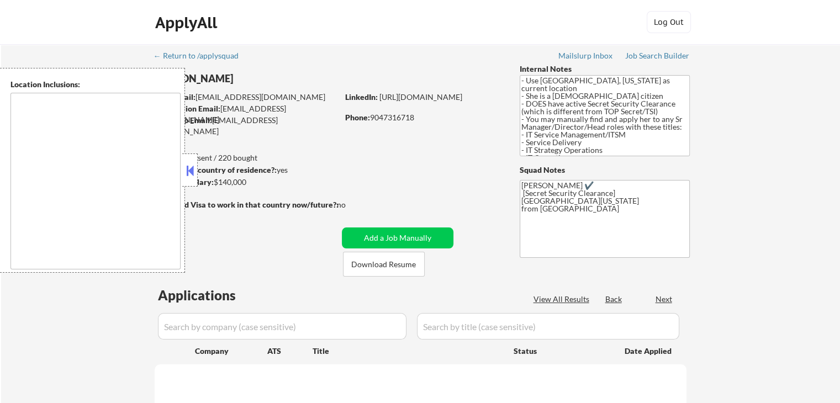
type textarea "[GEOGRAPHIC_DATA], [GEOGRAPHIC_DATA] [GEOGRAPHIC_DATA], [GEOGRAPHIC_DATA] [GEOG…"
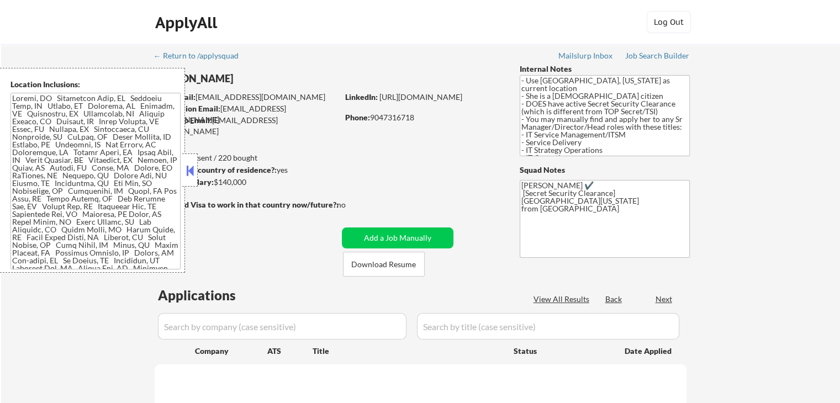
select select ""pending""
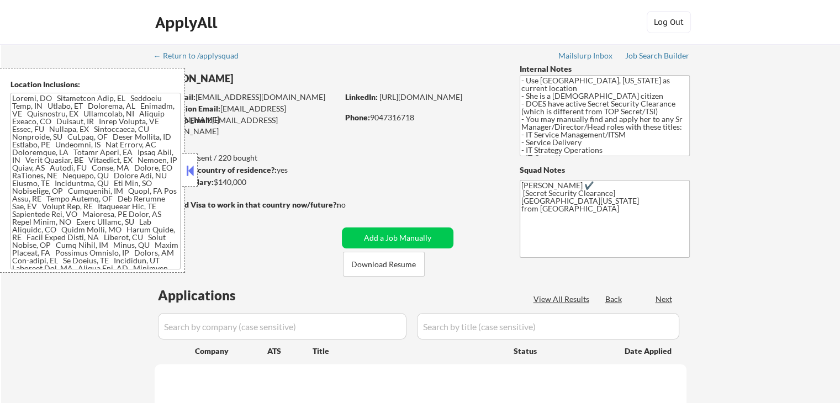
select select ""pending""
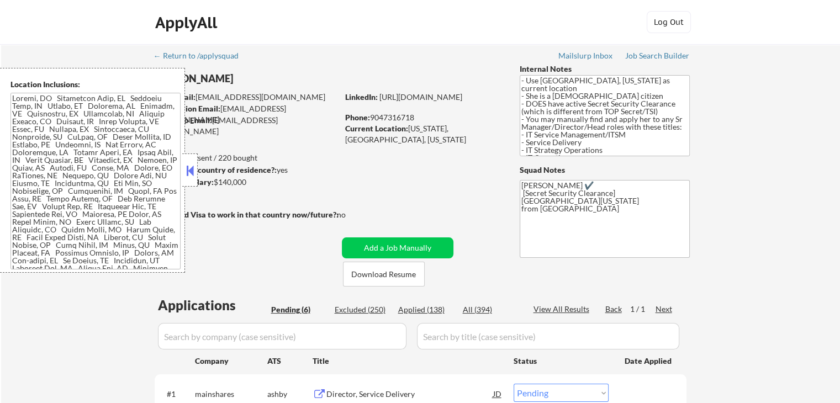
click at [191, 171] on button at bounding box center [190, 170] width 12 height 17
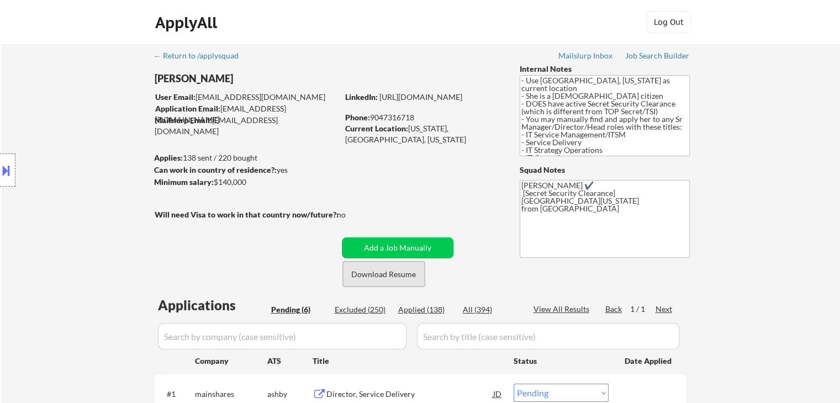
click at [368, 276] on button "Download Resume" at bounding box center [384, 274] width 82 height 25
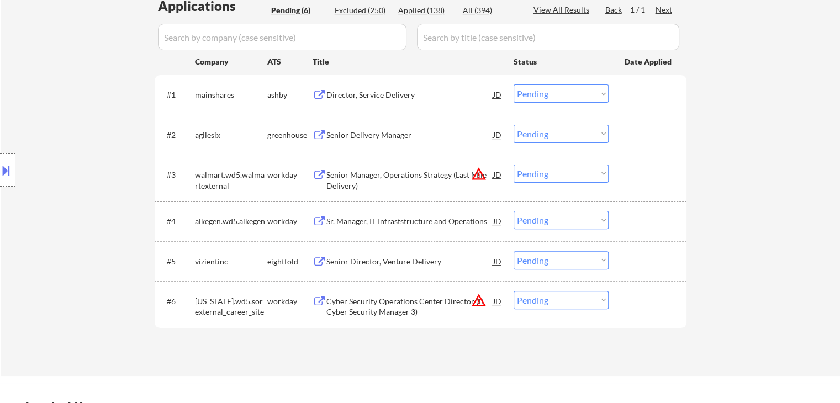
scroll to position [331, 0]
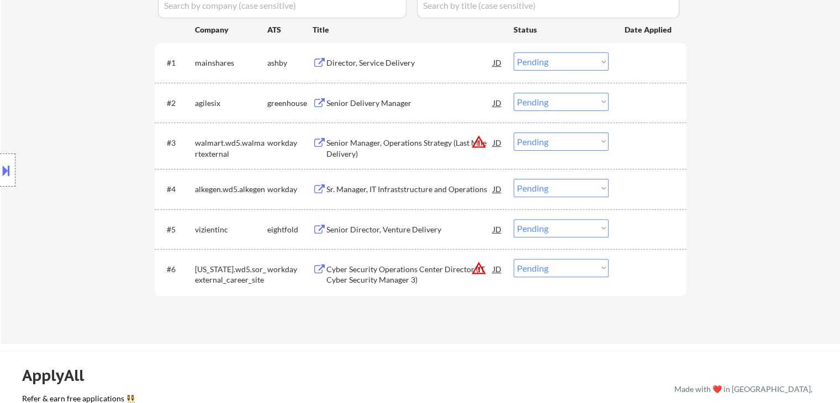
click at [382, 192] on div "Sr. Manager, IT Infraststructure and Operations" at bounding box center [409, 189] width 167 height 11
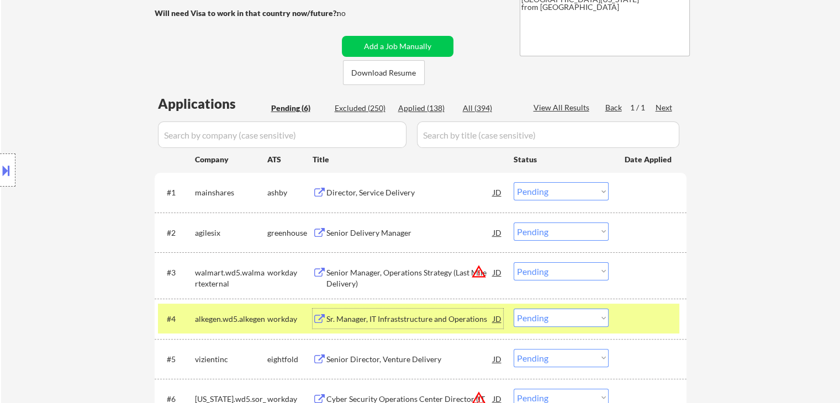
scroll to position [221, 0]
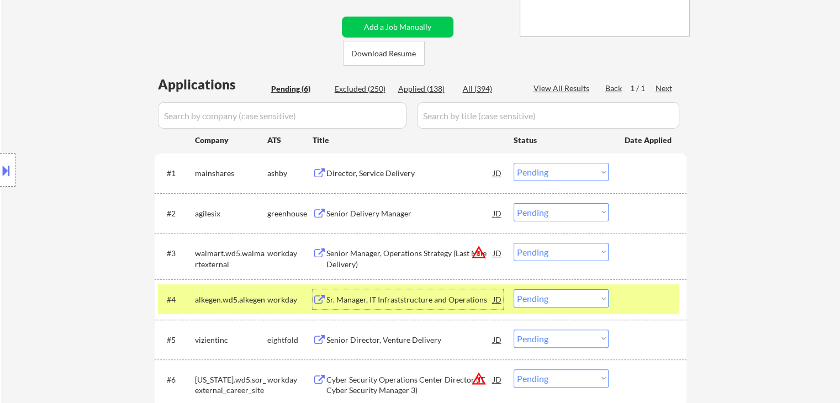
click at [576, 297] on select "Choose an option... Pending Applied Excluded (Questions) Excluded (Expired) Exc…" at bounding box center [561, 298] width 95 height 18
click at [514, 289] on select "Choose an option... Pending Applied Excluded (Questions) Excluded (Expired) Exc…" at bounding box center [561, 298] width 95 height 18
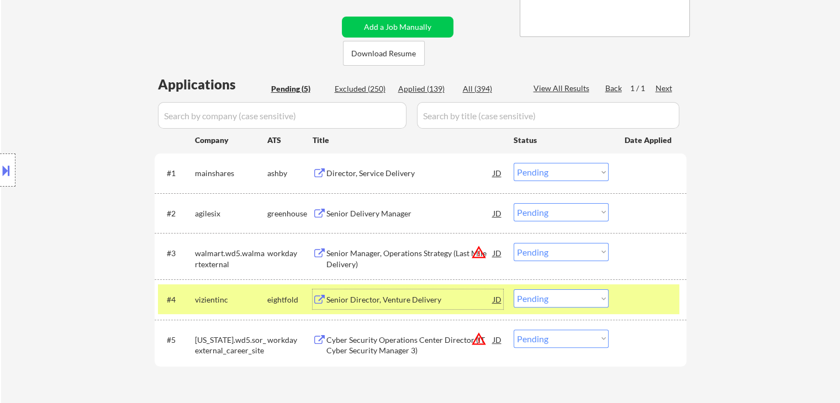
click at [384, 300] on div "Senior Director, Venture Delivery" at bounding box center [409, 299] width 167 height 11
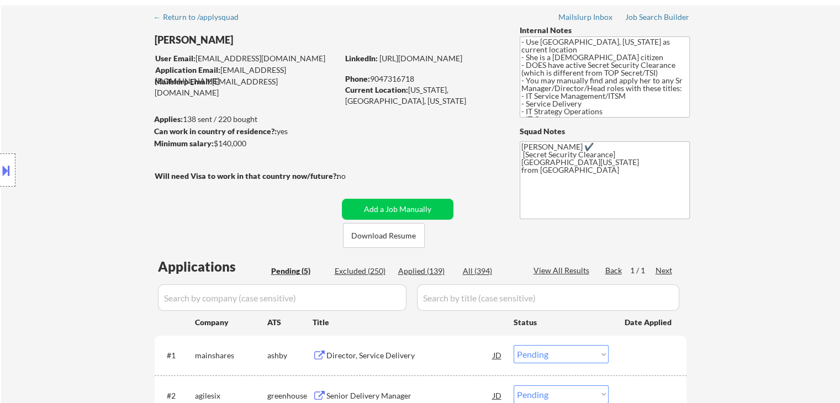
scroll to position [55, 0]
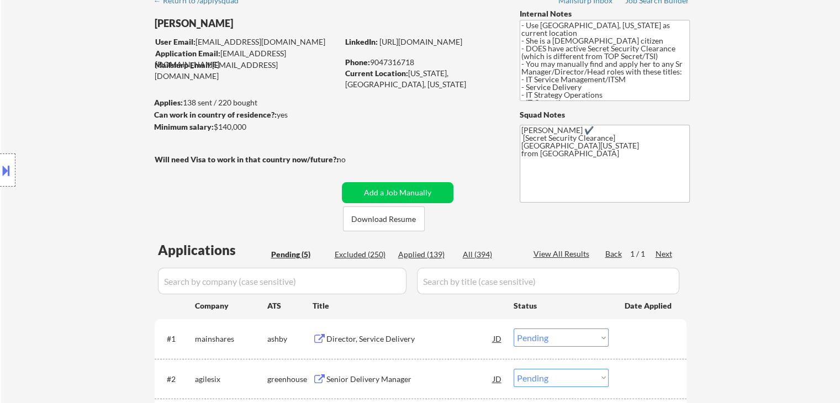
drag, startPoint x: 371, startPoint y: 64, endPoint x: 415, endPoint y: 61, distance: 43.7
click at [415, 61] on div "Phone: 9047316718" at bounding box center [423, 62] width 156 height 11
copy div "9047316718"
drag, startPoint x: 409, startPoint y: 73, endPoint x: 481, endPoint y: 76, distance: 71.9
click at [481, 76] on div "Current Location: Florida, United States, Florida" at bounding box center [423, 79] width 156 height 22
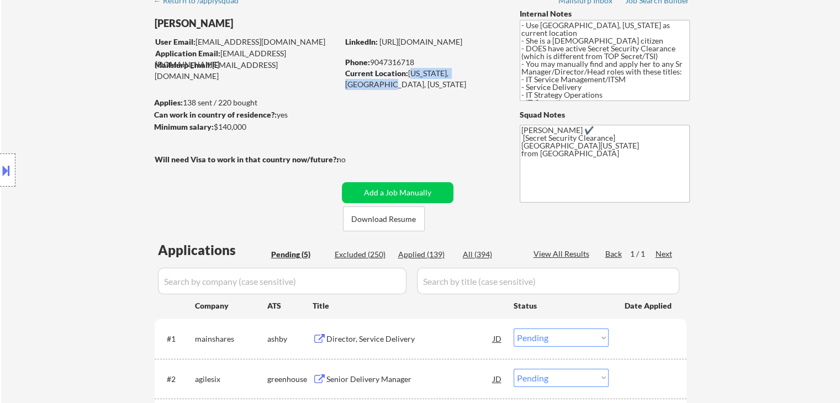
copy div "Florida, United States"
click at [448, 46] on link "https://linkedin.com/in/dellysherwood" at bounding box center [420, 41] width 83 height 9
drag, startPoint x: 154, startPoint y: 24, endPoint x: 228, endPoint y: 24, distance: 73.5
click at [228, 24] on div "Delly Sherwood" at bounding box center [268, 24] width 227 height 14
copy div "Delly Sherwood"
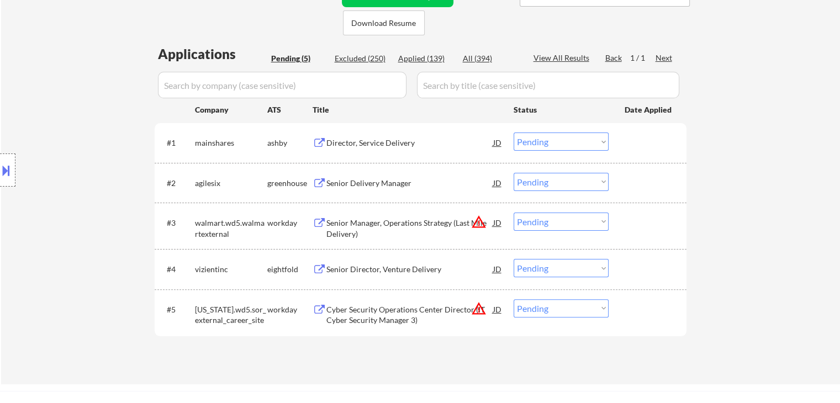
scroll to position [276, 0]
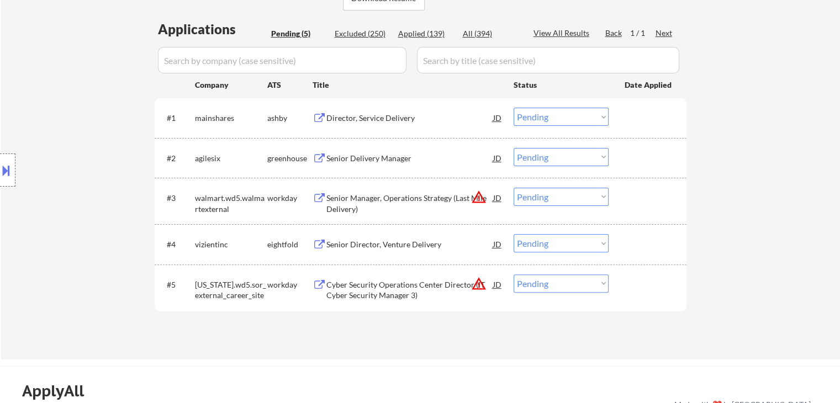
click at [549, 245] on select "Choose an option... Pending Applied Excluded (Questions) Excluded (Expired) Exc…" at bounding box center [561, 243] width 95 height 18
click at [514, 234] on select "Choose an option... Pending Applied Excluded (Questions) Excluded (Expired) Exc…" at bounding box center [561, 243] width 95 height 18
select select ""pending""
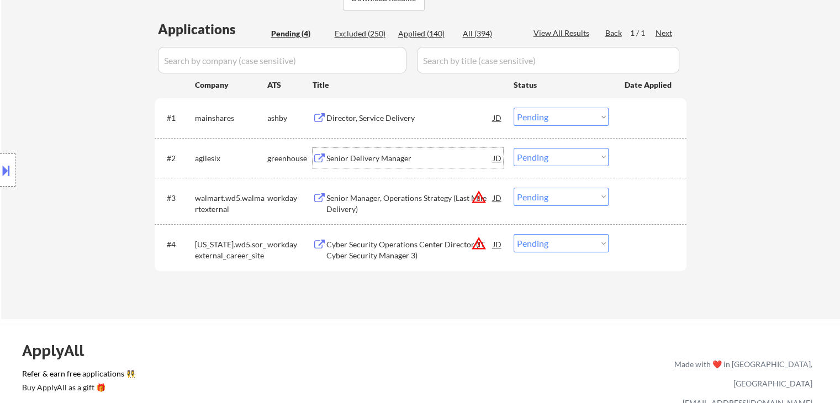
click at [351, 156] on div "Senior Delivery Manager" at bounding box center [409, 158] width 167 height 11
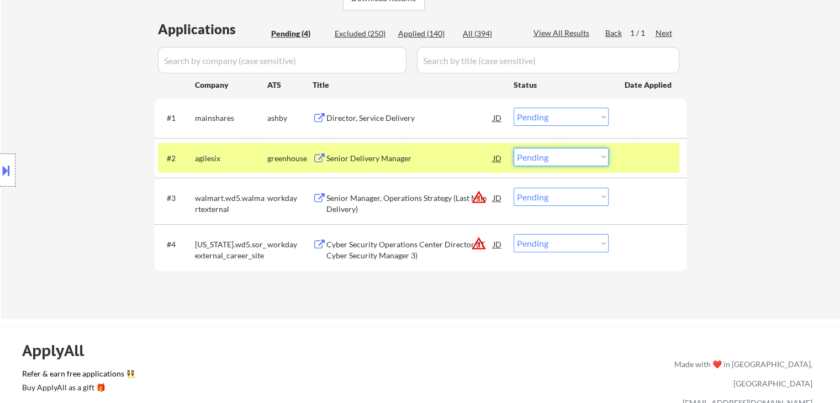
drag, startPoint x: 578, startPoint y: 152, endPoint x: 583, endPoint y: 165, distance: 13.3
click at [580, 157] on select "Choose an option... Pending Applied Excluded (Questions) Excluded (Expired) Exc…" at bounding box center [561, 157] width 95 height 18
click at [514, 148] on select "Choose an option... Pending Applied Excluded (Questions) Excluded (Expired) Exc…" at bounding box center [561, 157] width 95 height 18
select select ""pending""
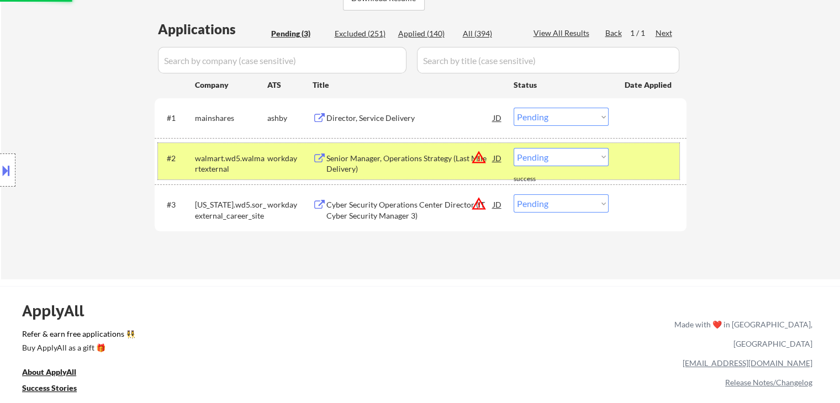
click at [286, 162] on div "workday" at bounding box center [289, 158] width 45 height 11
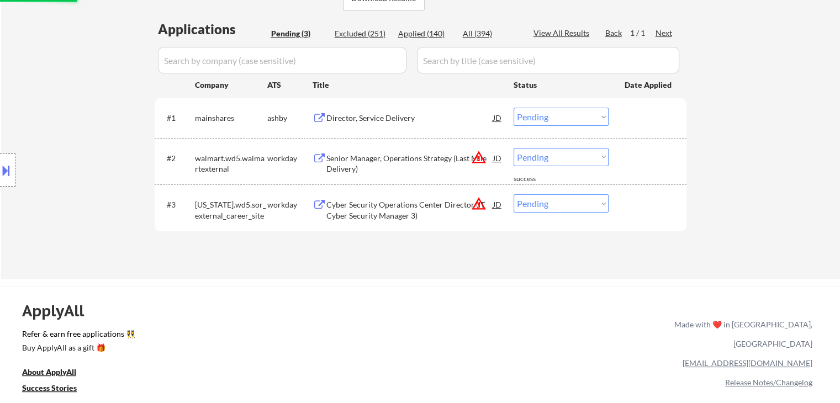
click at [397, 120] on div "Director, Service Delivery" at bounding box center [409, 118] width 167 height 11
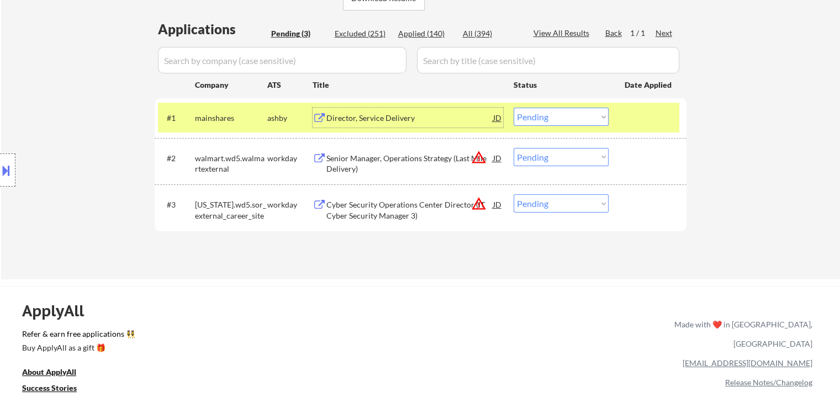
click at [580, 115] on select "Choose an option... Pending Applied Excluded (Questions) Excluded (Expired) Exc…" at bounding box center [561, 117] width 95 height 18
click at [514, 108] on select "Choose an option... Pending Applied Excluded (Questions) Excluded (Expired) Exc…" at bounding box center [561, 117] width 95 height 18
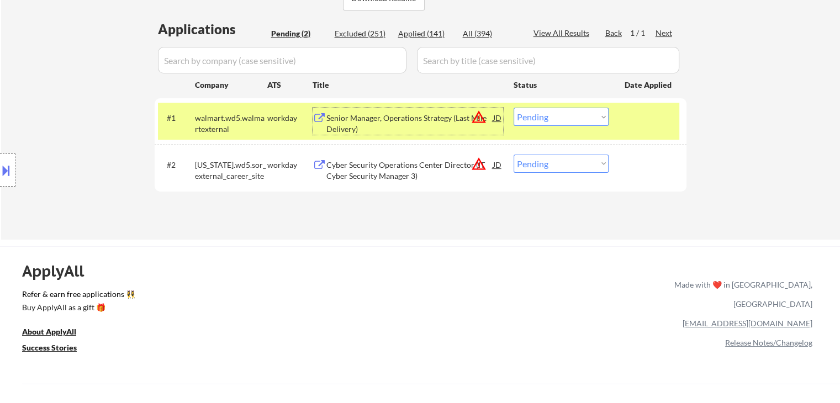
click at [410, 117] on div "Senior Manager, Operations Strategy (Last Mile Delivery)" at bounding box center [409, 124] width 167 height 22
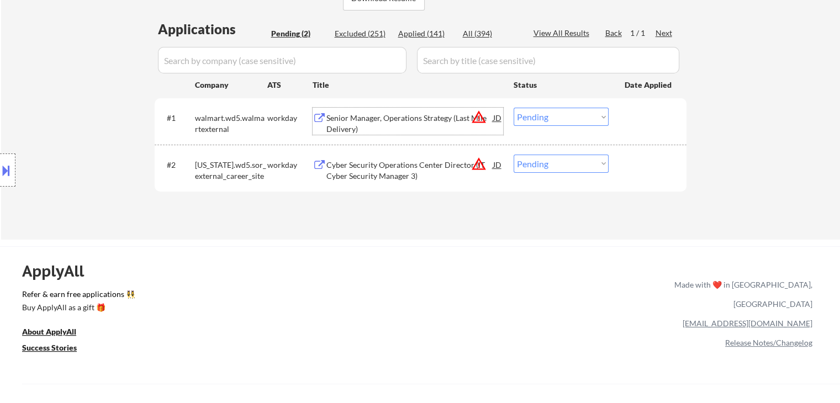
drag, startPoint x: 543, startPoint y: 116, endPoint x: 559, endPoint y: 125, distance: 18.3
click at [543, 116] on select "Choose an option... Pending Applied Excluded (Questions) Excluded (Expired) Exc…" at bounding box center [561, 117] width 95 height 18
click at [514, 108] on select "Choose an option... Pending Applied Excluded (Questions) Excluded (Expired) Exc…" at bounding box center [561, 117] width 95 height 18
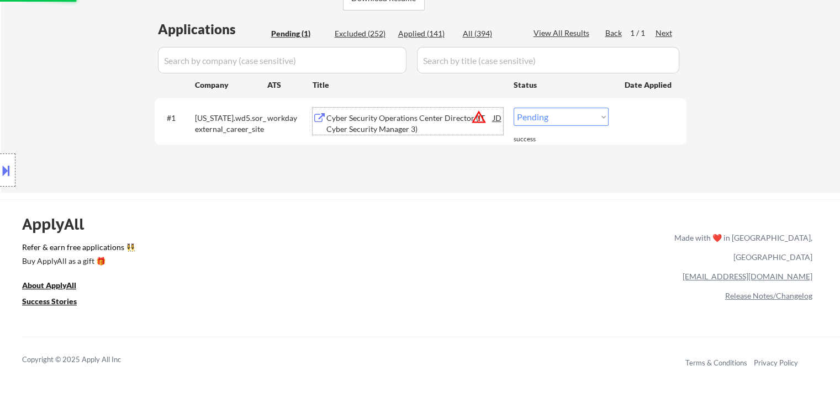
click at [379, 121] on div "Cyber Security Operations Center Director (IT Cyber Security Manager 3)" at bounding box center [409, 124] width 167 height 22
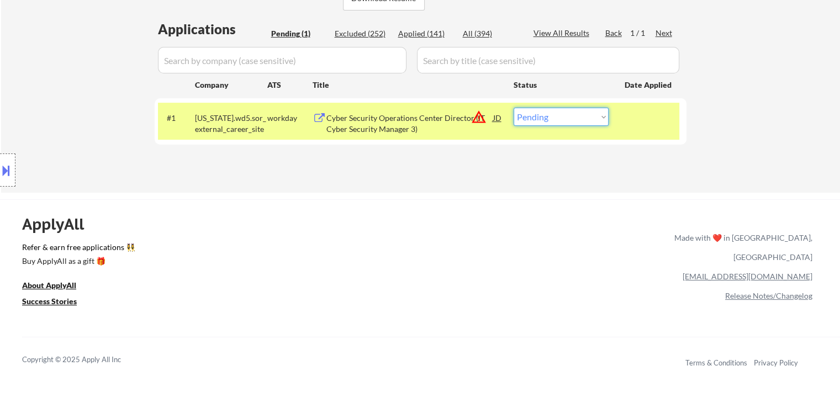
click at [556, 117] on select "Choose an option... Pending Applied Excluded (Questions) Excluded (Expired) Exc…" at bounding box center [561, 117] width 95 height 18
select select ""excluded__location_""
click at [514, 108] on select "Choose an option... Pending Applied Excluded (Questions) Excluded (Expired) Exc…" at bounding box center [561, 117] width 95 height 18
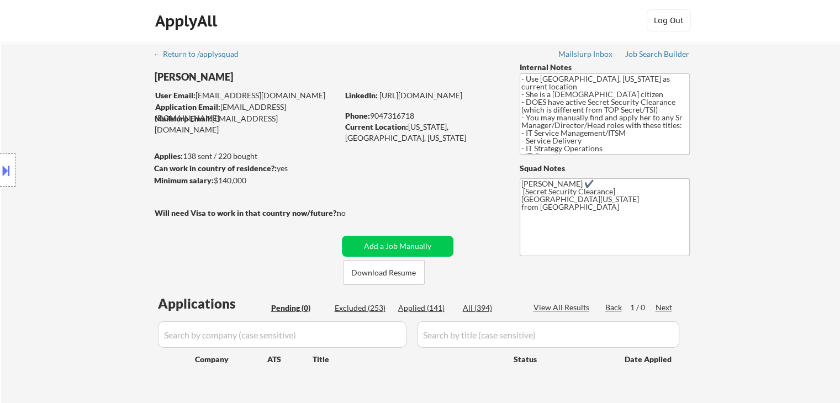
scroll to position [0, 0]
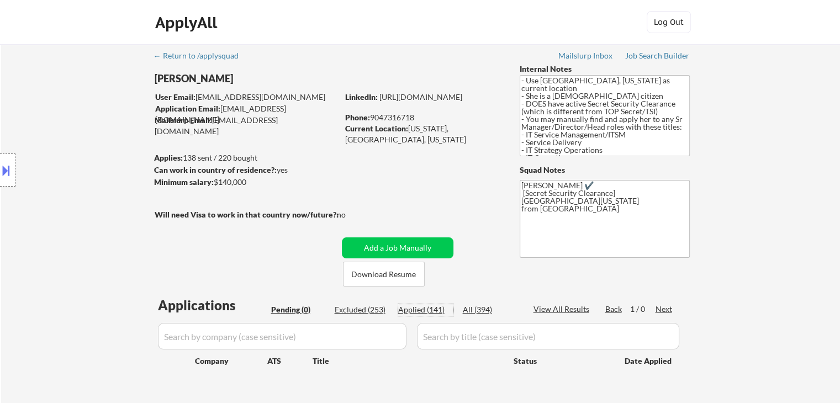
click at [428, 310] on div "Applied (141)" at bounding box center [425, 309] width 55 height 11
select select ""applied""
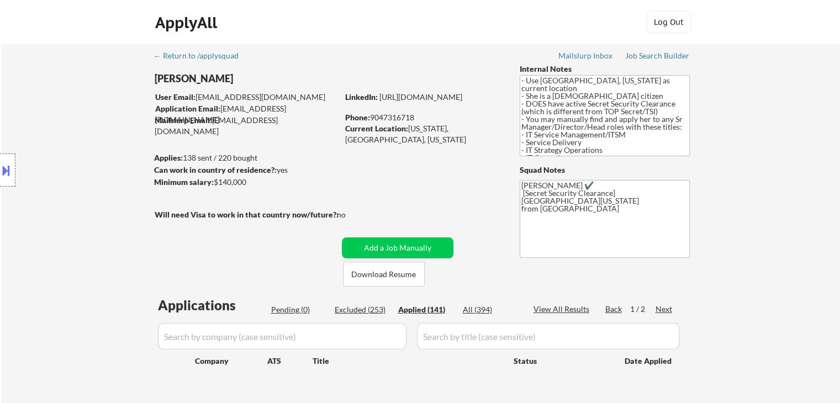
select select ""applied""
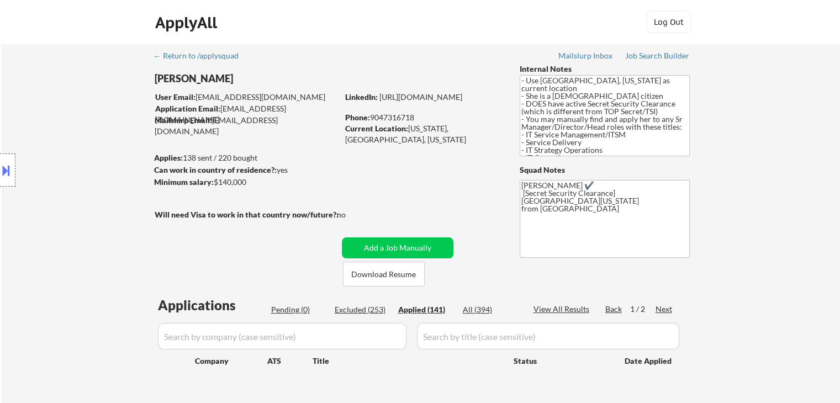
select select ""applied""
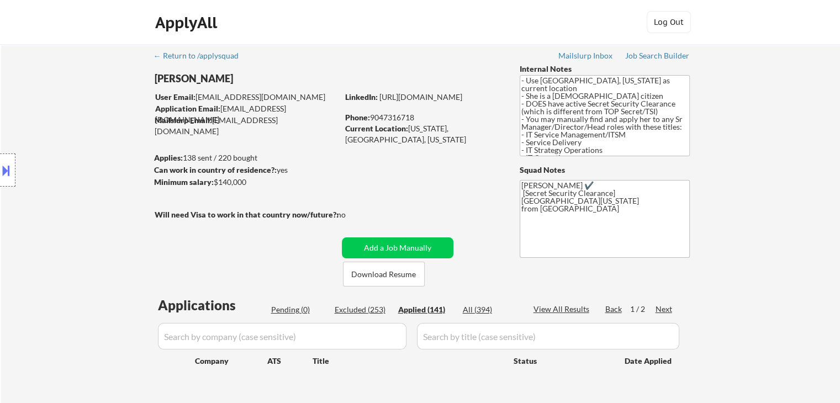
select select ""applied""
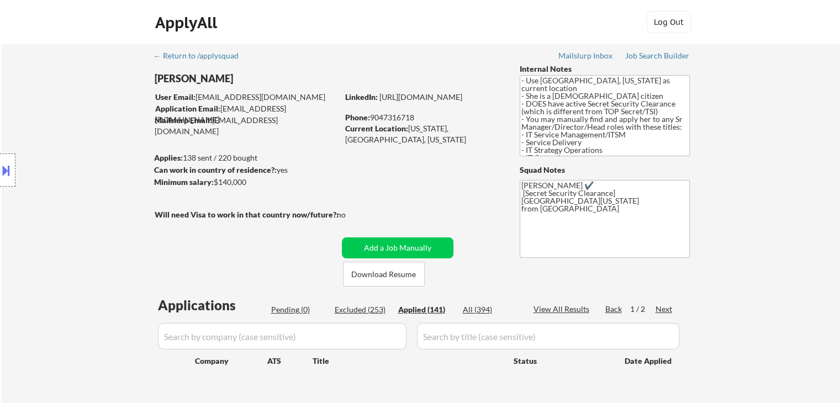
select select ""applied""
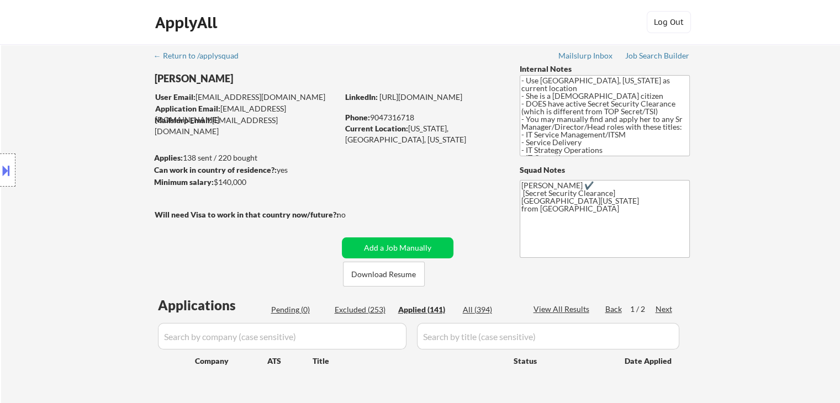
select select ""applied""
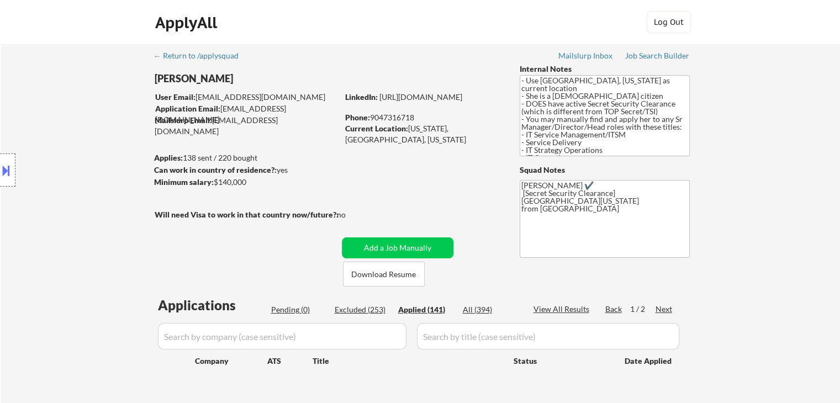
select select ""applied""
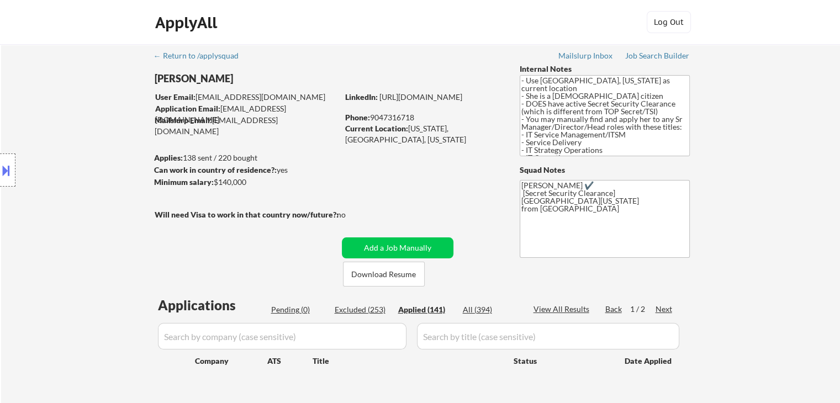
select select ""applied""
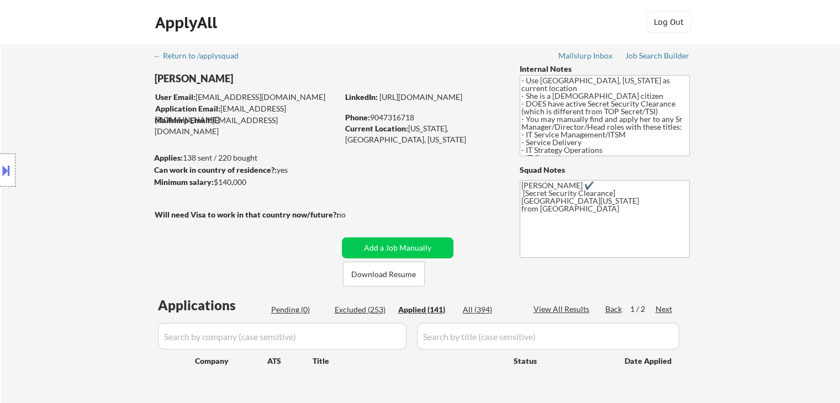
select select ""applied""
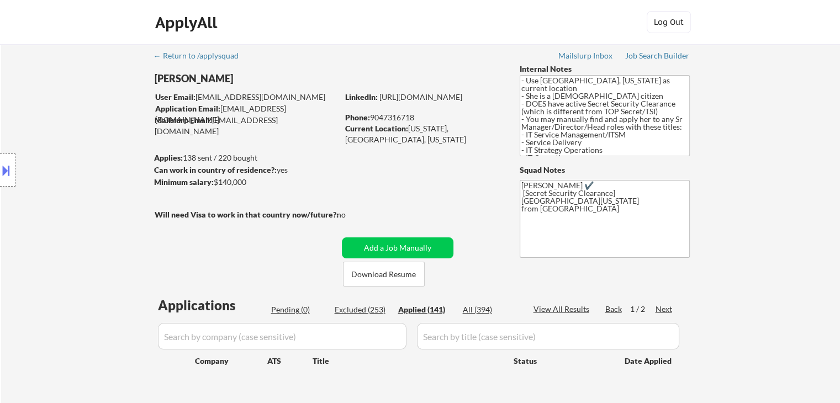
select select ""applied""
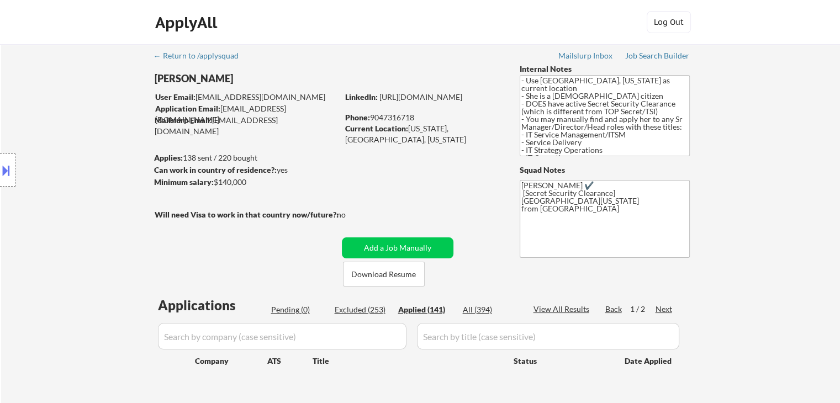
select select ""applied""
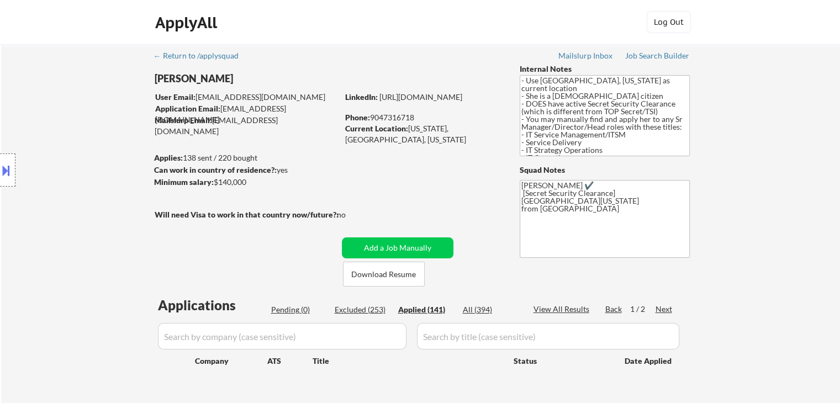
select select ""applied""
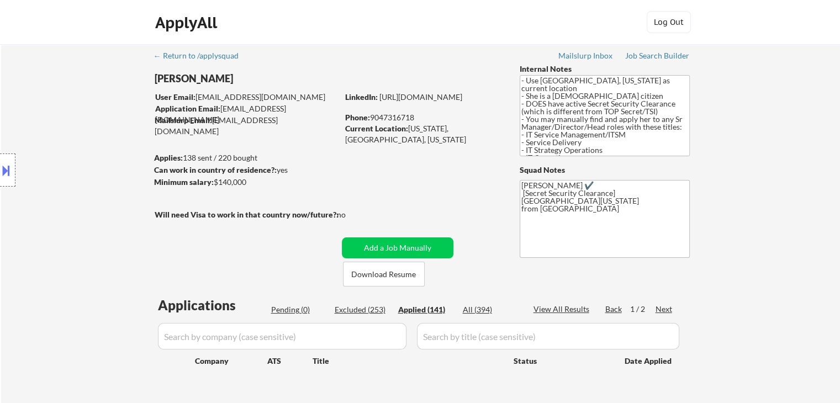
select select ""applied""
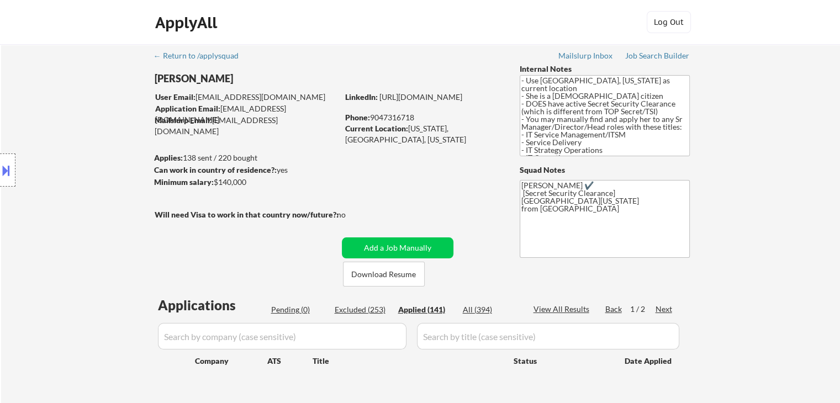
select select ""applied""
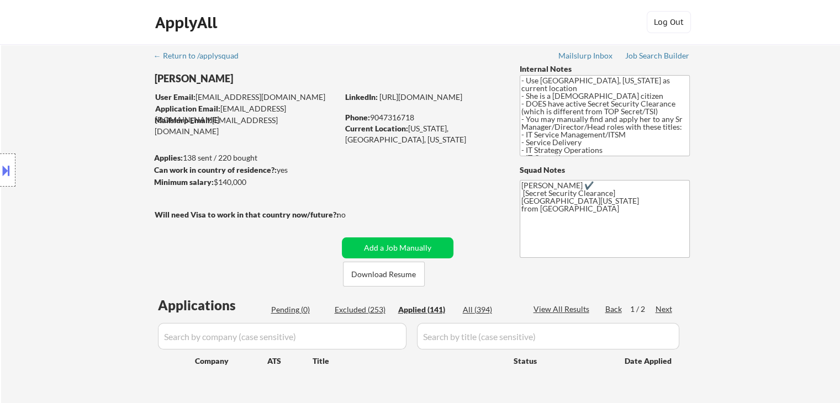
select select ""applied""
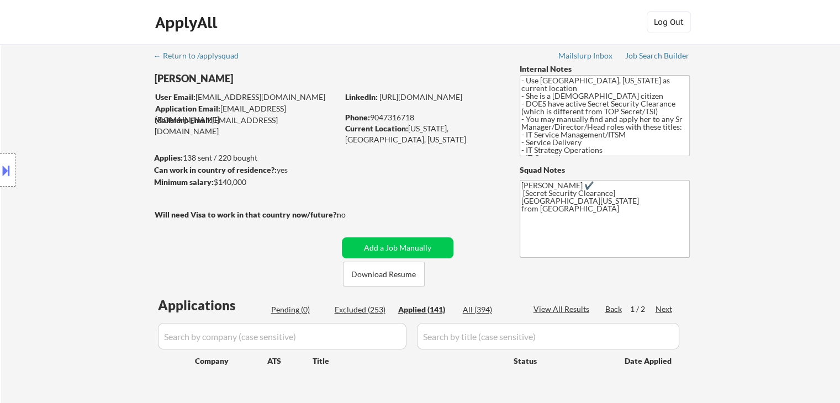
select select ""applied""
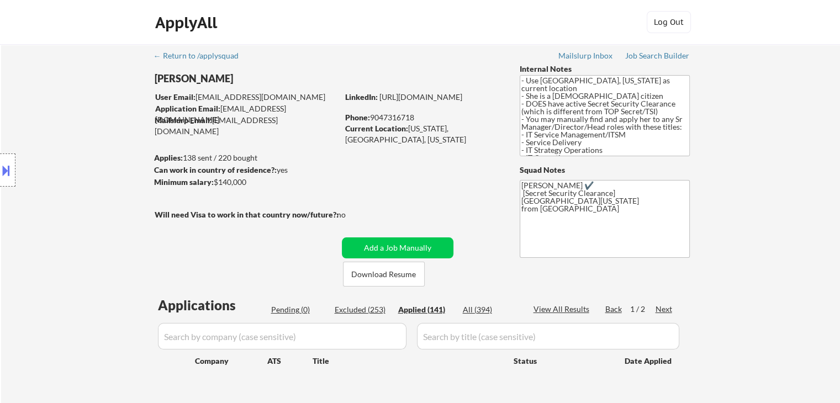
select select ""applied""
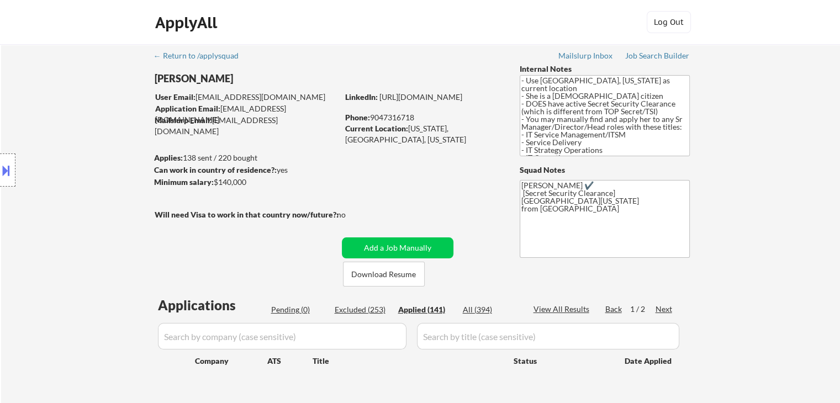
select select ""applied""
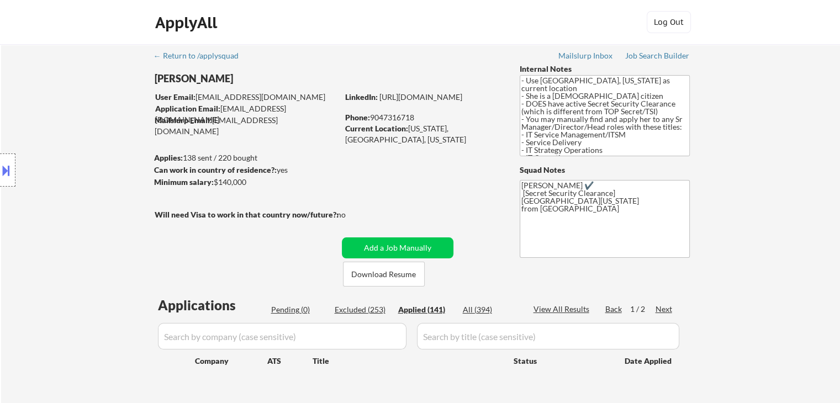
select select ""applied""
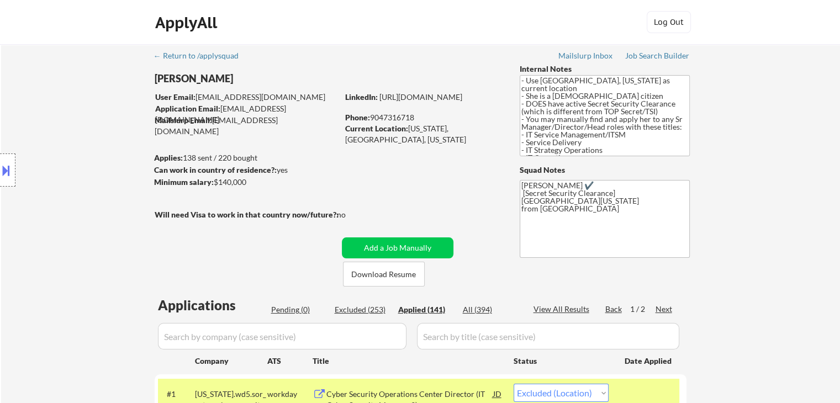
select select ""applied""
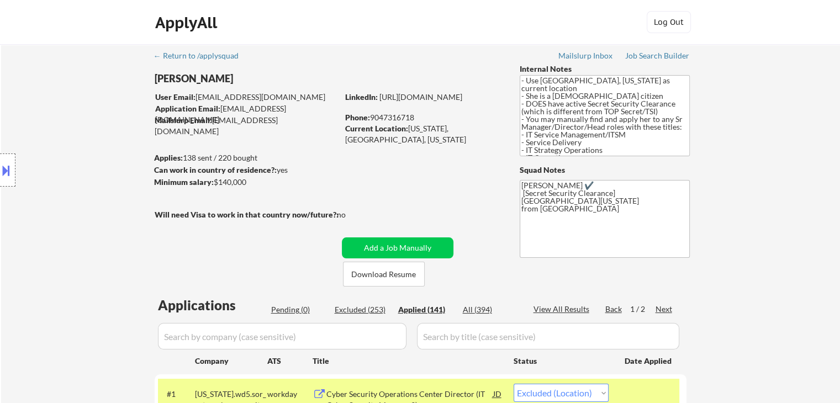
select select ""applied""
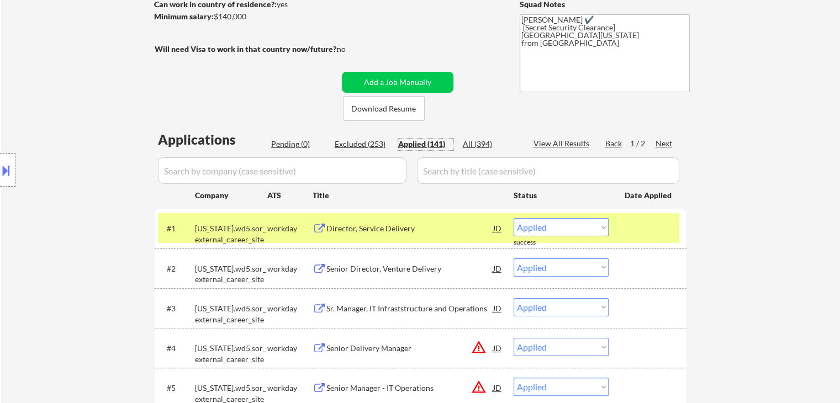
scroll to position [276, 0]
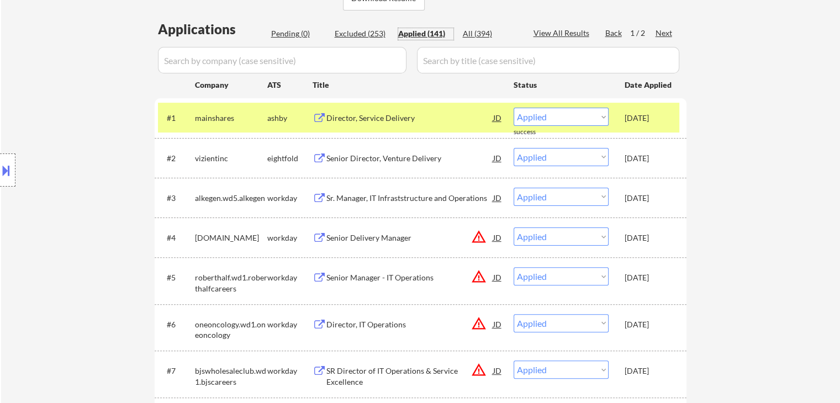
click at [663, 193] on div "Sep 27, 2025" at bounding box center [649, 198] width 49 height 11
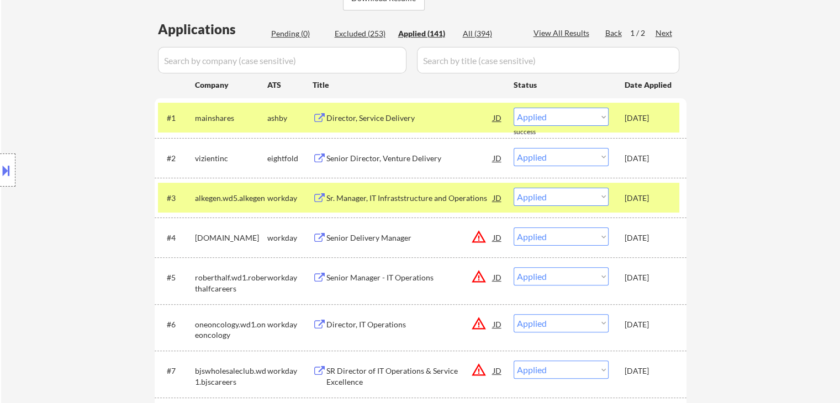
click at [641, 158] on div "Sep 27, 2025" at bounding box center [649, 158] width 49 height 11
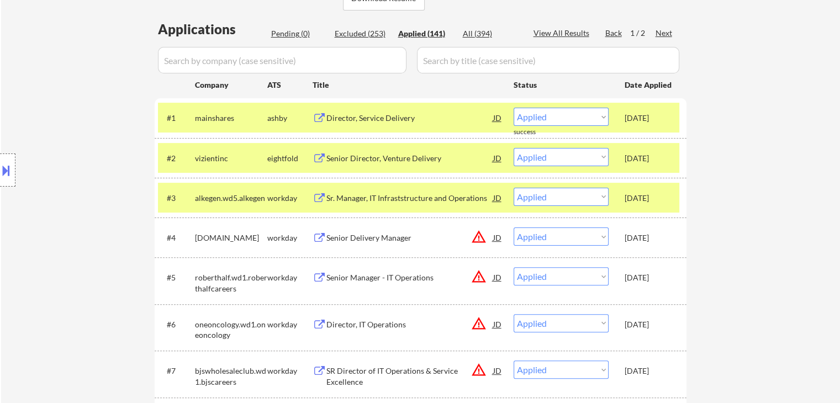
click at [642, 123] on div "Sep 27, 2025" at bounding box center [649, 118] width 49 height 11
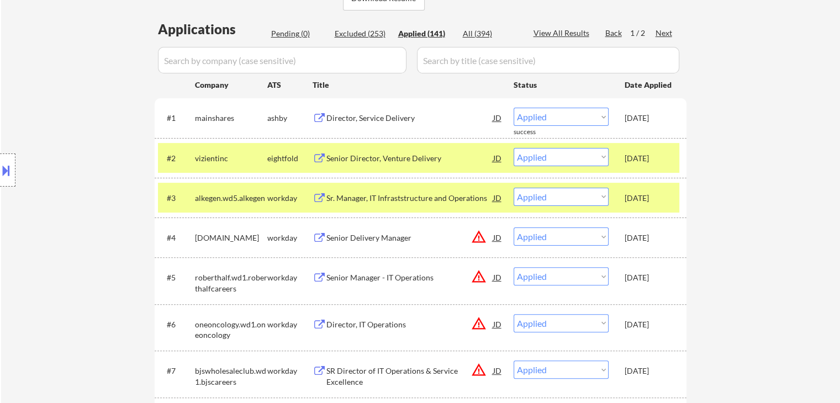
click at [647, 153] on div "Sep 27, 2025" at bounding box center [649, 158] width 49 height 11
